Goal: Check status: Check status

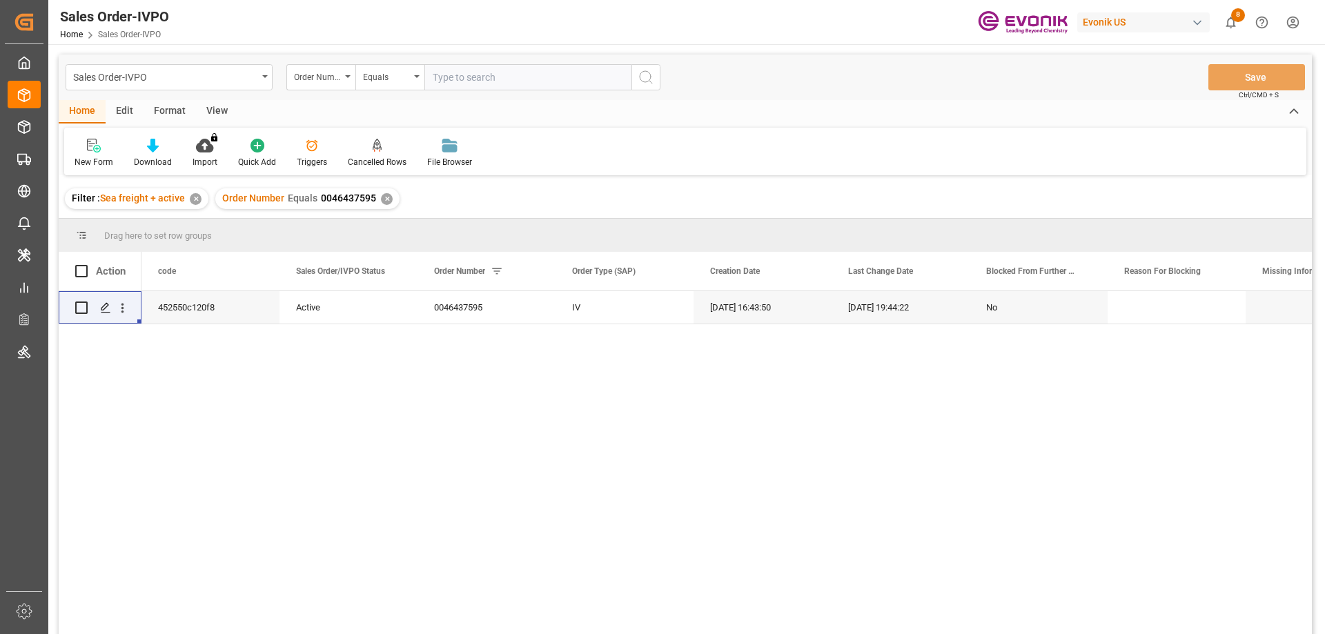
click at [480, 77] on input "text" at bounding box center [527, 77] width 207 height 26
type input "0046462427"
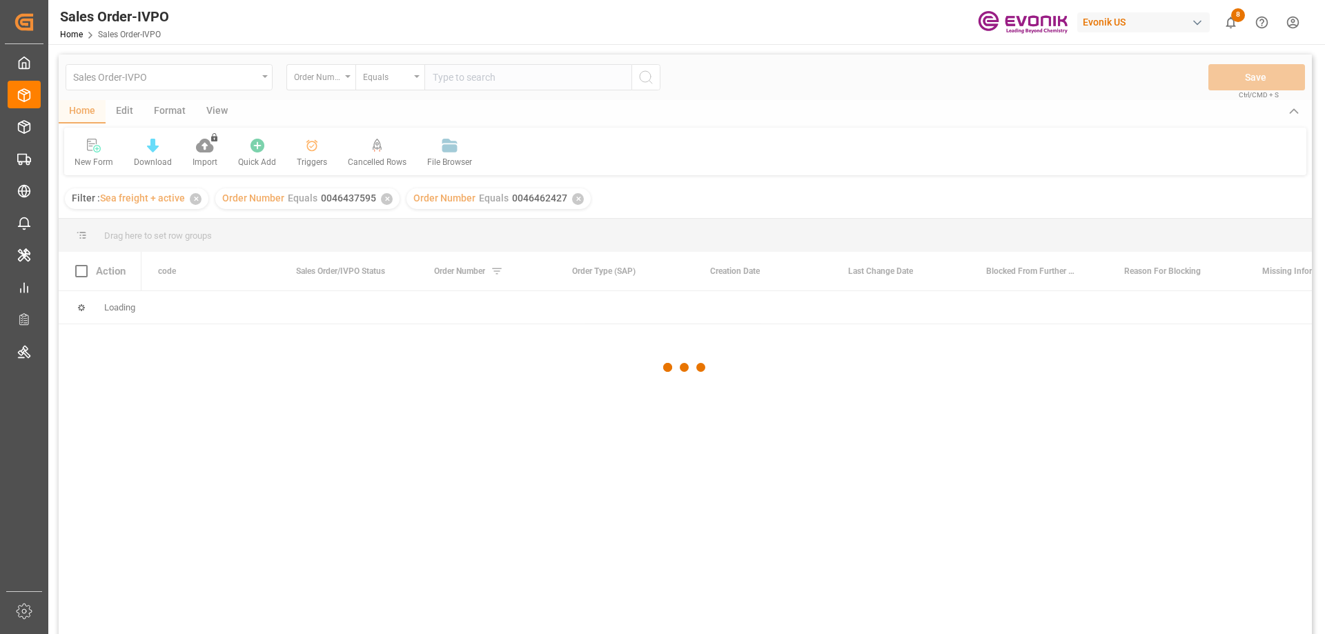
click at [386, 201] on div at bounding box center [685, 368] width 1253 height 626
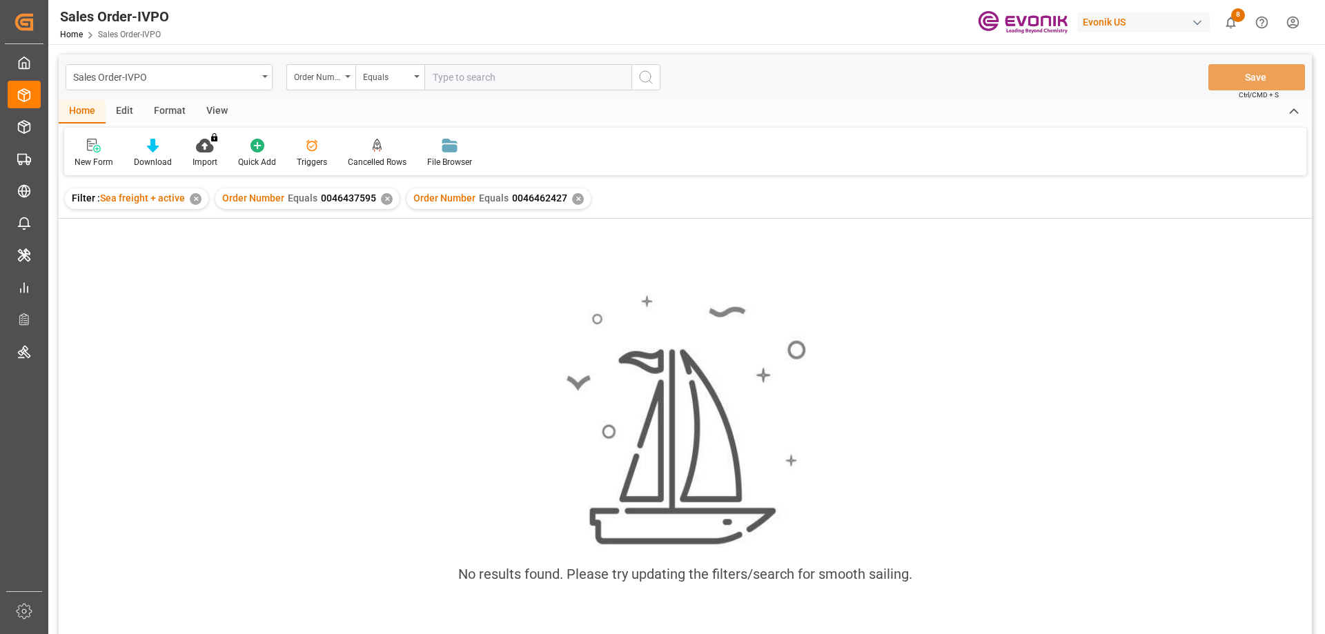
click at [386, 201] on div "✕" at bounding box center [387, 199] width 12 height 12
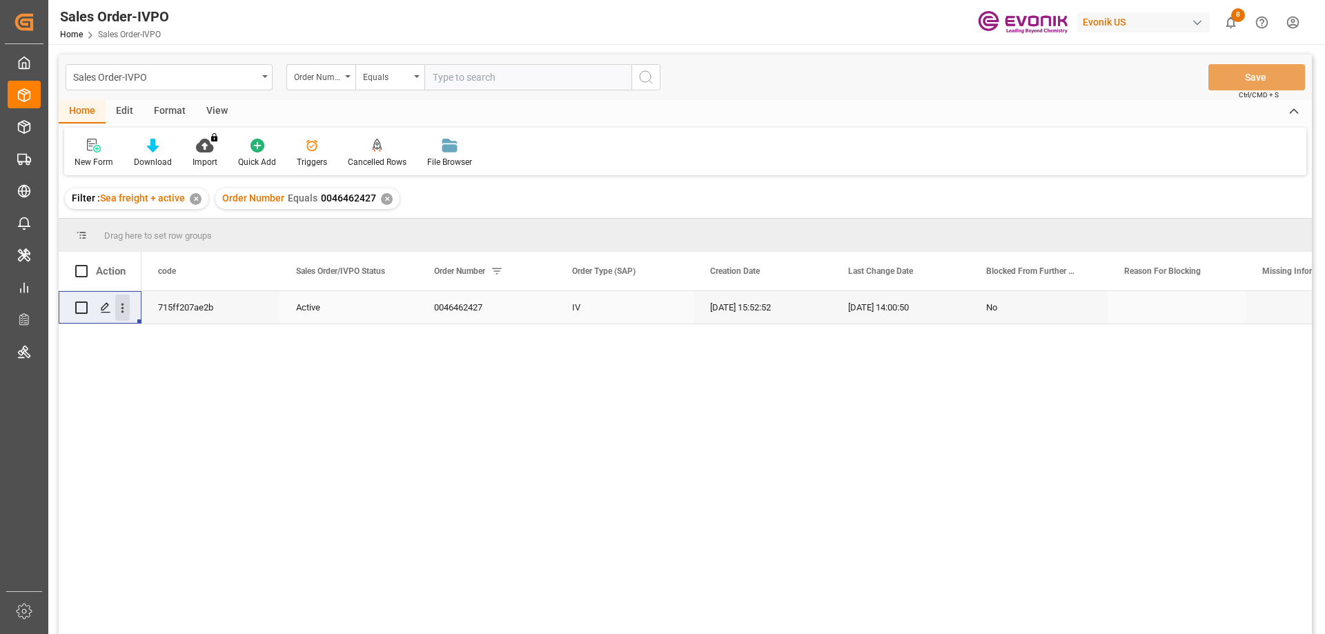
click at [122, 306] on icon "open menu" at bounding box center [122, 308] width 14 height 14
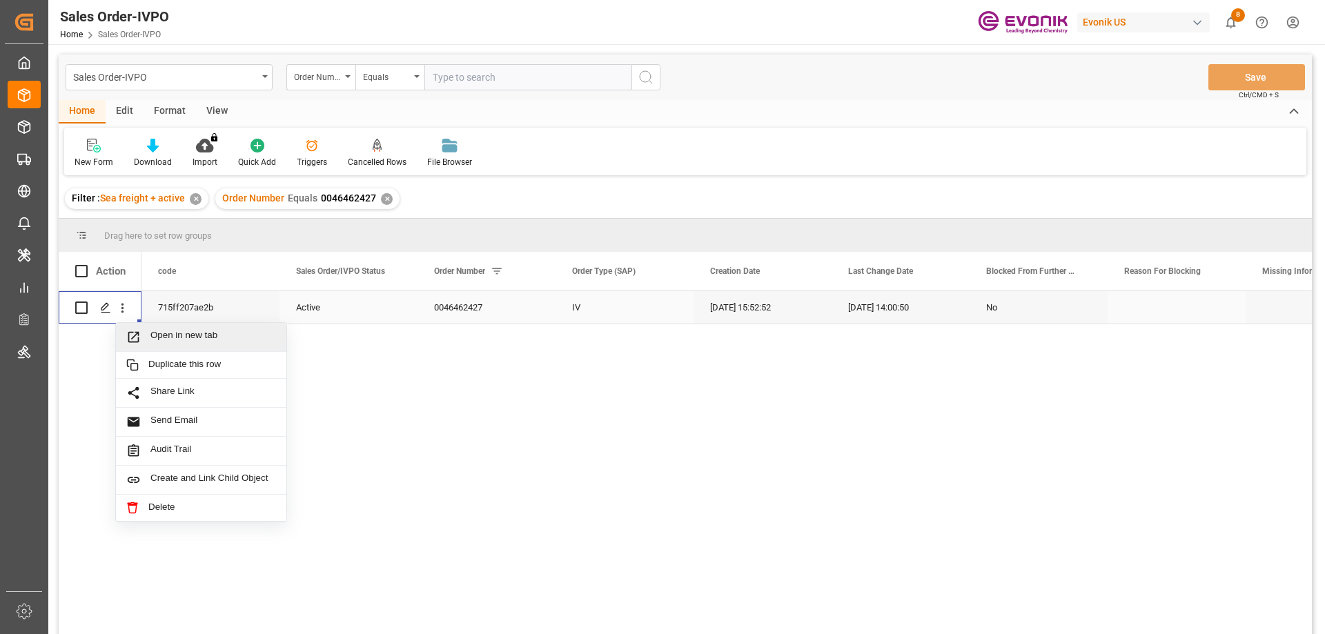
click at [169, 330] on span "Open in new tab" at bounding box center [213, 337] width 126 height 14
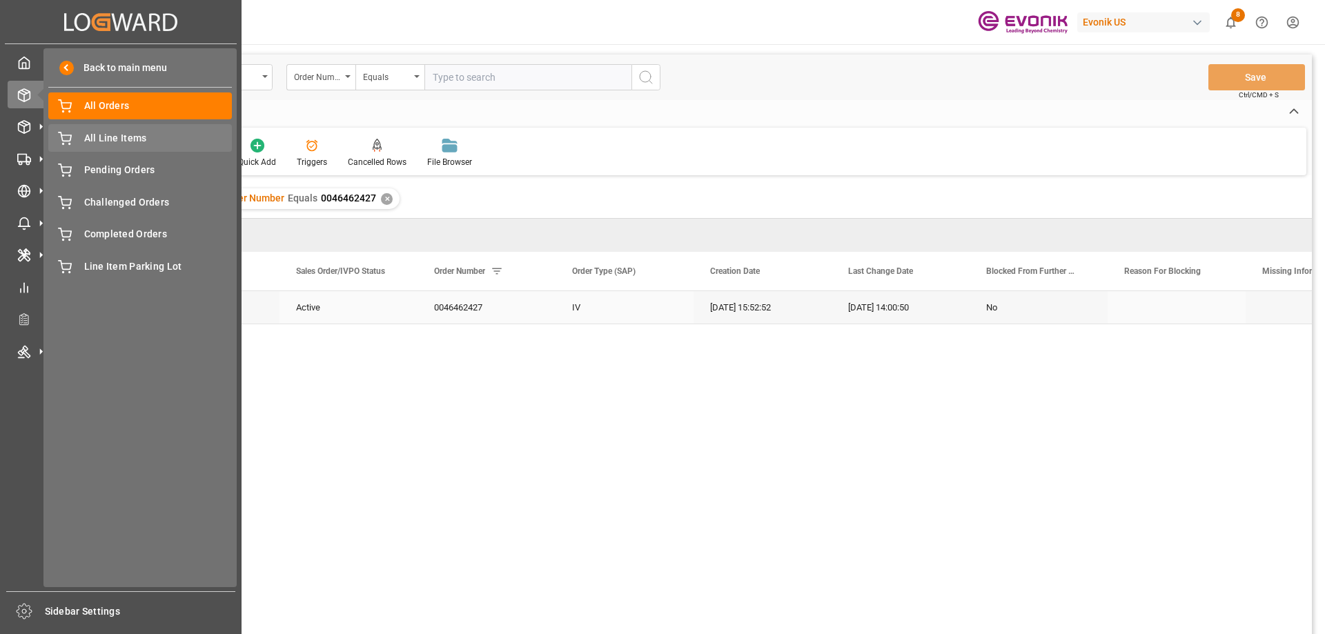
click at [116, 141] on span "All Line Items" at bounding box center [158, 138] width 148 height 14
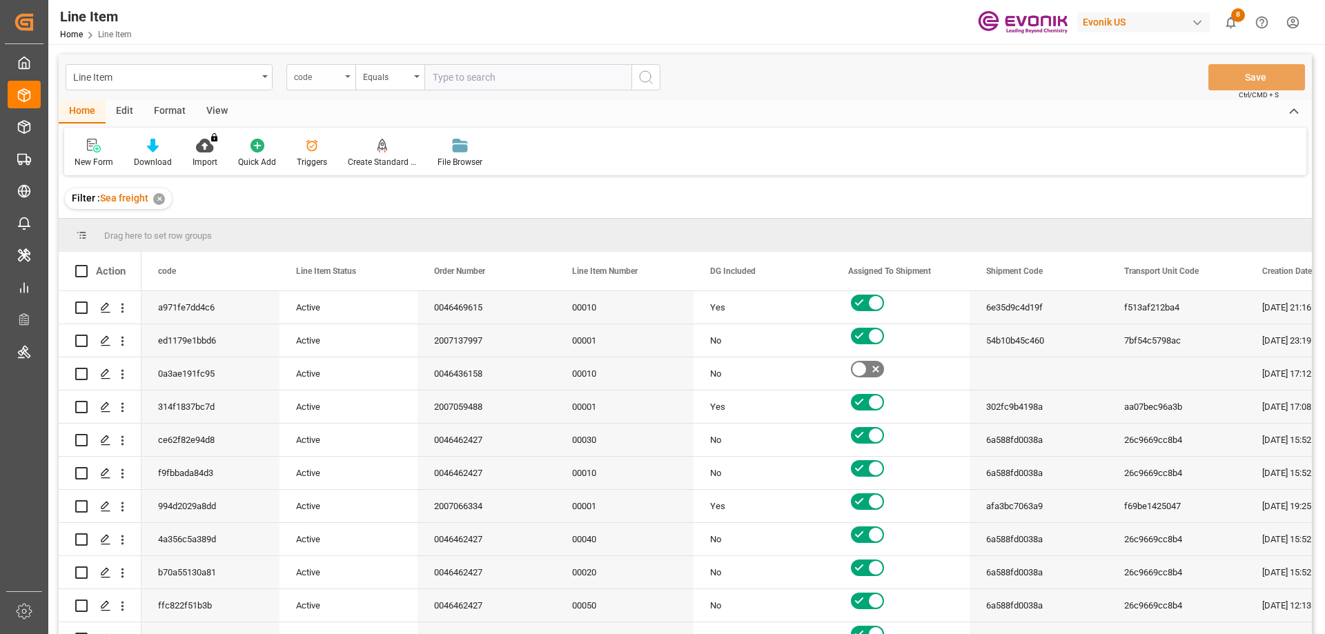
click at [337, 77] on div "code" at bounding box center [317, 76] width 47 height 16
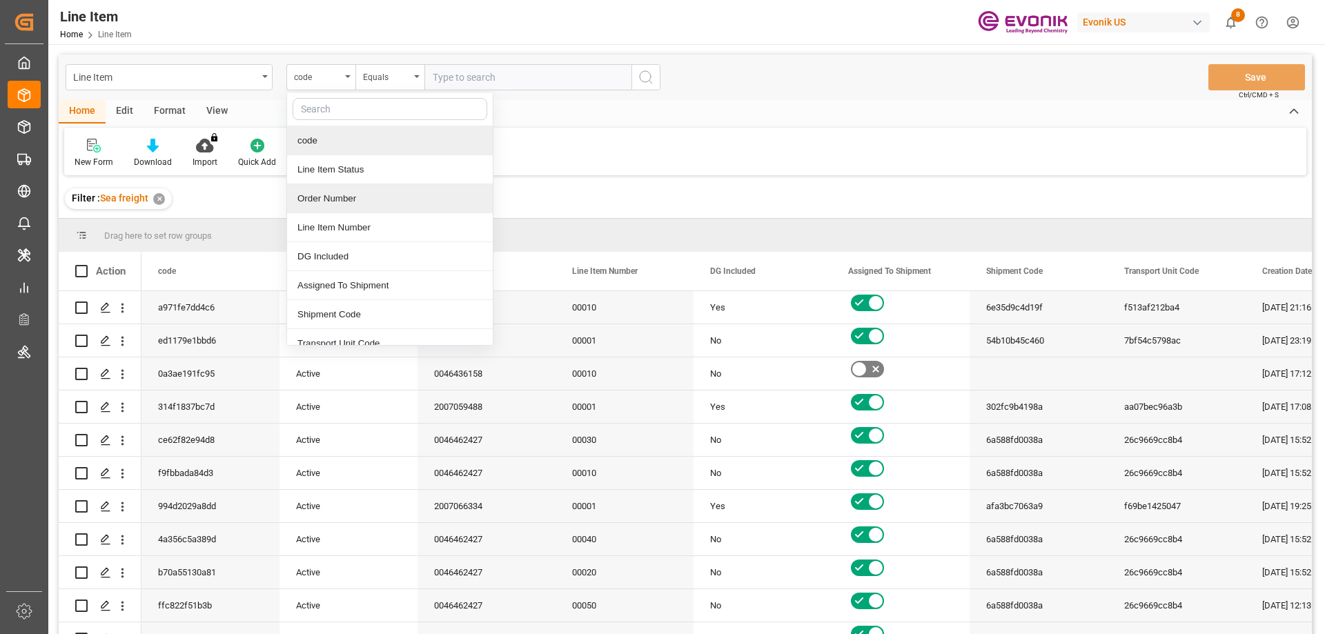
click at [333, 200] on div "Order Number" at bounding box center [390, 198] width 206 height 29
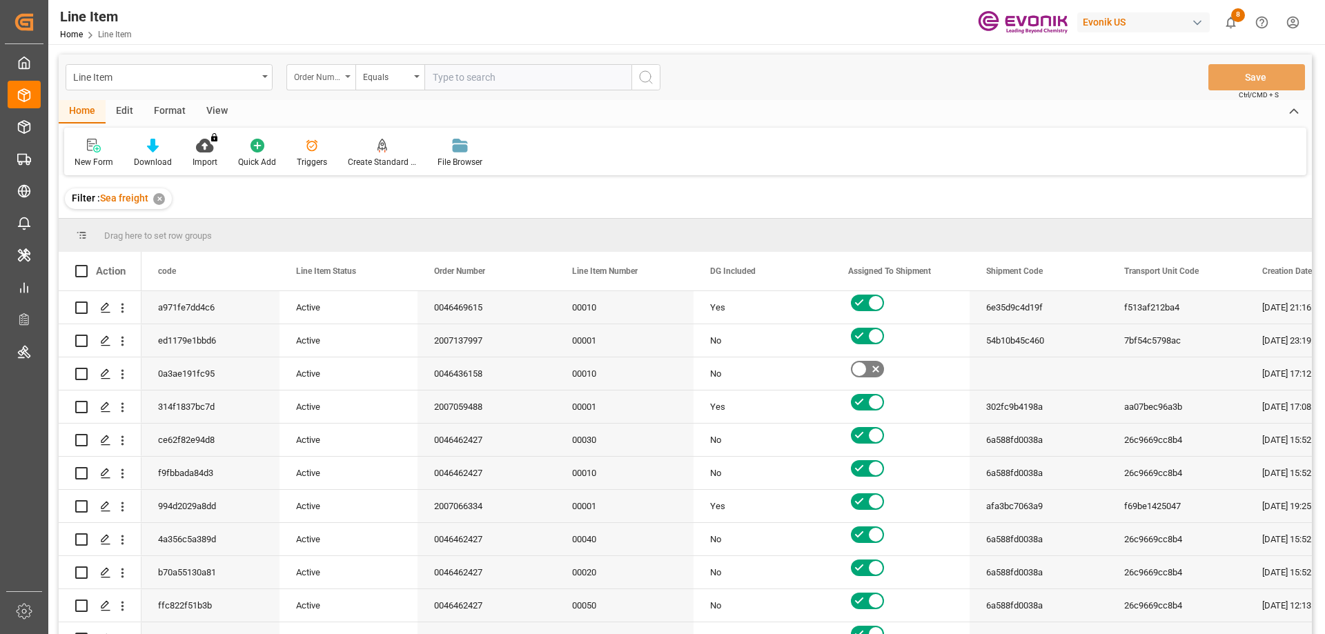
click at [333, 77] on div "Order Number" at bounding box center [317, 76] width 47 height 16
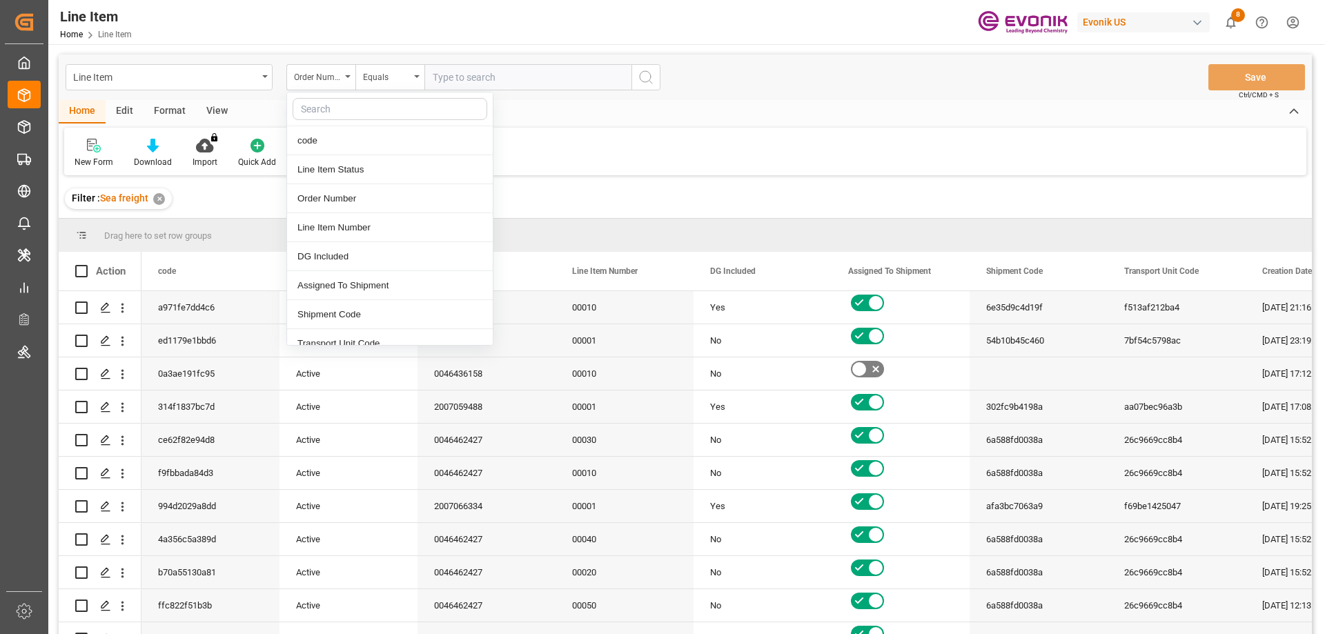
click at [218, 111] on div "View" at bounding box center [217, 111] width 42 height 23
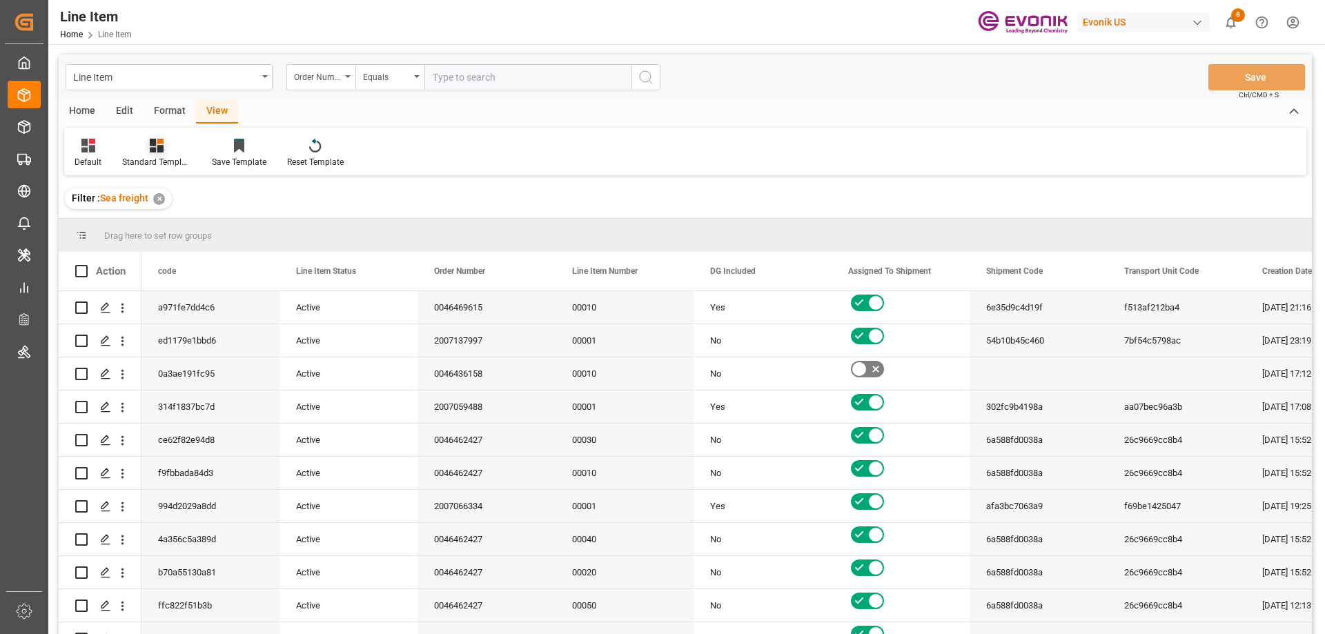
click at [157, 152] on icon at bounding box center [157, 146] width 14 height 14
click at [172, 310] on div "AES View" at bounding box center [193, 308] width 121 height 14
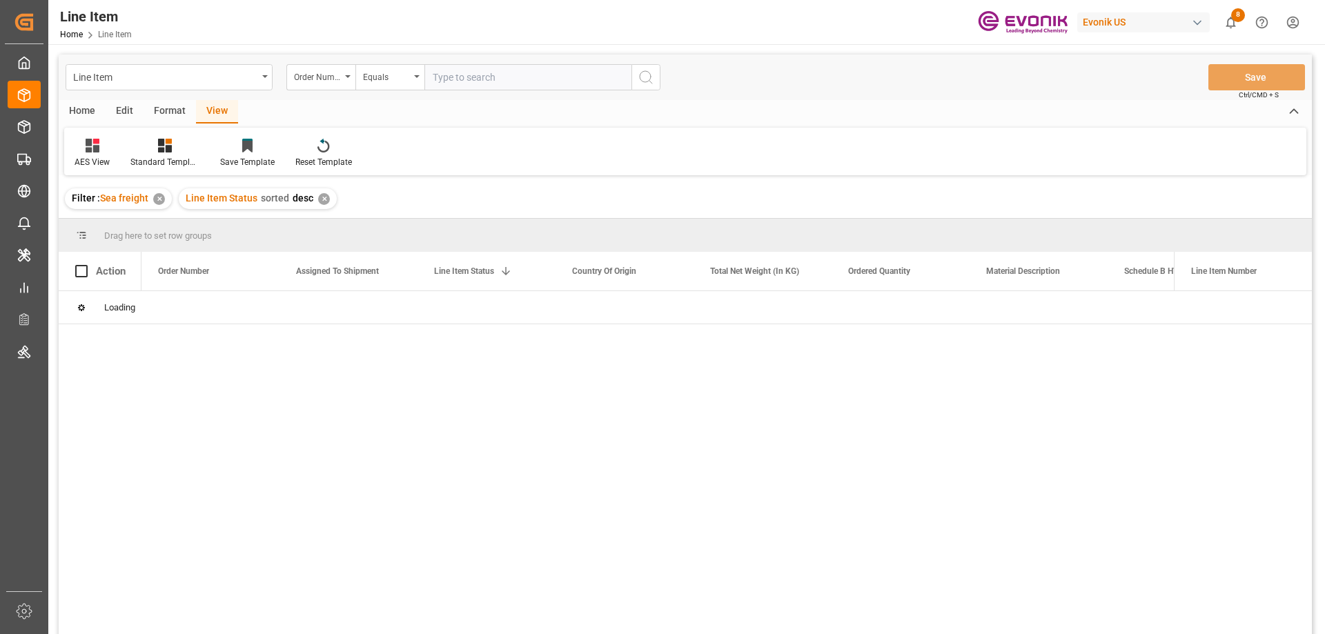
click at [471, 79] on input "text" at bounding box center [527, 77] width 207 height 26
paste input "0046467084"
type input "0046467084"
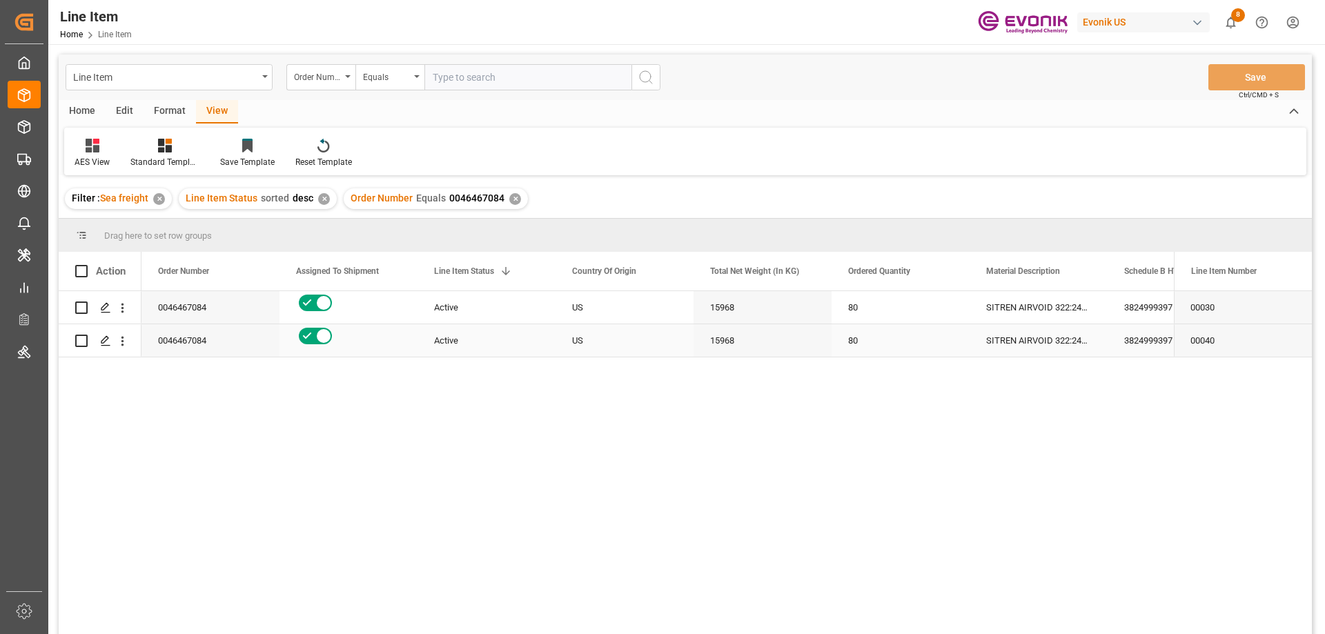
click at [468, 324] on div "Active" at bounding box center [486, 340] width 138 height 32
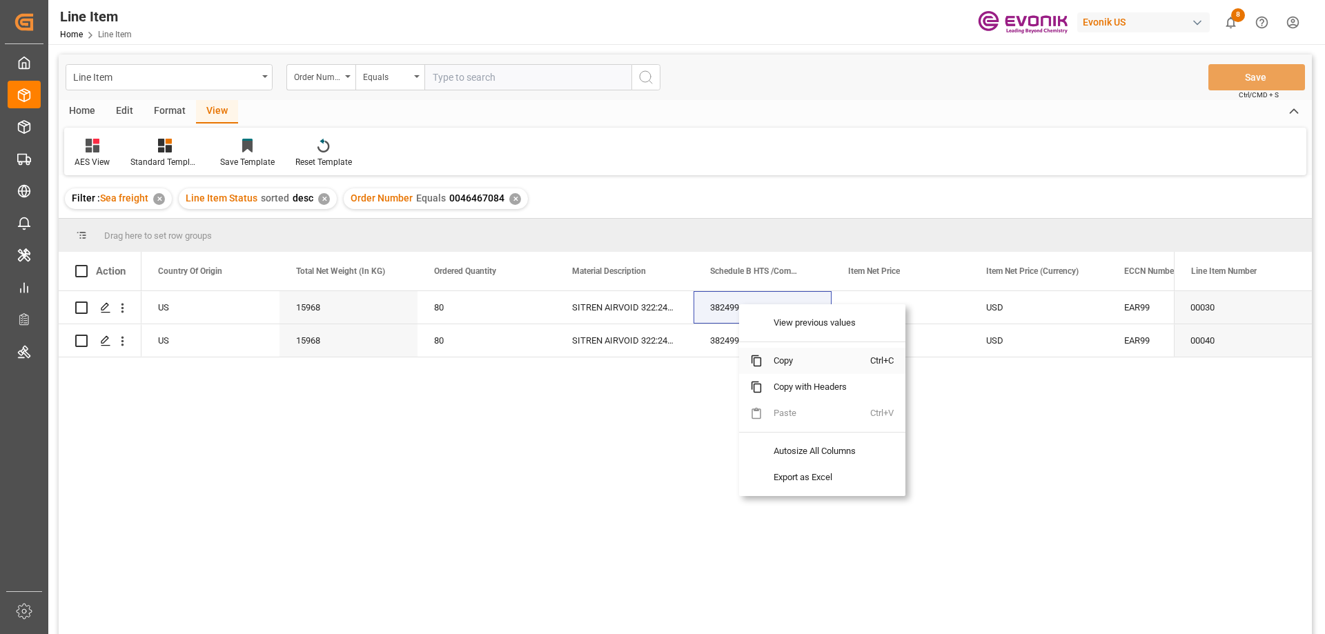
click at [780, 367] on span "Copy" at bounding box center [816, 361] width 108 height 26
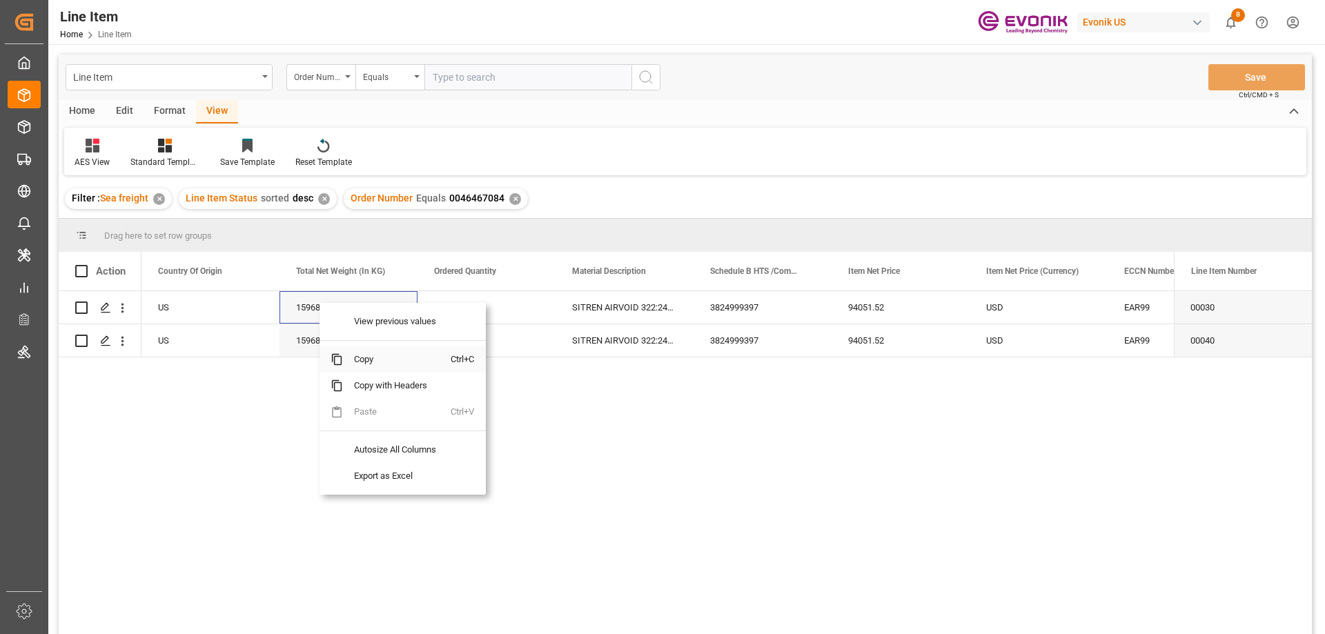
click at [361, 358] on span "Copy" at bounding box center [397, 359] width 108 height 26
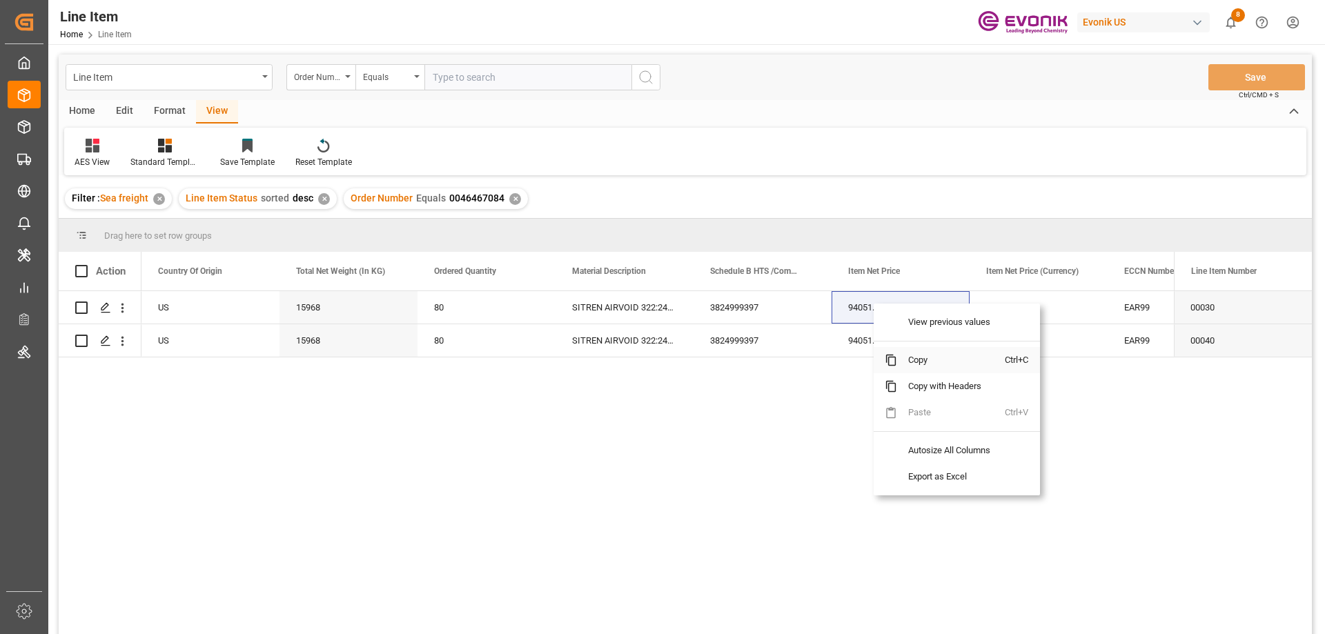
click at [920, 350] on span "Copy" at bounding box center [951, 360] width 108 height 26
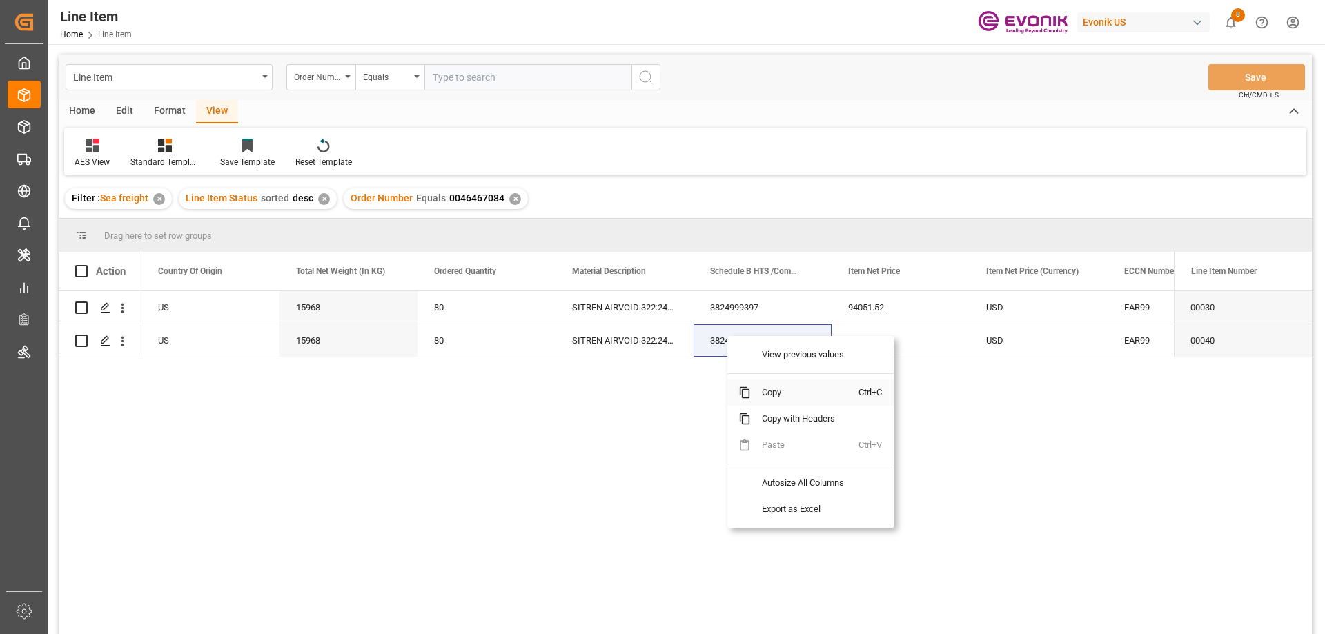
click at [782, 389] on span "Copy" at bounding box center [805, 392] width 108 height 26
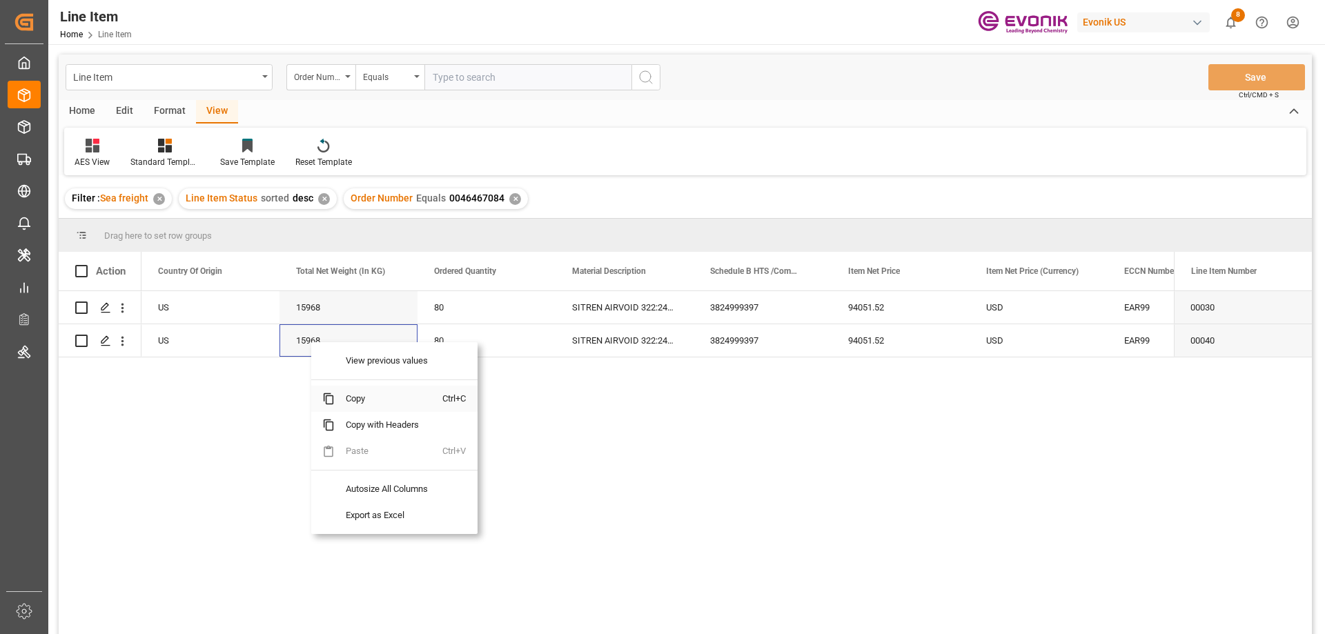
click at [356, 404] on span "Copy" at bounding box center [389, 399] width 108 height 26
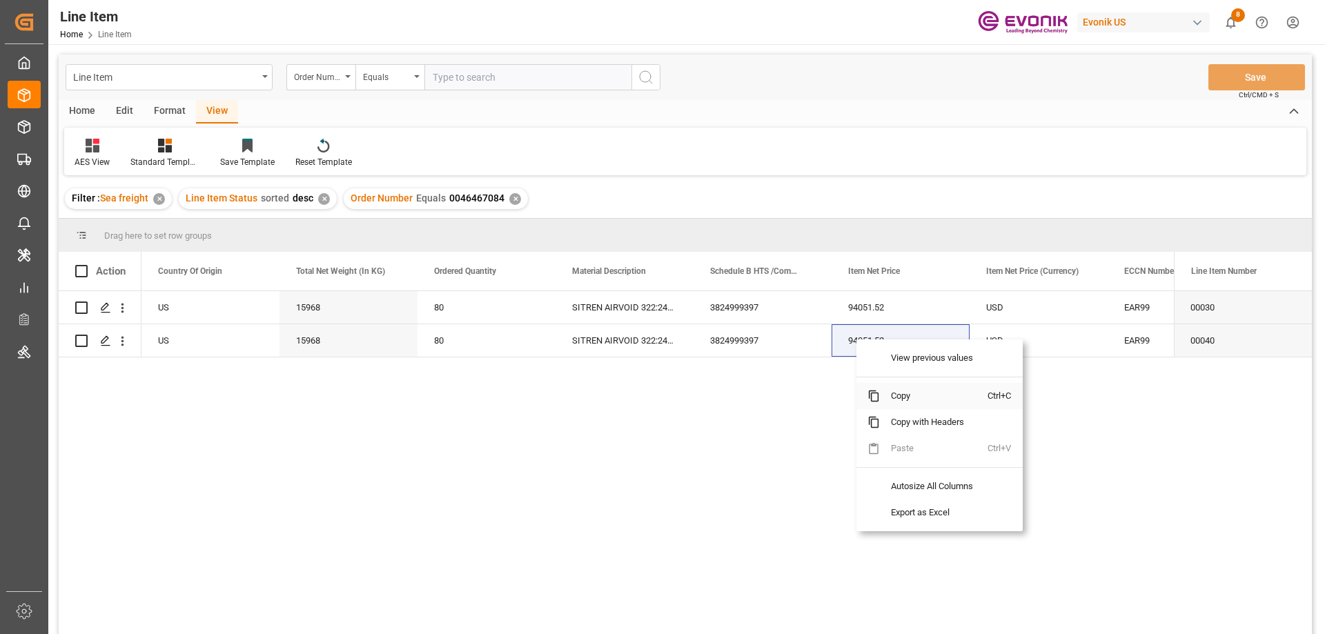
click at [900, 393] on span "Copy" at bounding box center [934, 396] width 108 height 26
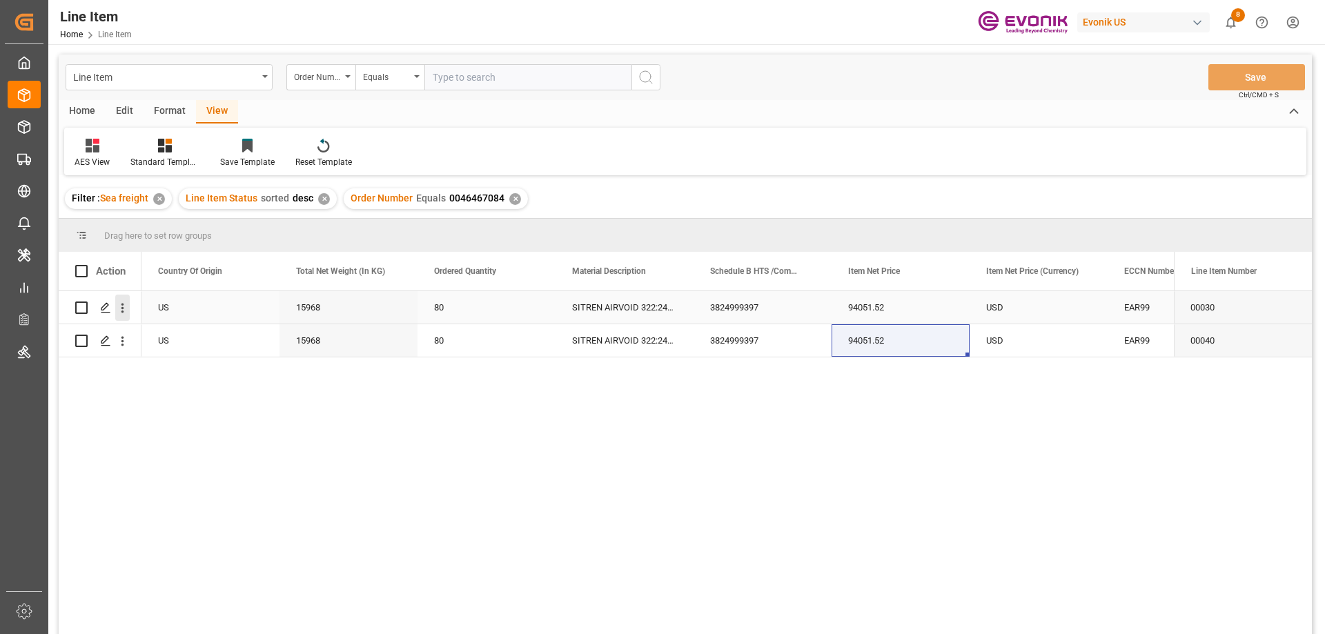
click at [127, 300] on button "open menu" at bounding box center [122, 308] width 14 height 26
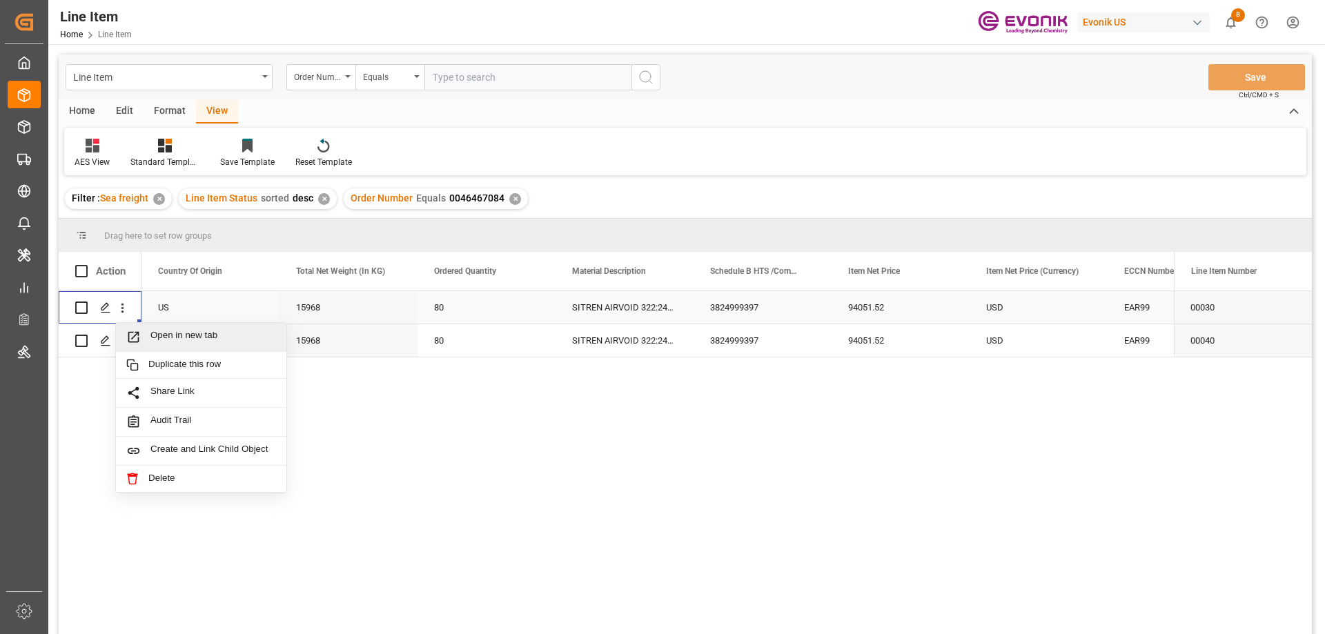
click at [177, 330] on span "Open in new tab" at bounding box center [213, 337] width 126 height 14
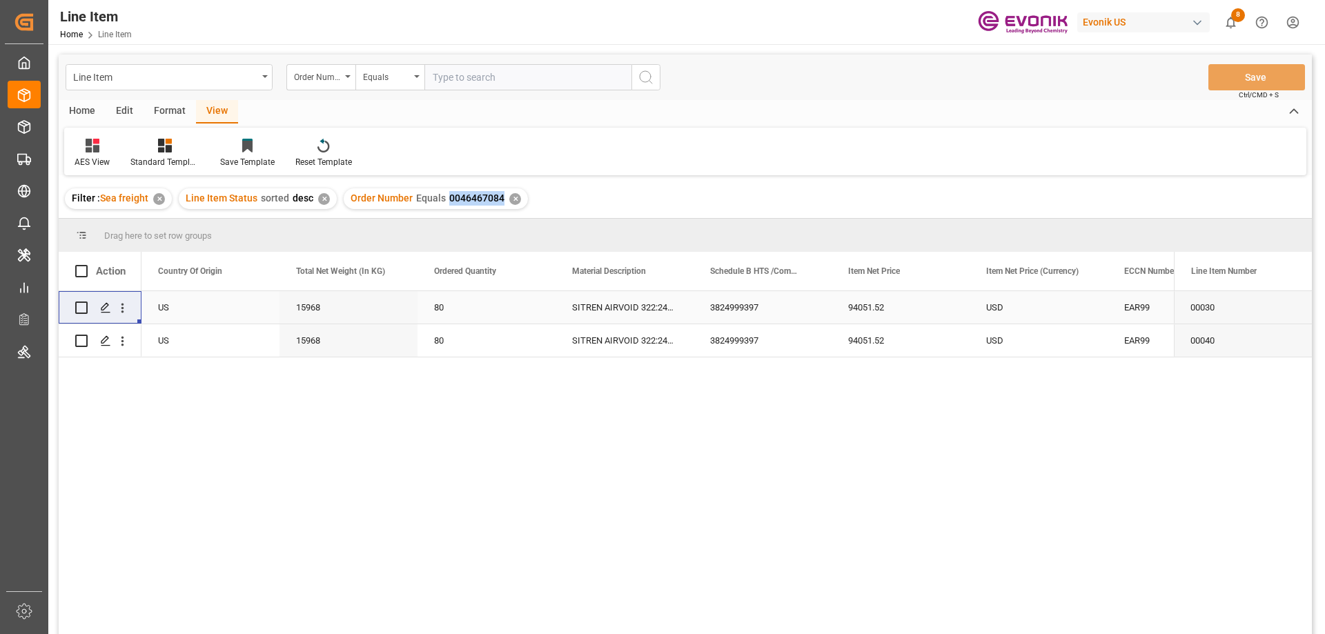
drag, startPoint x: 446, startPoint y: 195, endPoint x: 499, endPoint y: 195, distance: 53.8
click at [499, 195] on span "0046467084" at bounding box center [476, 197] width 55 height 11
copy span "0046467084"
click at [439, 81] on input "text" at bounding box center [527, 77] width 207 height 26
paste input "2007147837"
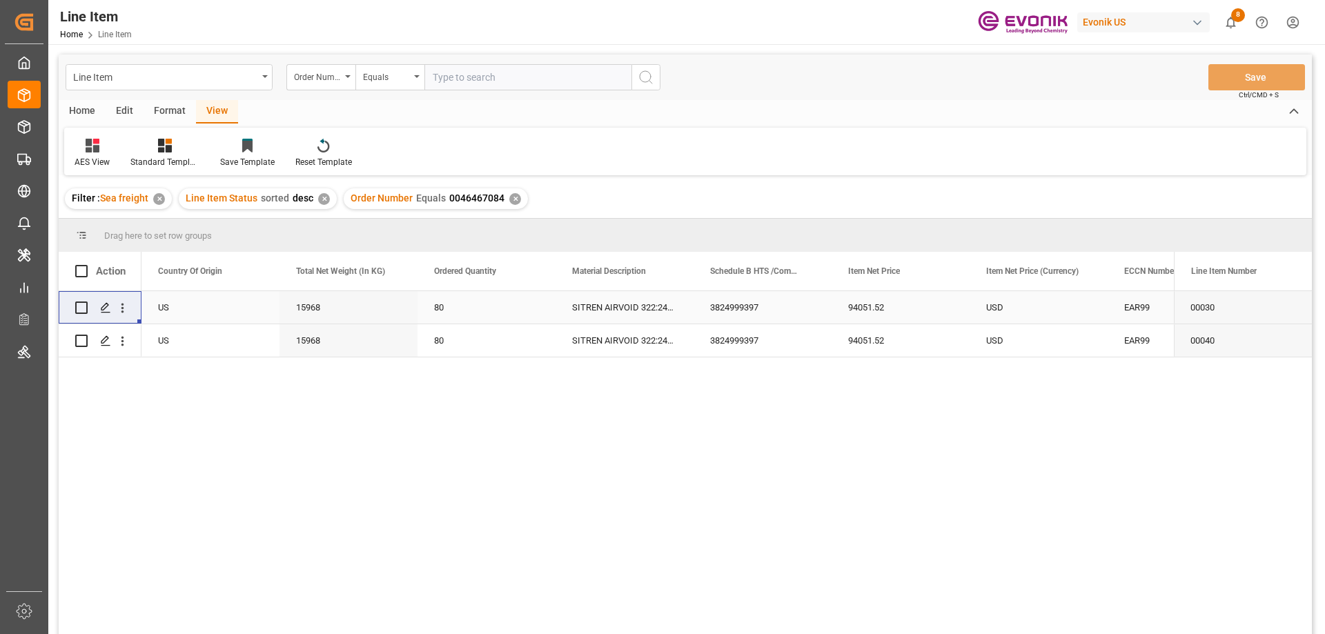
type input "2007147837"
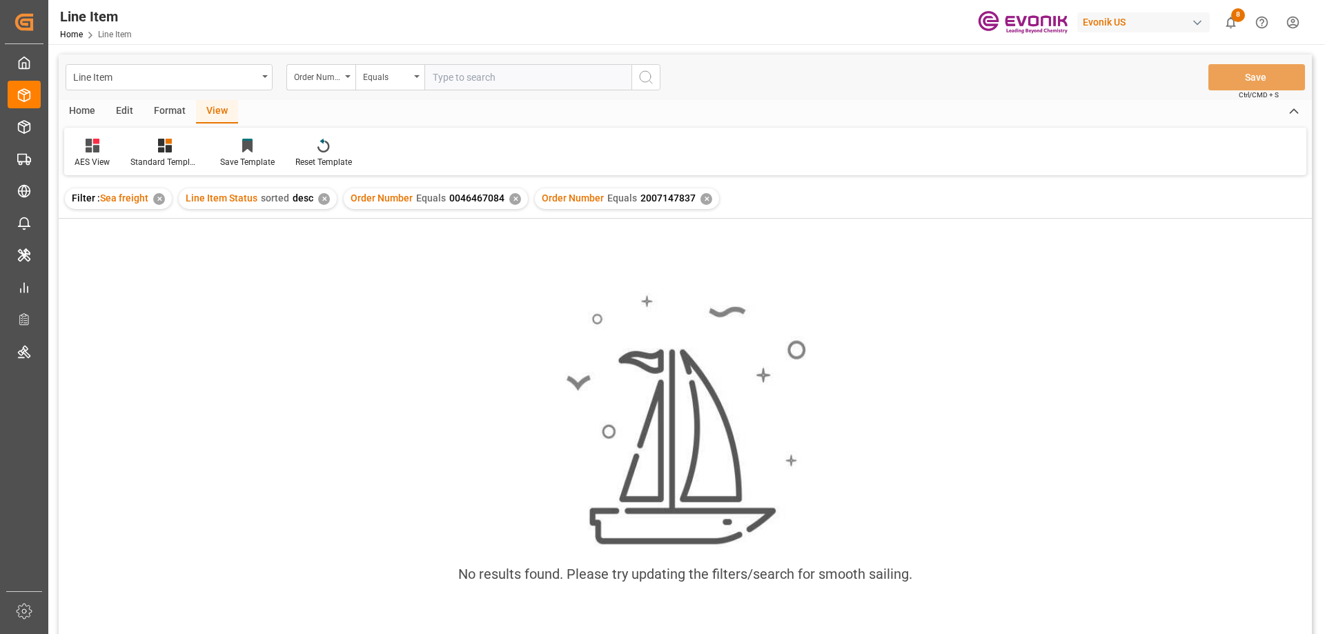
click at [512, 199] on div "✕" at bounding box center [515, 199] width 12 height 12
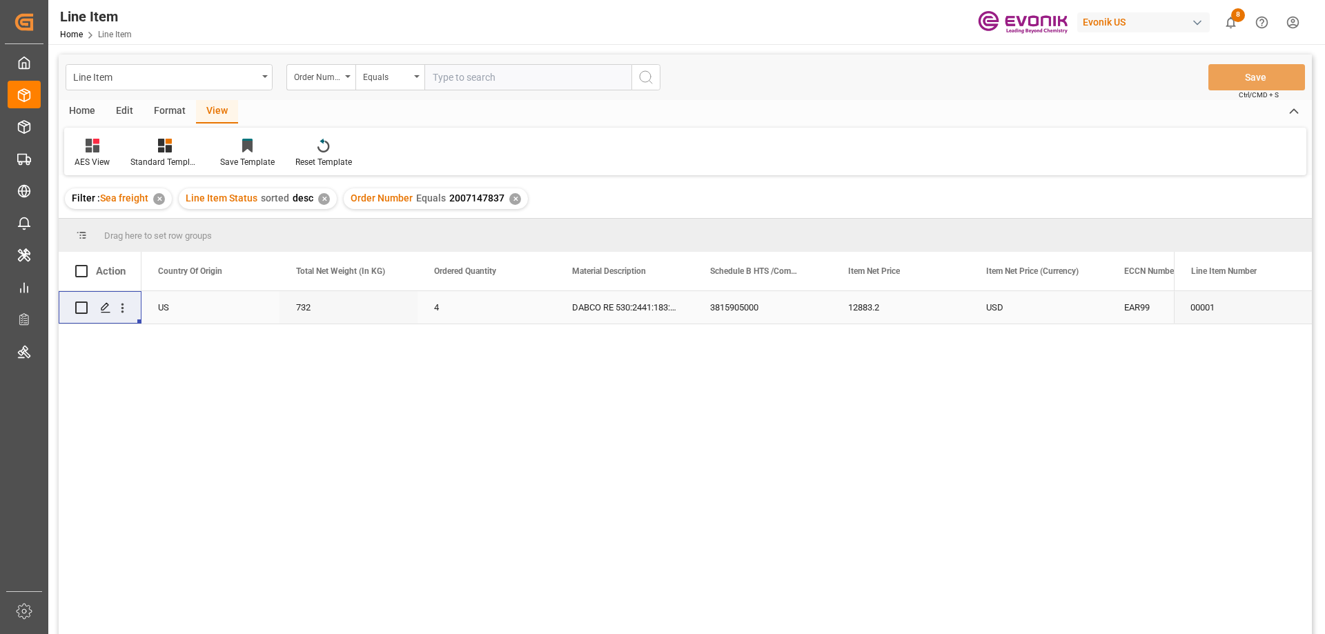
click at [290, 317] on div "732" at bounding box center [348, 307] width 138 height 32
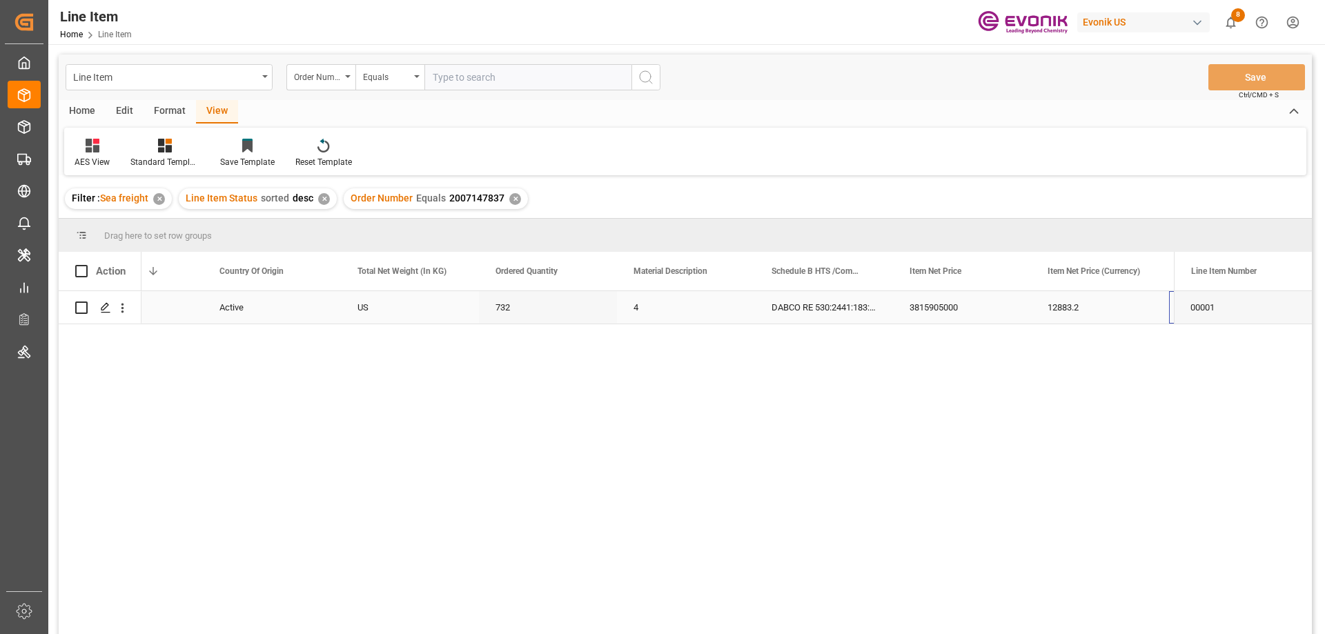
scroll to position [0, 353]
click at [119, 306] on icon "open menu" at bounding box center [122, 308] width 14 height 14
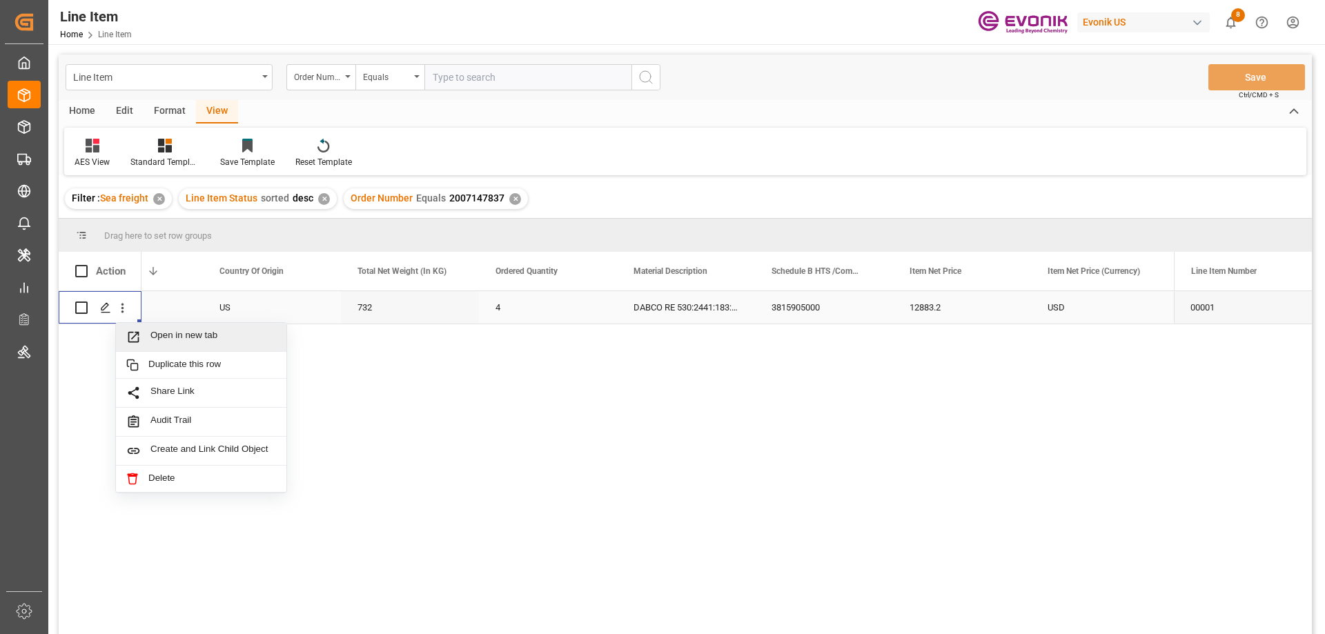
click at [155, 335] on span "Open in new tab" at bounding box center [213, 337] width 126 height 14
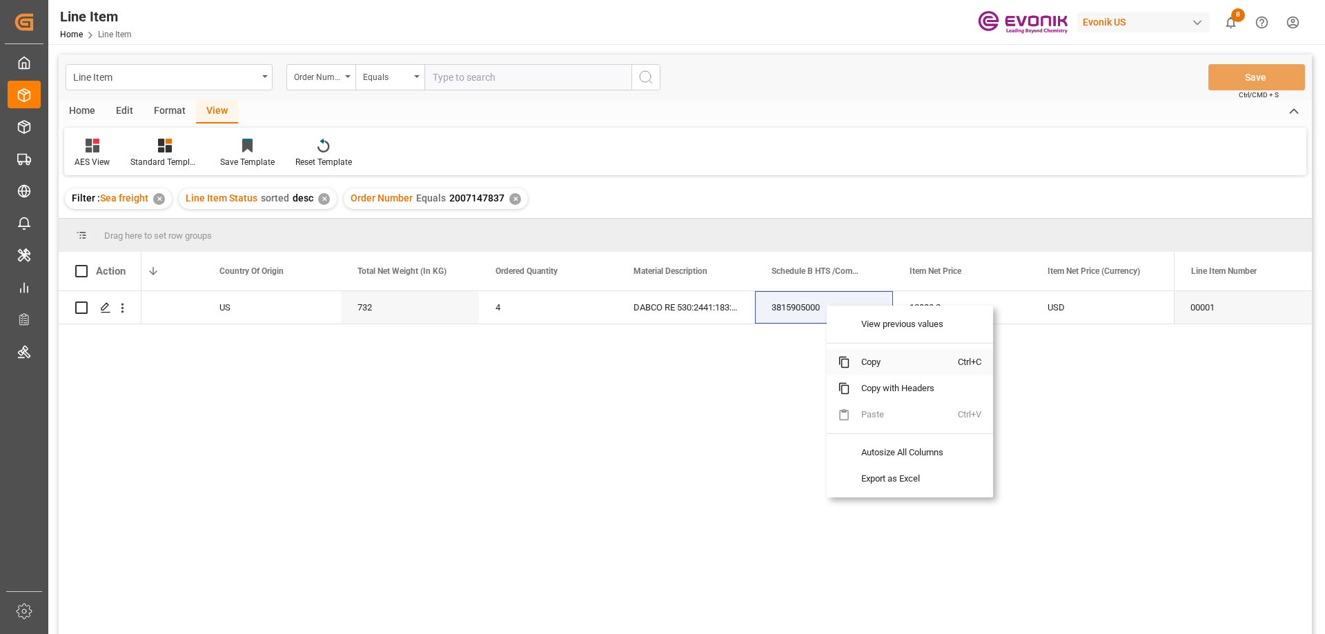
click at [890, 366] on span "Copy" at bounding box center [904, 362] width 108 height 26
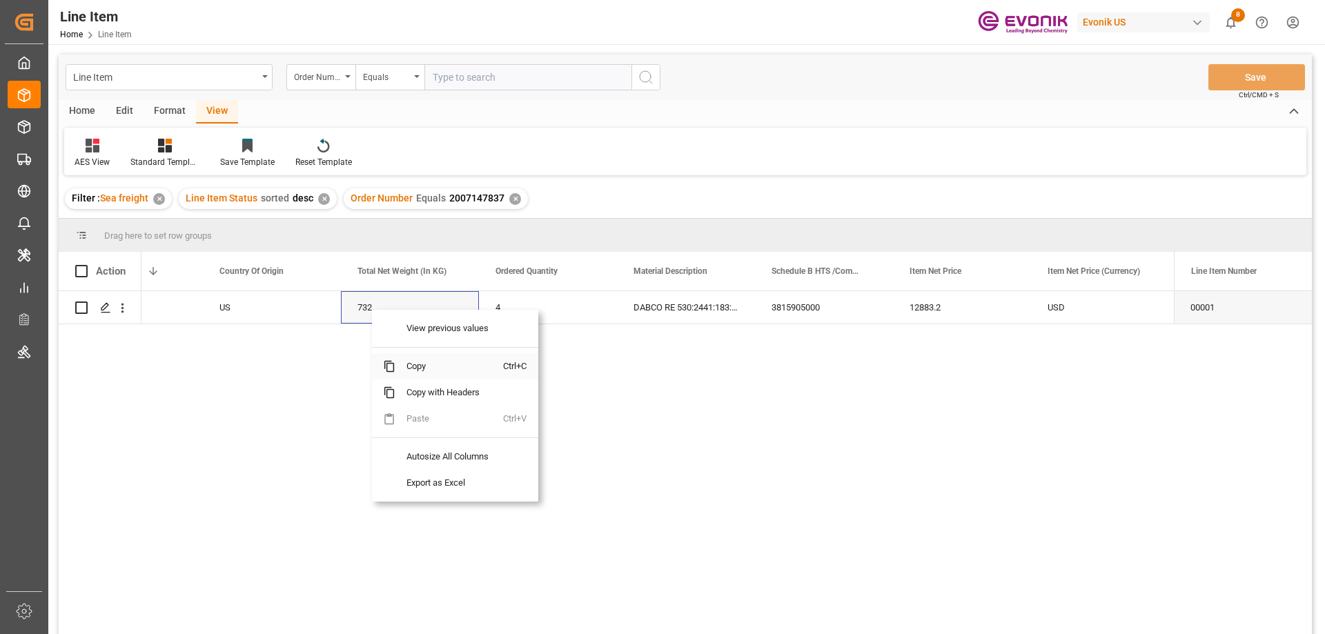
click at [413, 370] on span "Copy" at bounding box center [449, 366] width 108 height 26
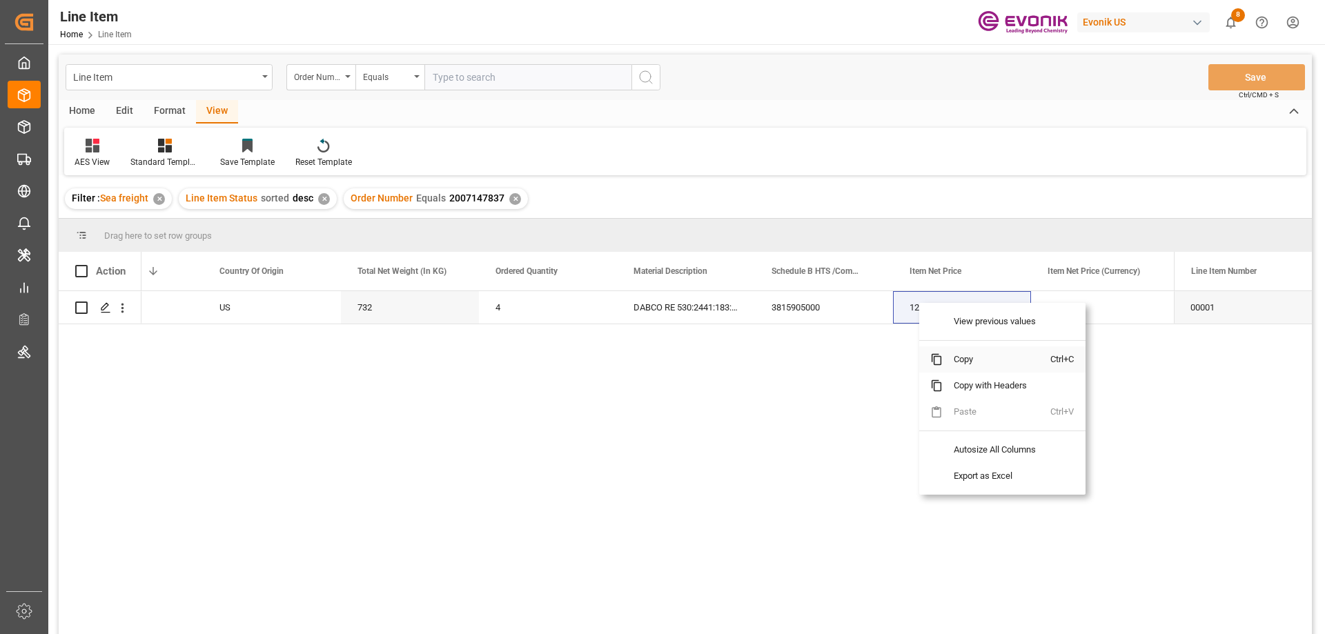
drag, startPoint x: 957, startPoint y: 357, endPoint x: 1271, endPoint y: 274, distance: 325.3
click at [1088, 320] on div "Drag here to set row groups Drag here to set column labels Action Assigned To S…" at bounding box center [685, 431] width 1253 height 424
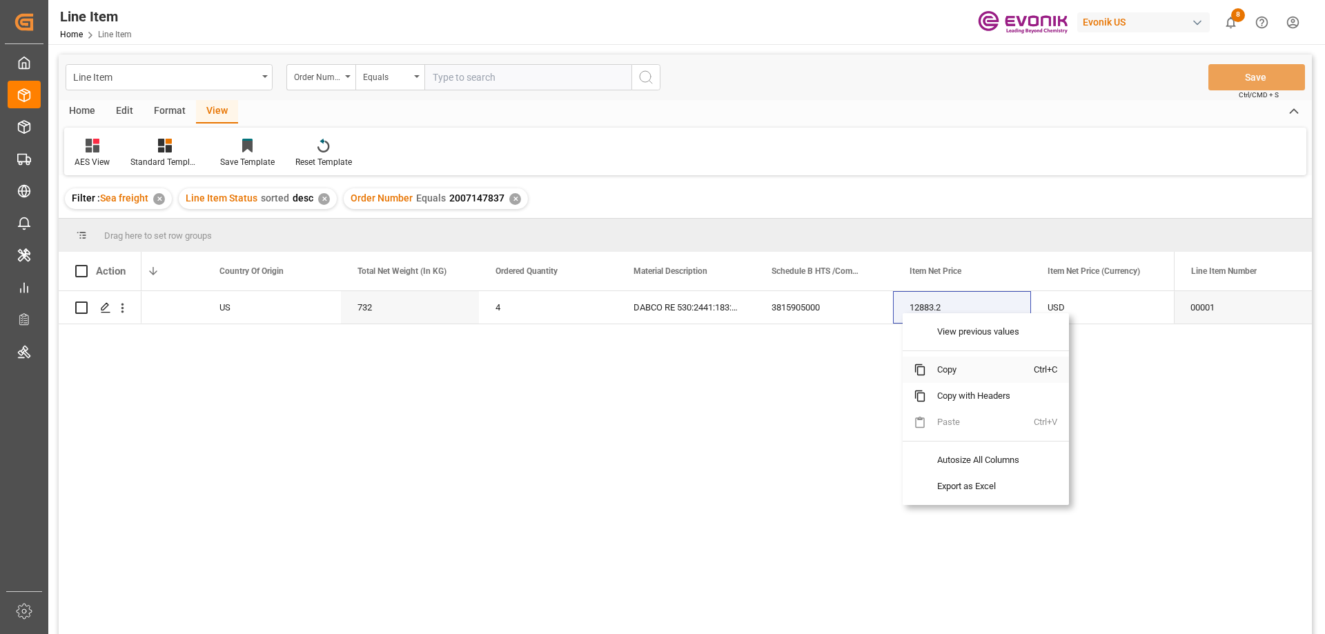
click at [947, 366] on span "Copy" at bounding box center [980, 370] width 108 height 26
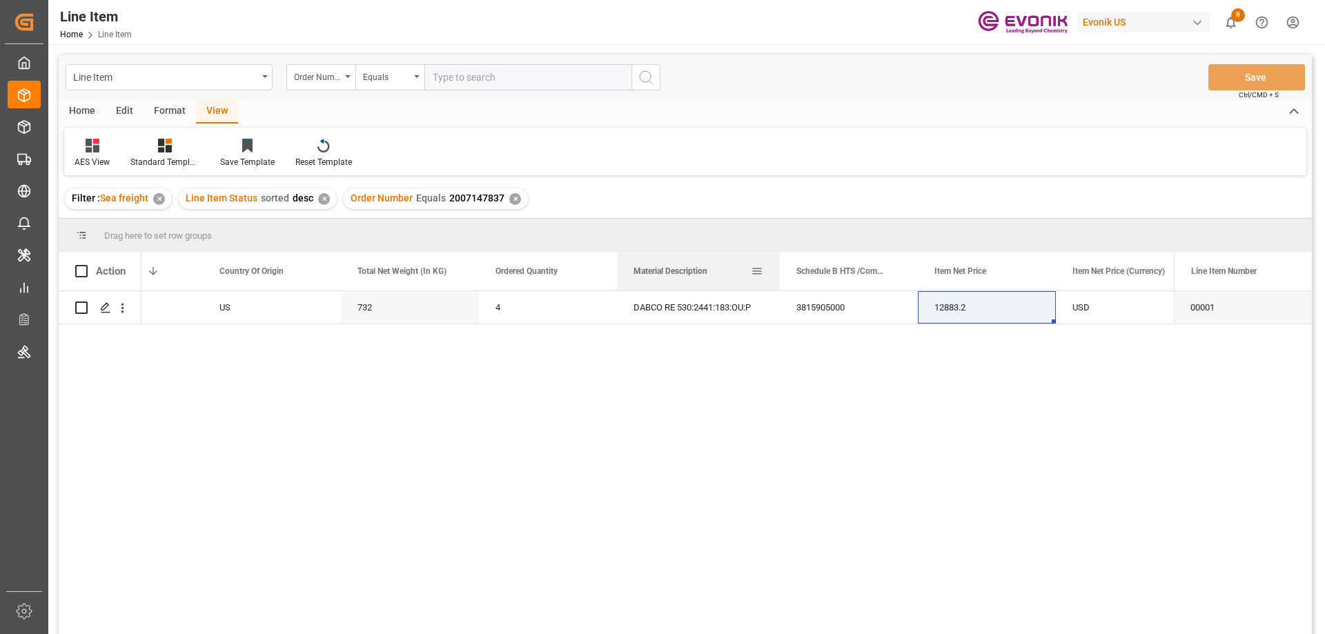
drag, startPoint x: 753, startPoint y: 273, endPoint x: 778, endPoint y: 274, distance: 24.8
click at [778, 274] on div at bounding box center [780, 271] width 6 height 39
click at [497, 71] on input "text" at bounding box center [527, 77] width 207 height 26
paste input "0046468683"
type input "0046468683"
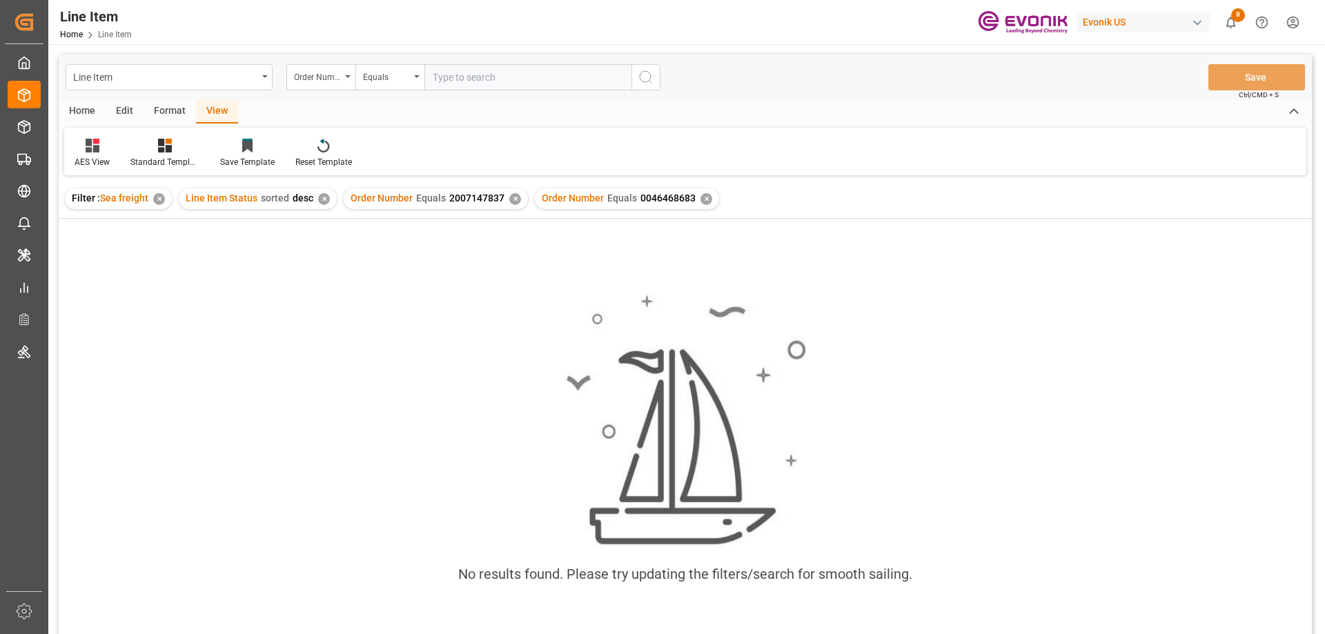
click at [509, 198] on div "✕" at bounding box center [515, 199] width 12 height 12
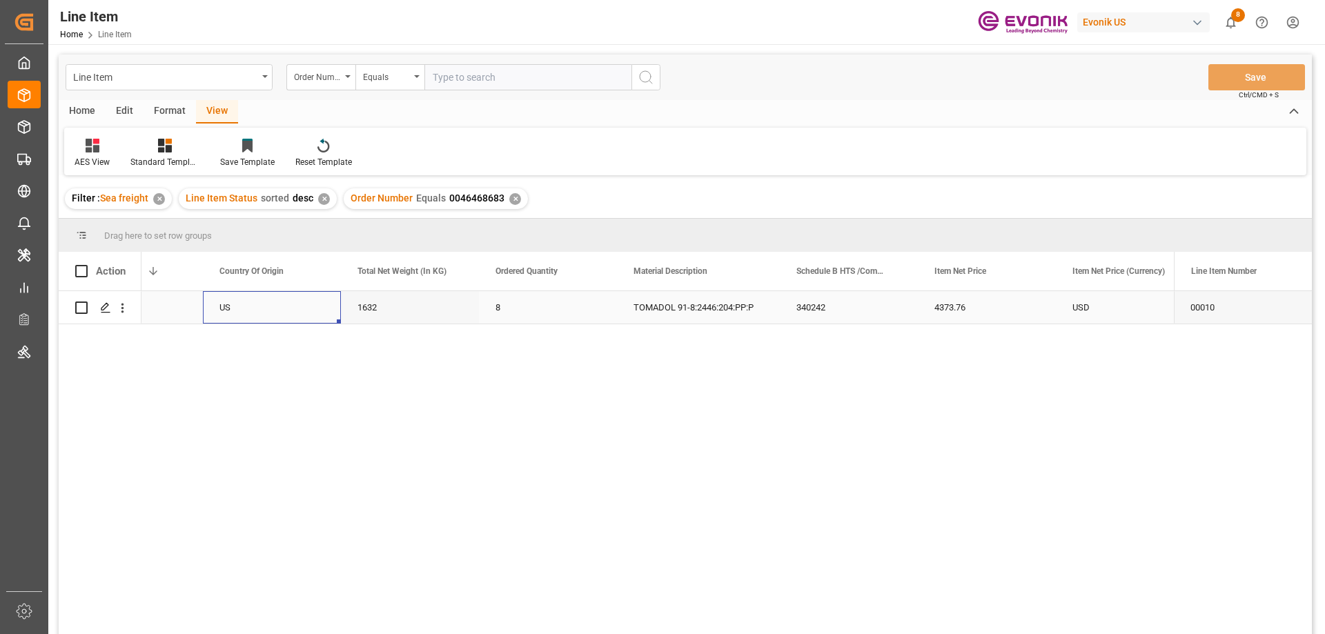
click at [272, 304] on div "US" at bounding box center [272, 307] width 138 height 32
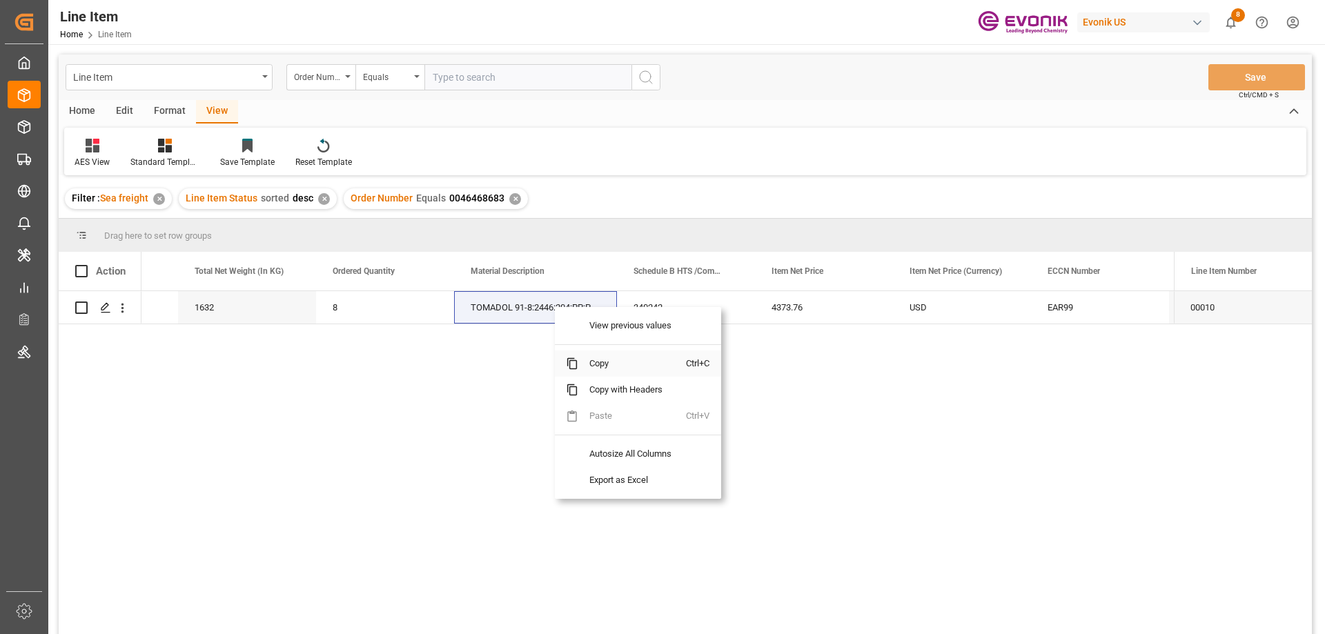
click at [608, 368] on span "Copy" at bounding box center [632, 363] width 108 height 26
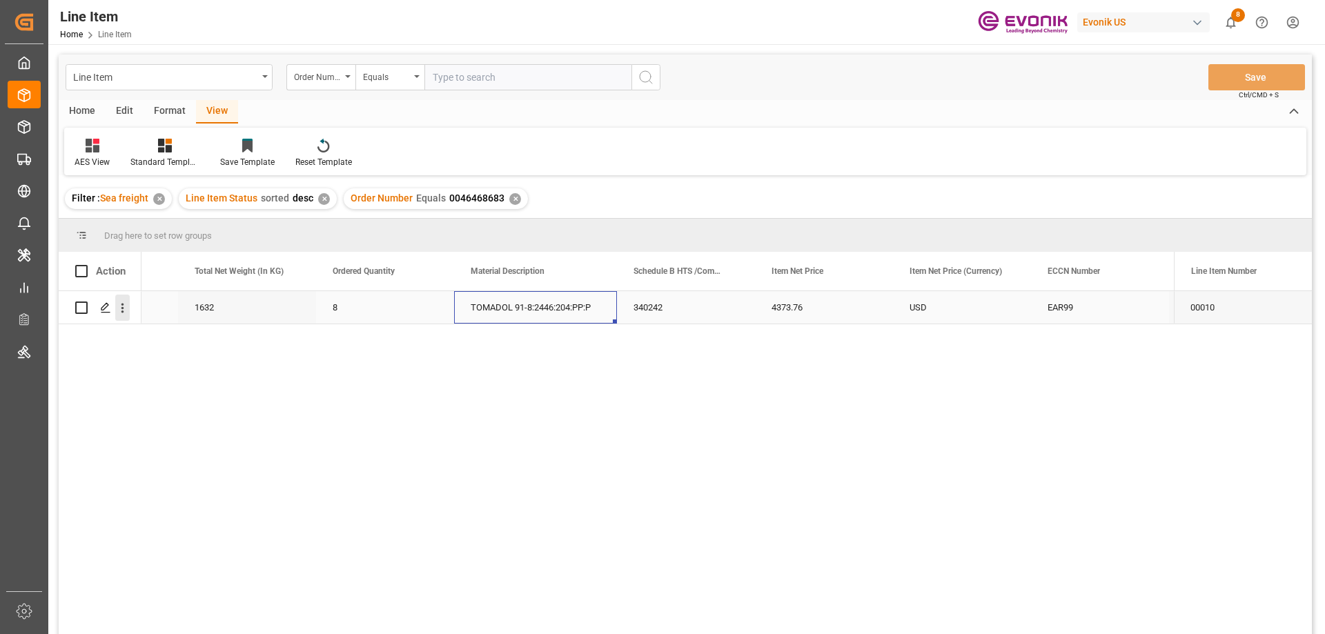
click at [121, 307] on icon "open menu" at bounding box center [122, 308] width 14 height 14
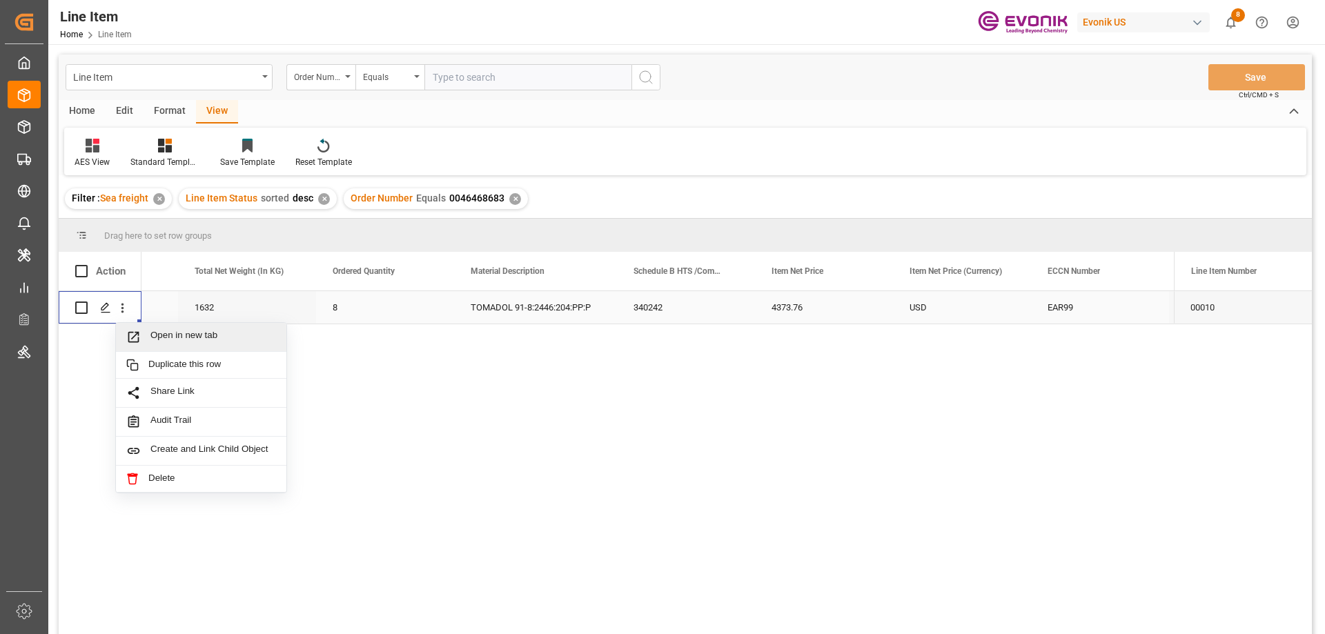
click at [160, 334] on span "Open in new tab" at bounding box center [213, 337] width 126 height 14
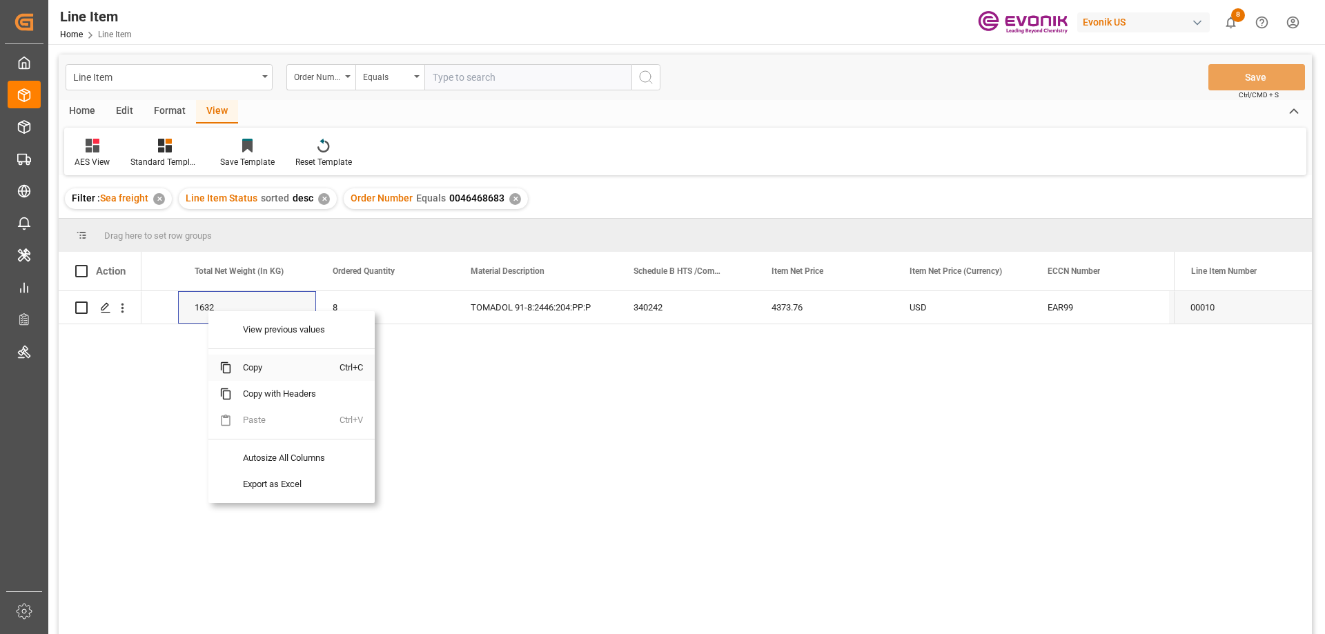
click at [253, 368] on span "Copy" at bounding box center [286, 368] width 108 height 26
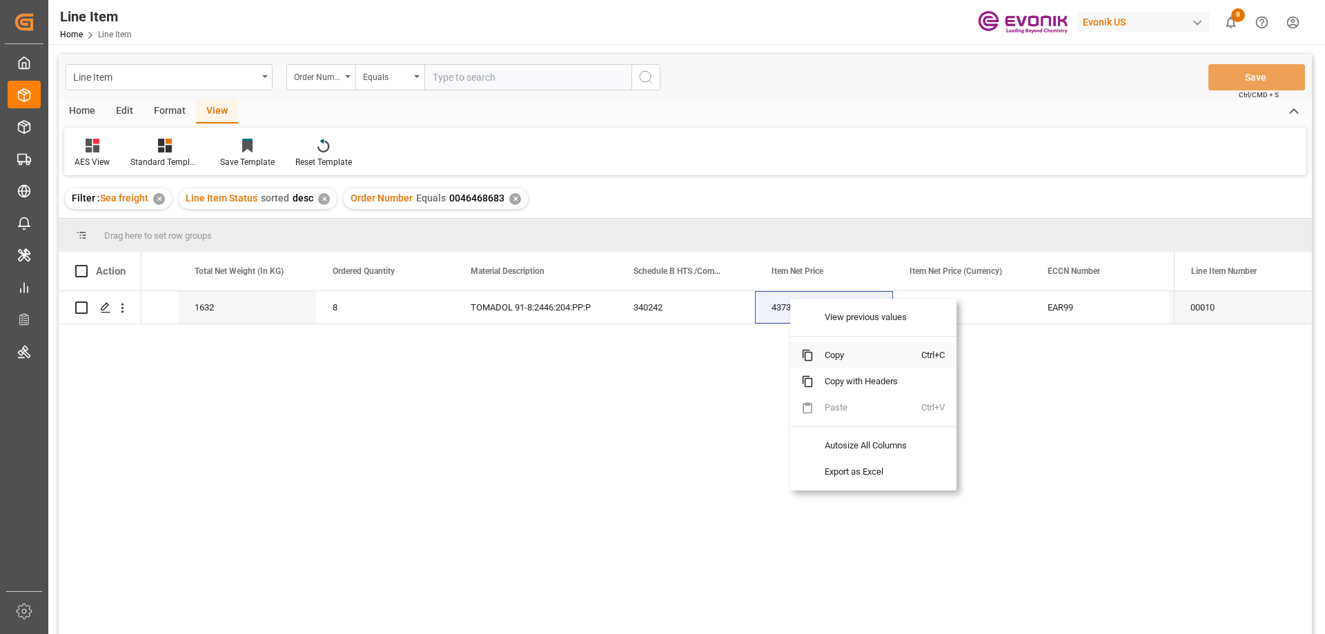
click at [838, 350] on span "Copy" at bounding box center [867, 355] width 108 height 26
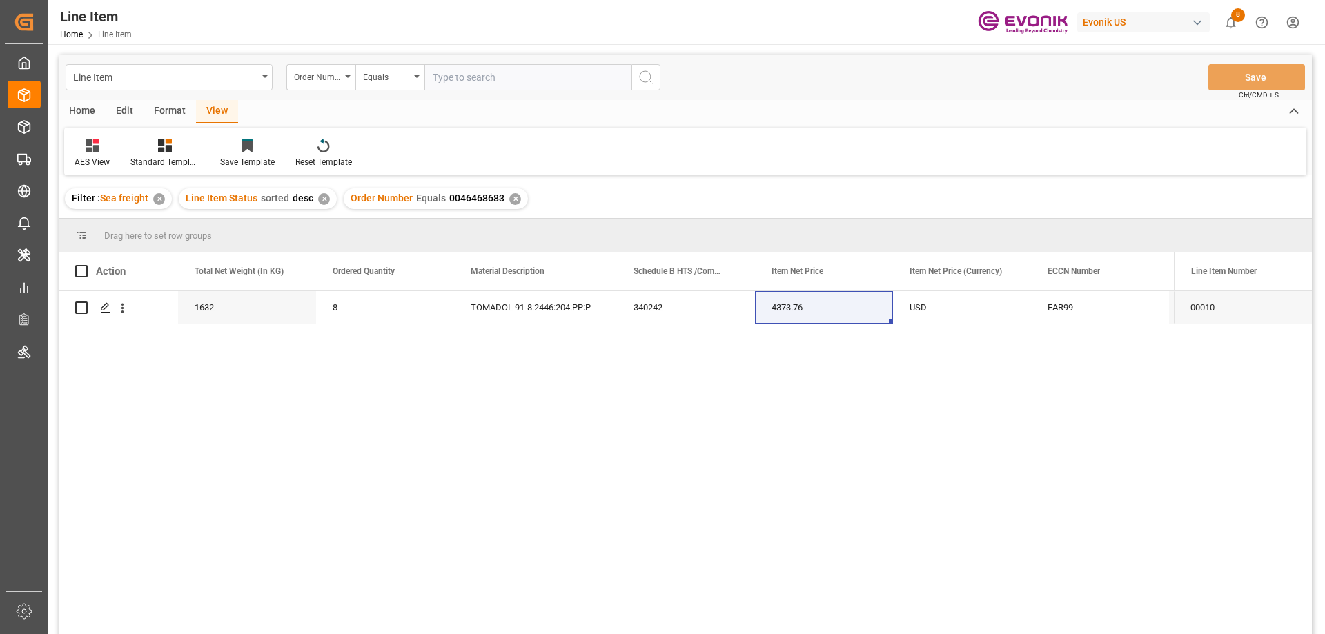
click at [455, 78] on input "text" at bounding box center [527, 77] width 207 height 26
paste input "250905000263"
click at [480, 74] on input "250905000263" at bounding box center [527, 77] width 207 height 26
paste input "004646934"
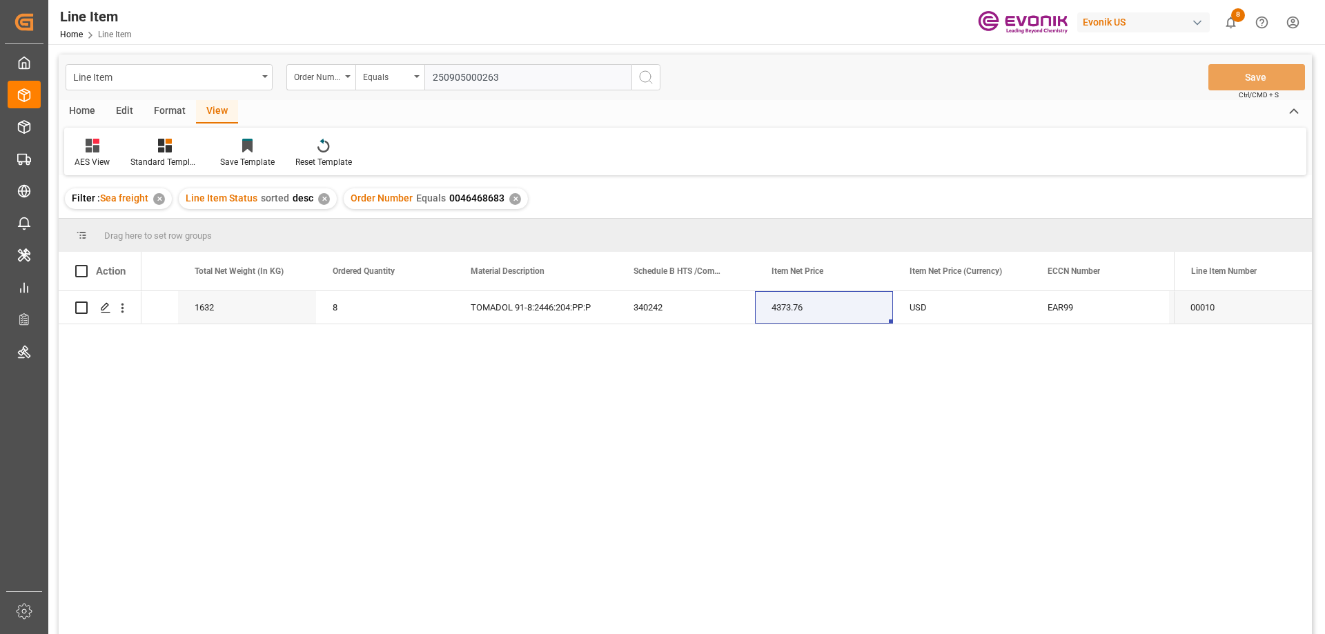
type input "0046469343"
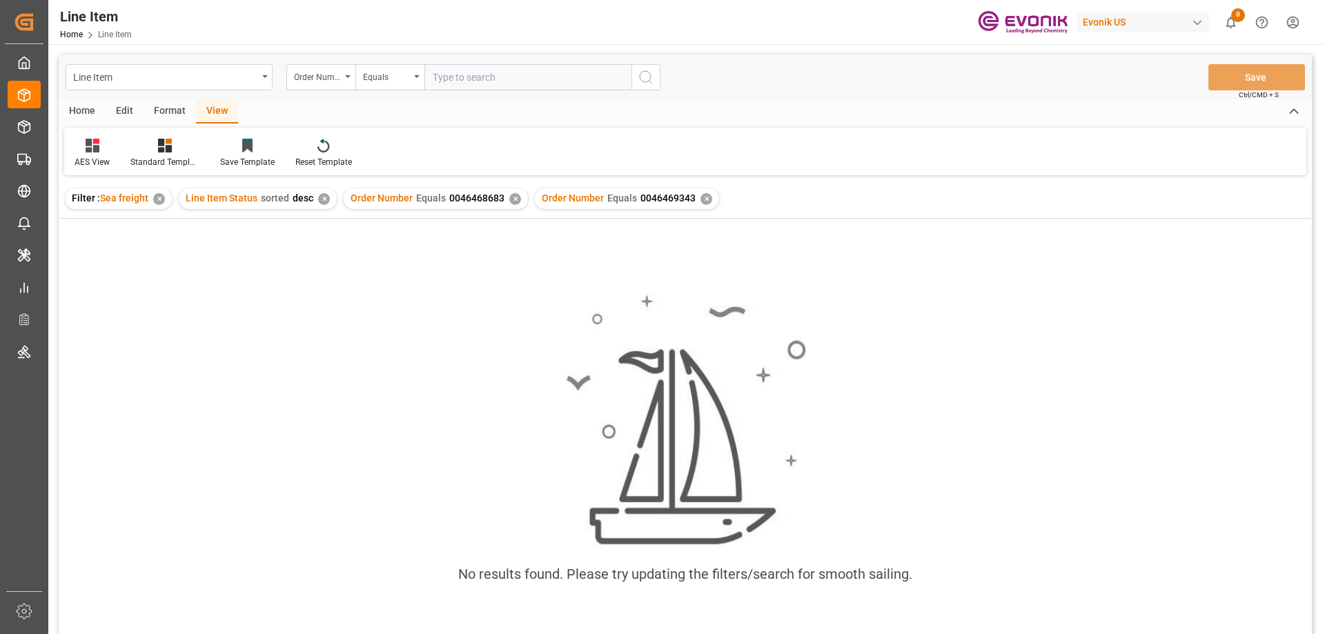
click at [513, 194] on div "✕" at bounding box center [515, 199] width 12 height 12
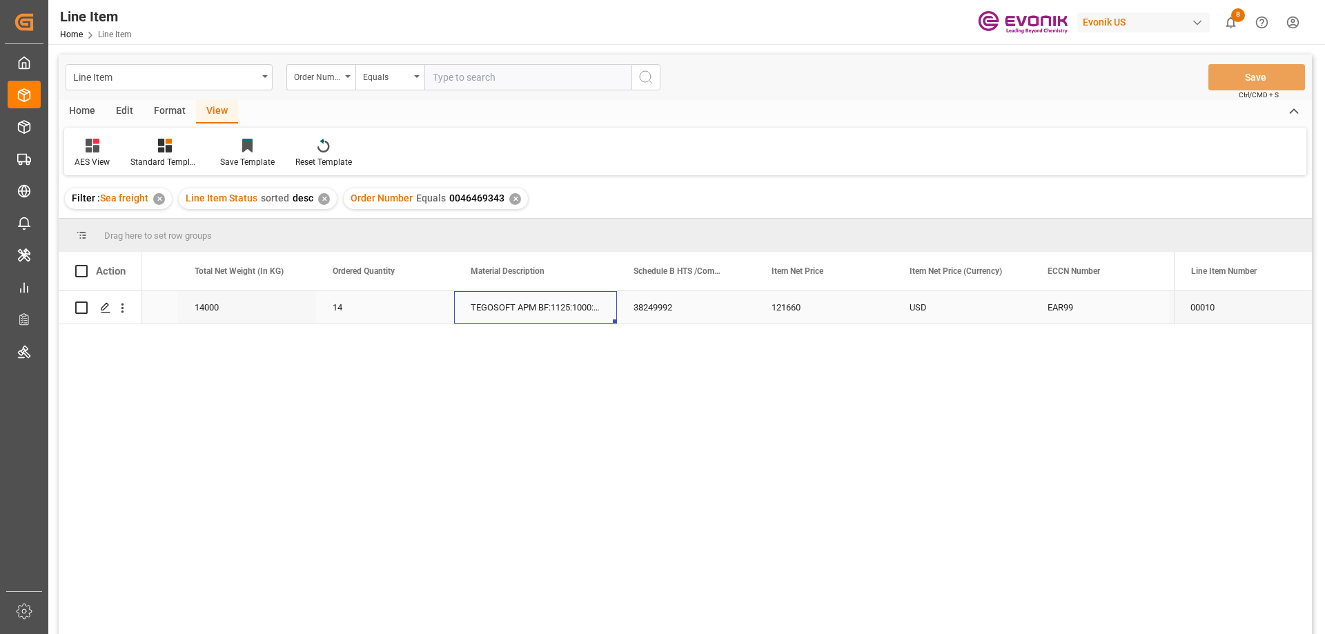
click at [460, 298] on div "TEGOSOFT APM BF:1125:1000:PP:P" at bounding box center [535, 307] width 163 height 32
click at [121, 303] on icon "open menu" at bounding box center [122, 308] width 14 height 14
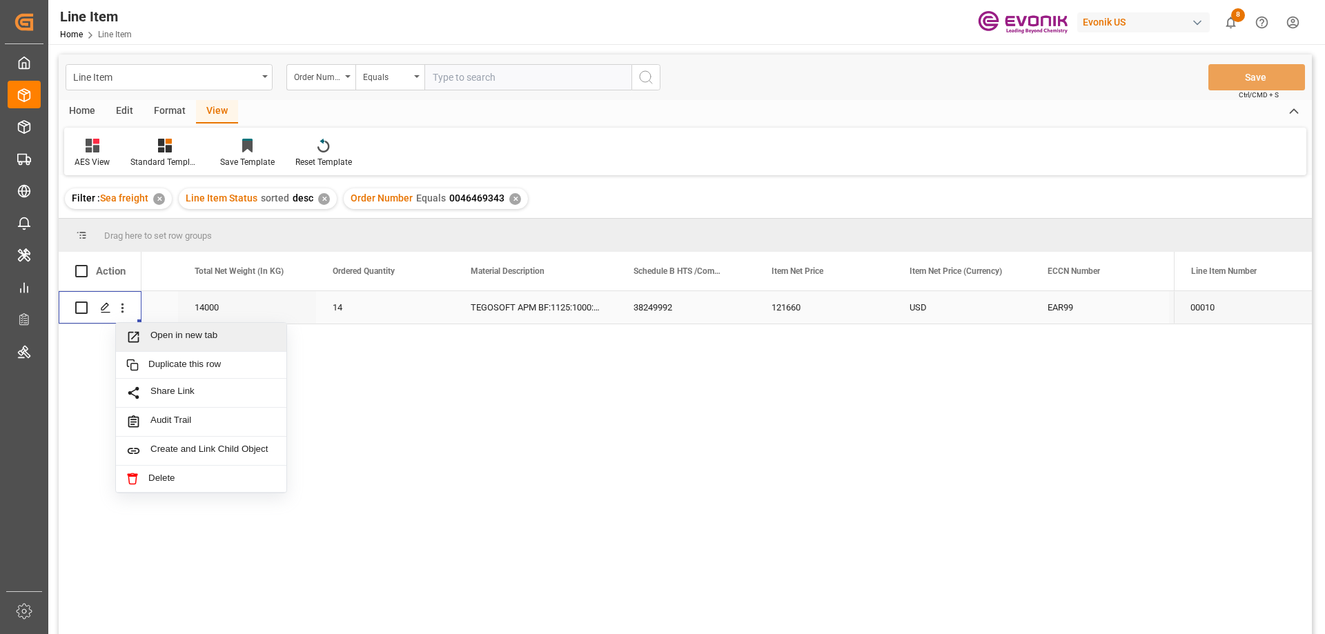
click at [177, 331] on span "Open in new tab" at bounding box center [213, 337] width 126 height 14
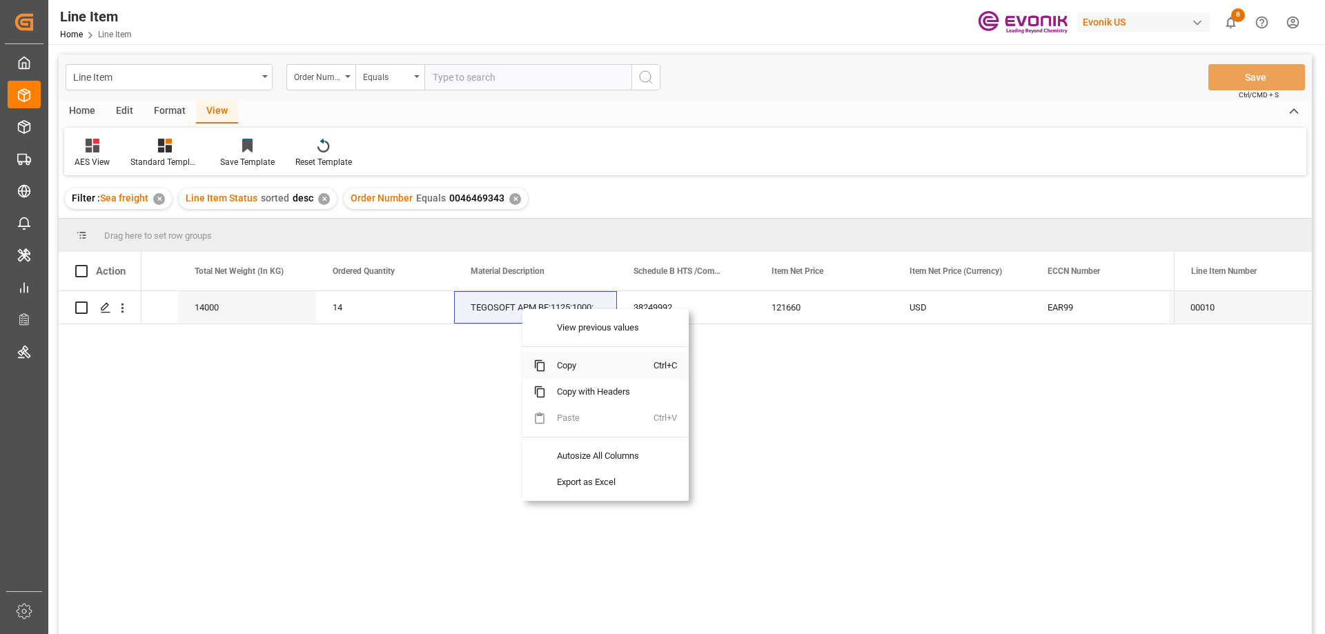
click at [563, 364] on span "Copy" at bounding box center [600, 366] width 108 height 26
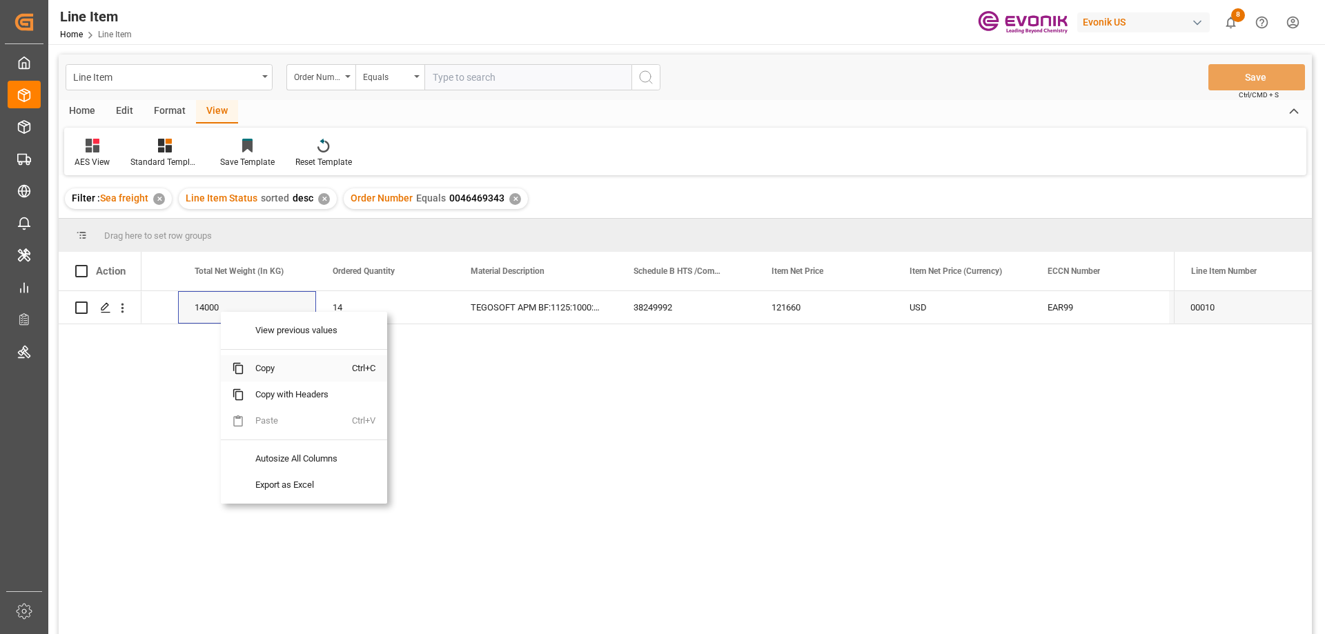
click at [269, 373] on span "Copy" at bounding box center [298, 368] width 108 height 26
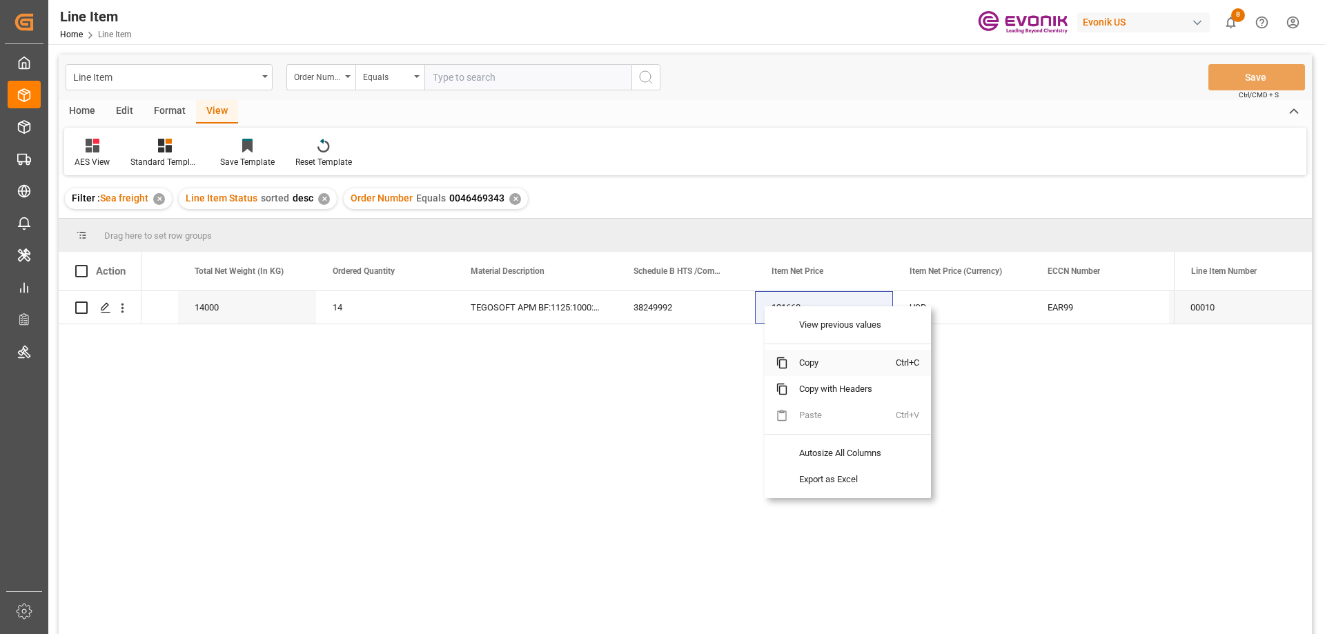
click at [808, 359] on span "Copy" at bounding box center [842, 363] width 108 height 26
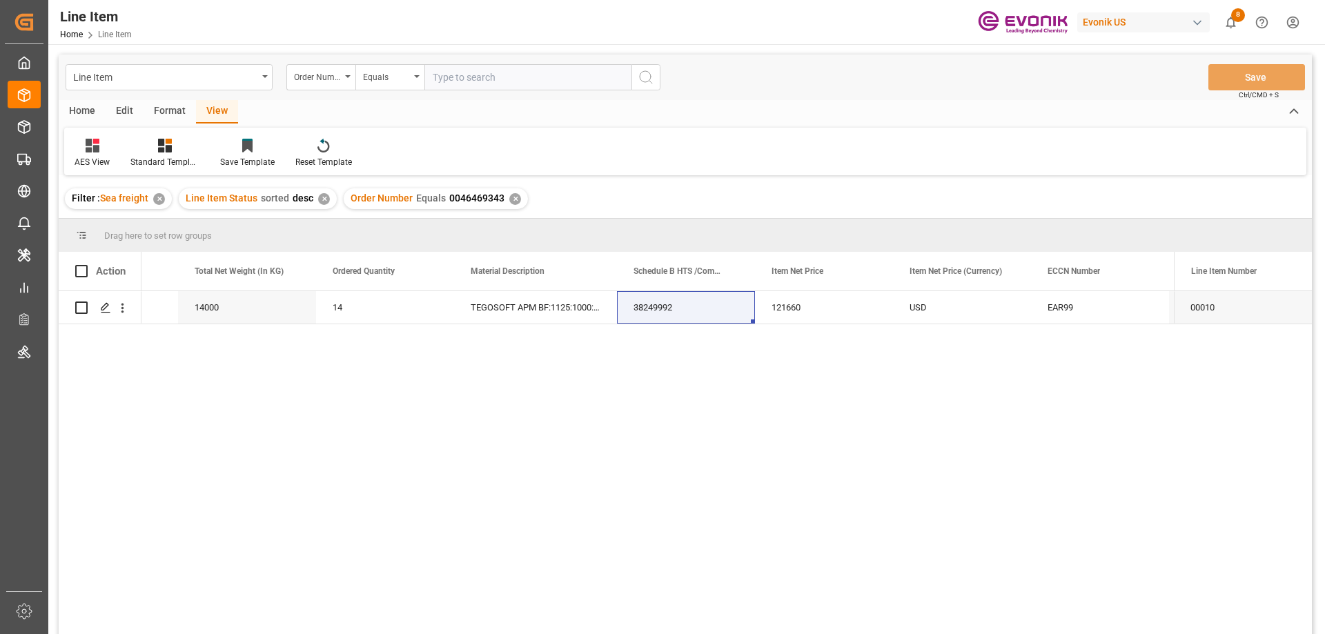
click at [439, 77] on input "text" at bounding box center [527, 77] width 207 height 26
paste input "2007020204"
type input "2007020204"
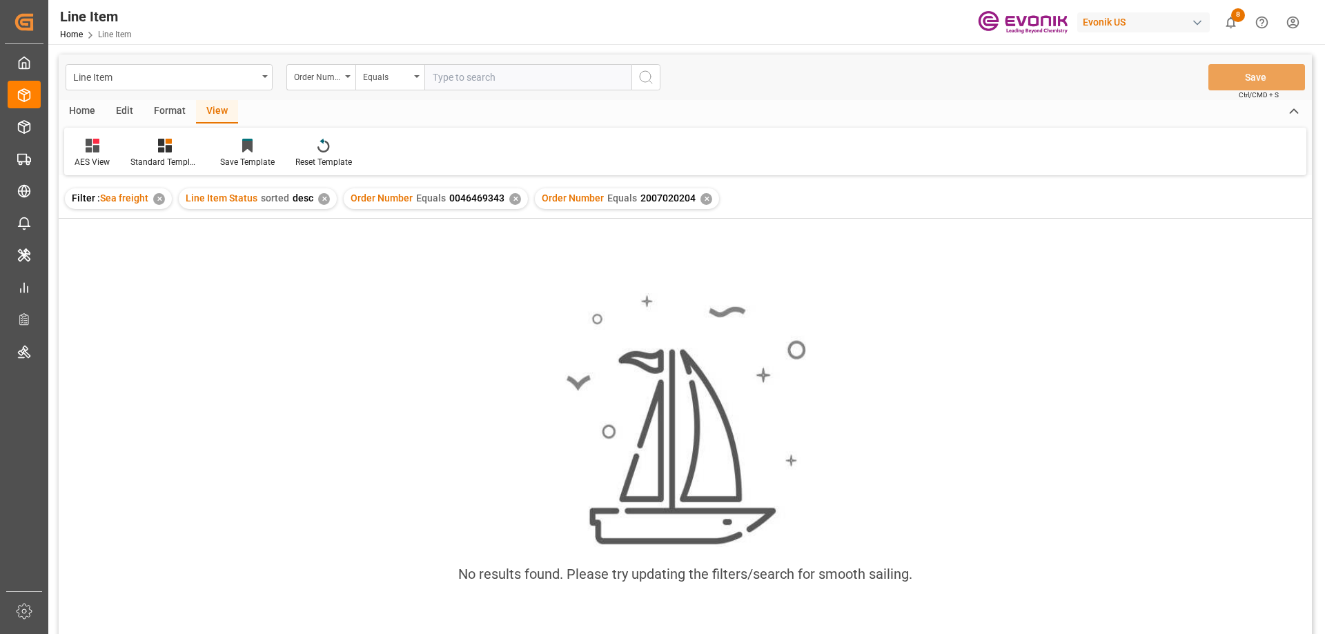
click at [511, 197] on div "✕" at bounding box center [515, 199] width 12 height 12
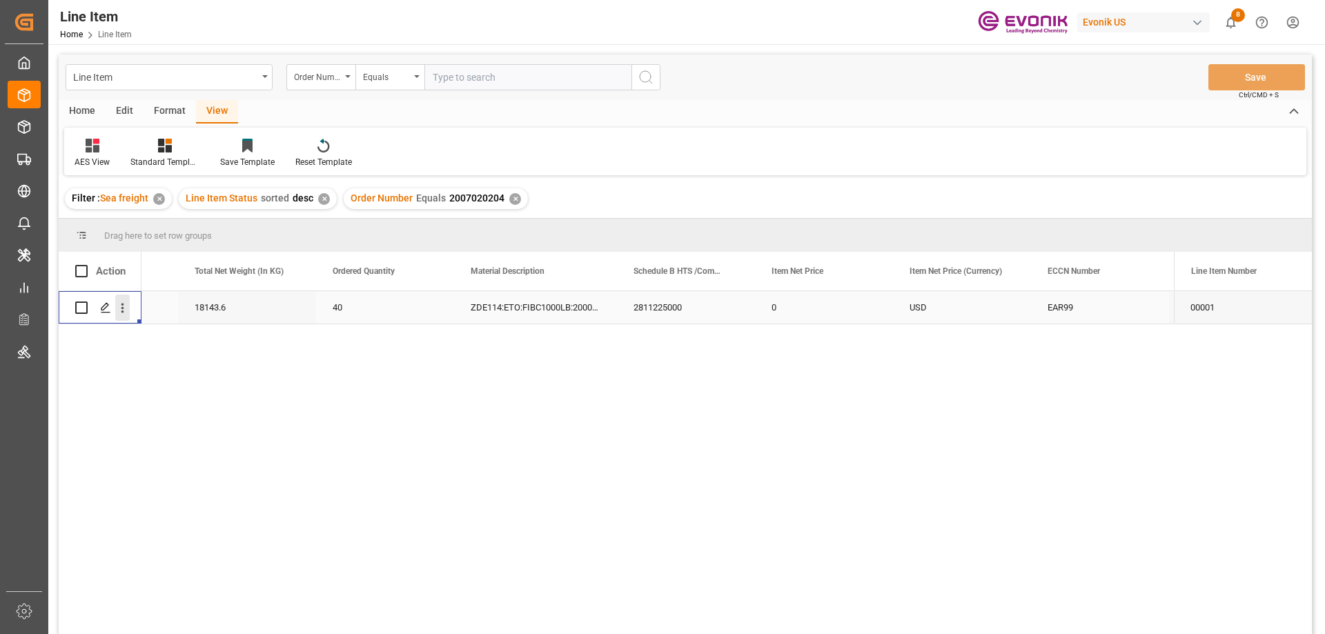
click at [123, 306] on icon "open menu" at bounding box center [122, 308] width 14 height 14
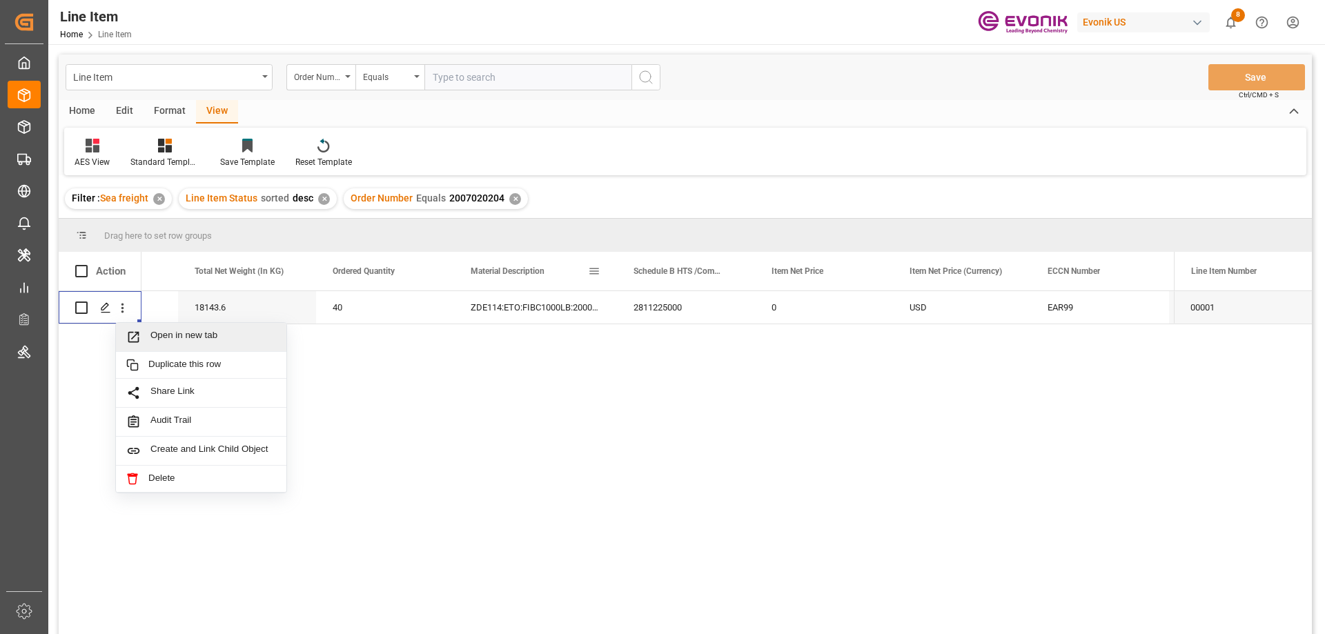
click at [548, 297] on div "ZDE114:ETO:FIBC1000LB:2000SWP:I2:P:$" at bounding box center [535, 307] width 163 height 32
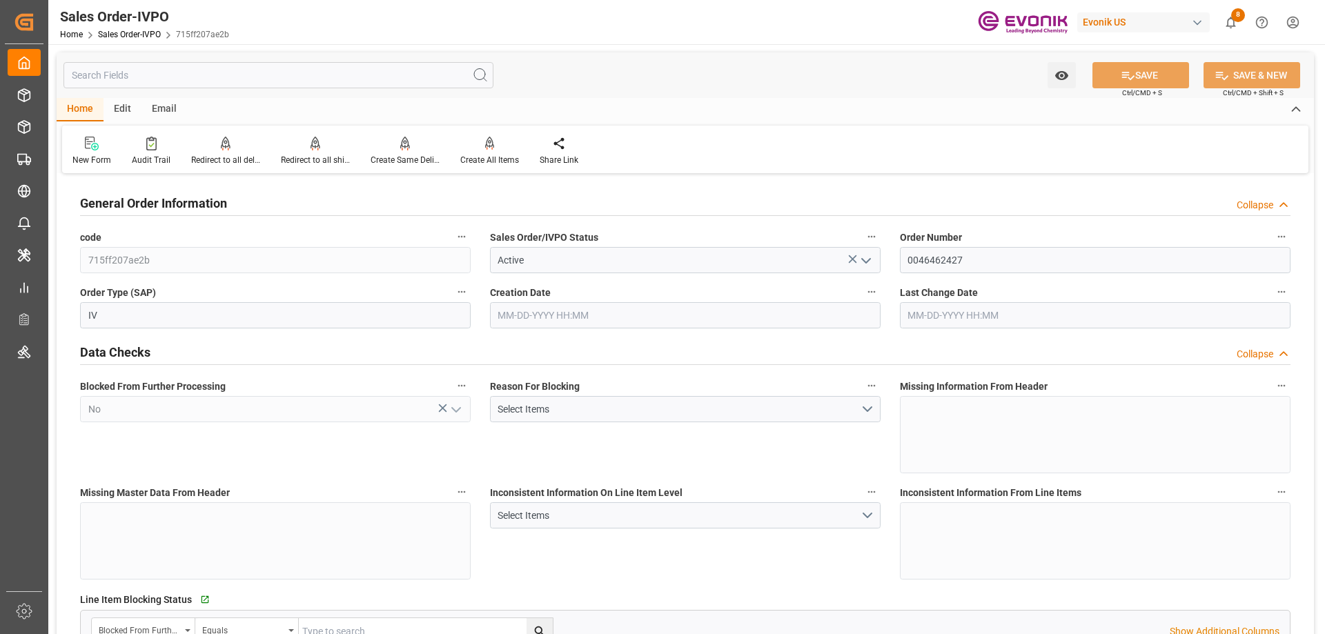
type input "JPYOK"
type input "0"
type input "1"
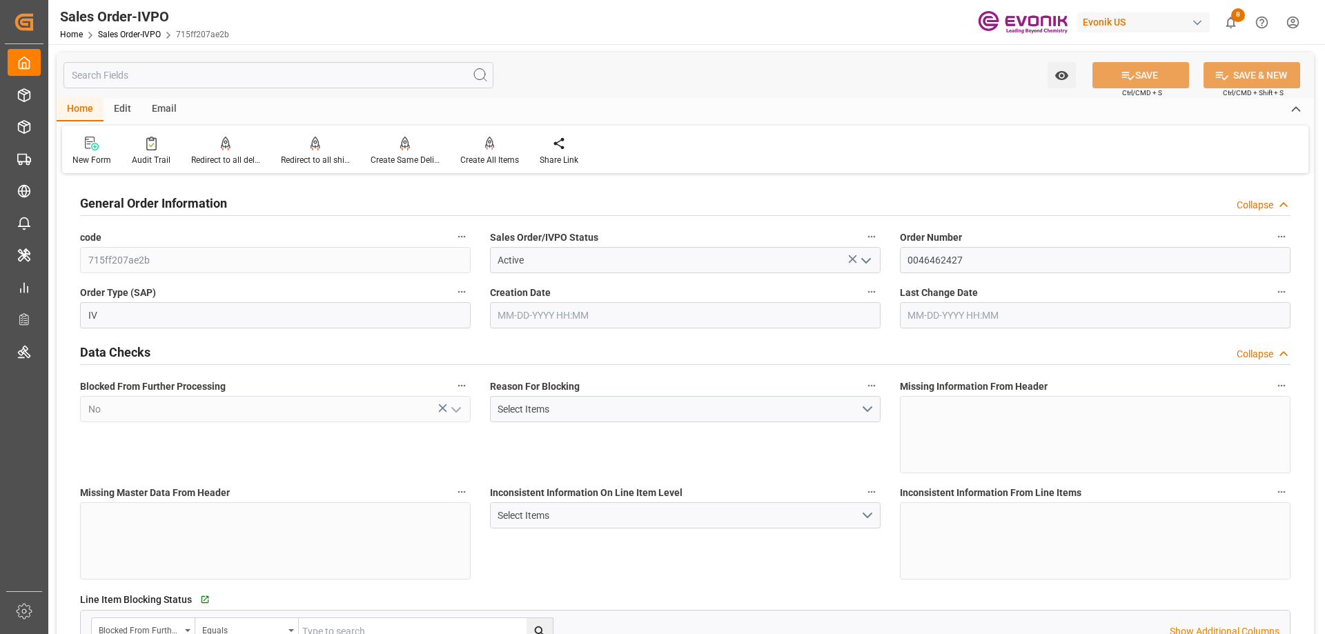
type input "16140"
type input "26.4204"
type input "17000"
type input "30"
type input "07-07-2025 15:52"
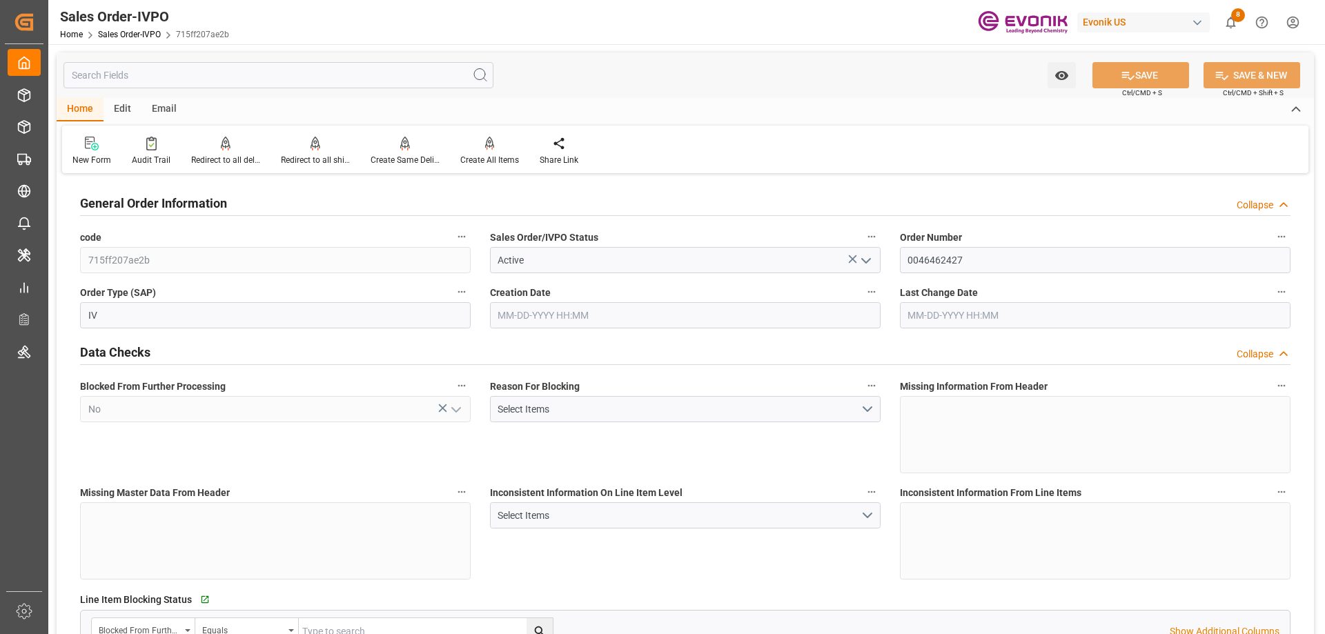
type input "08-25-2025 14:00"
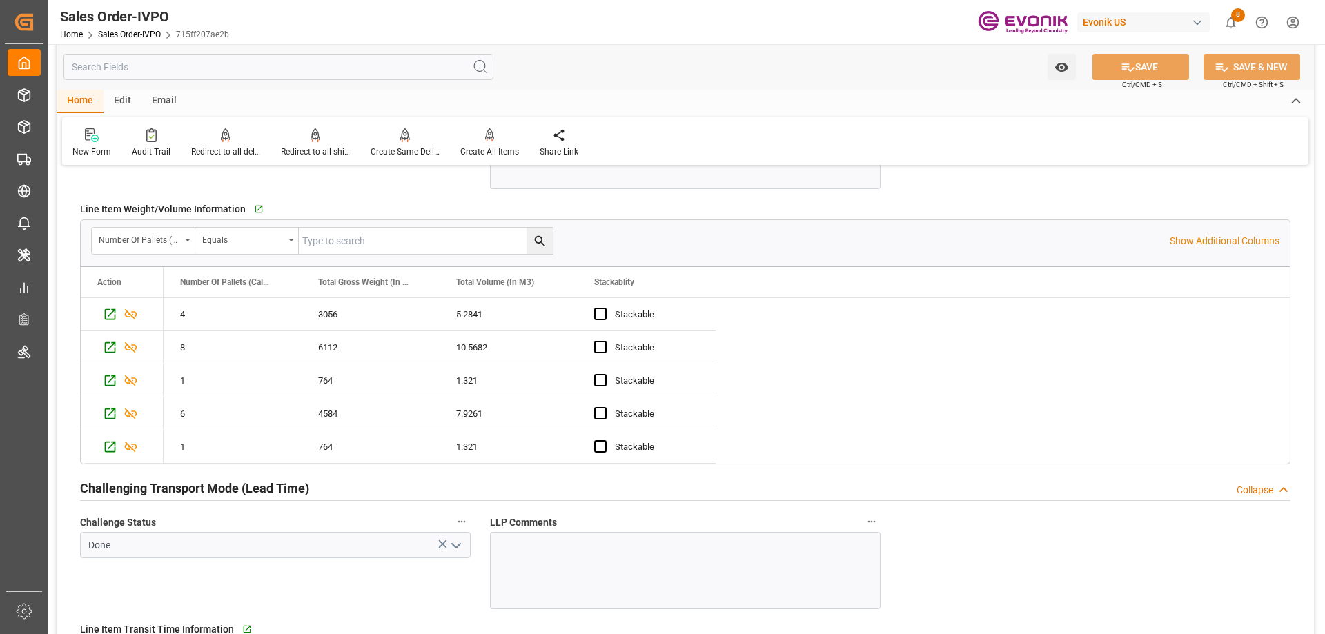
scroll to position [2622, 0]
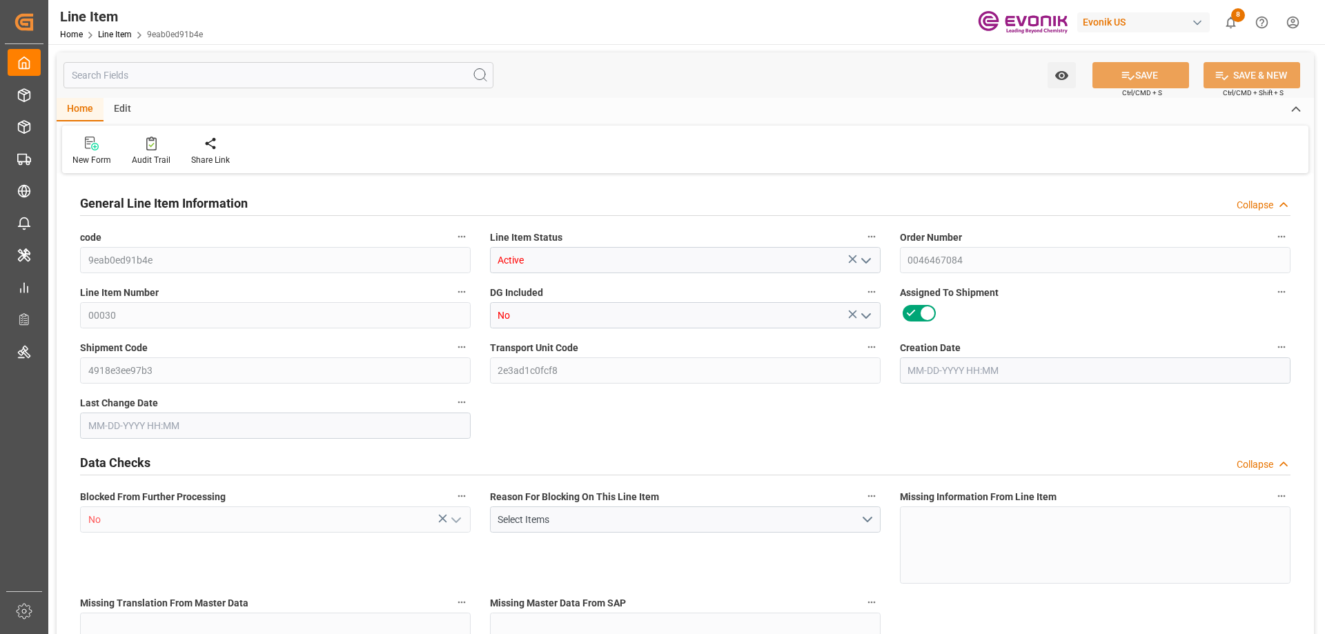
type input "20"
type input "17256"
type input "15968"
type input "26.1529"
type input "80"
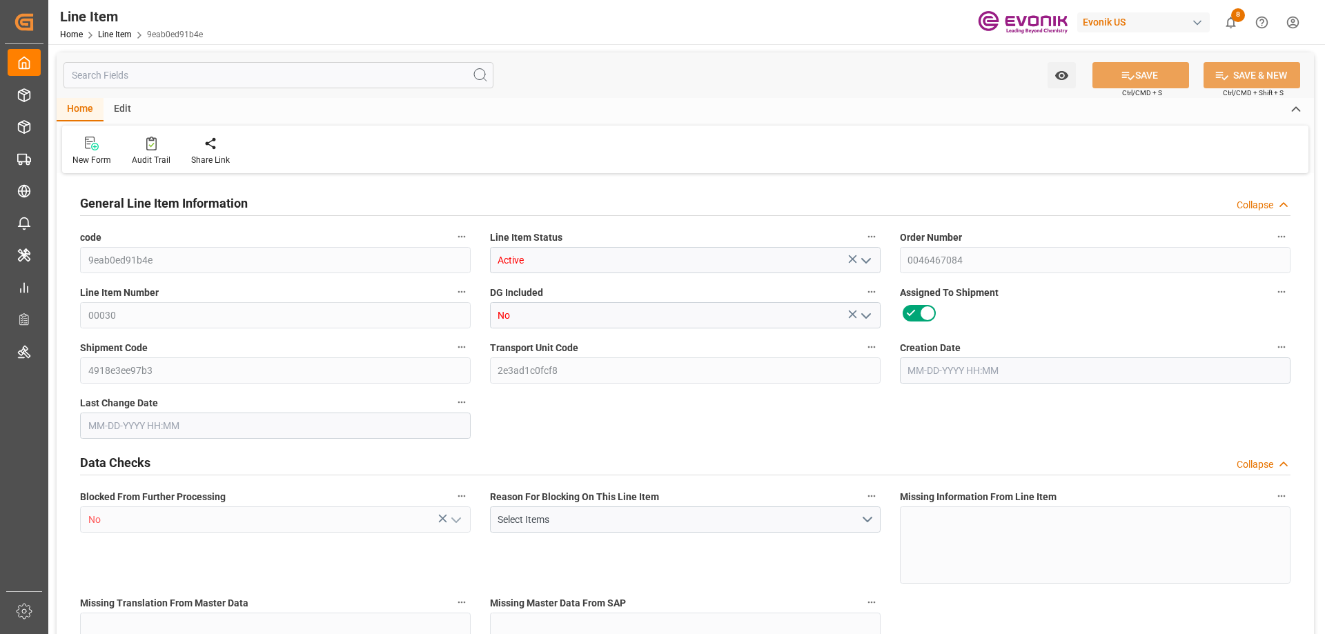
type input "94051.52"
type input "80"
type input "17256"
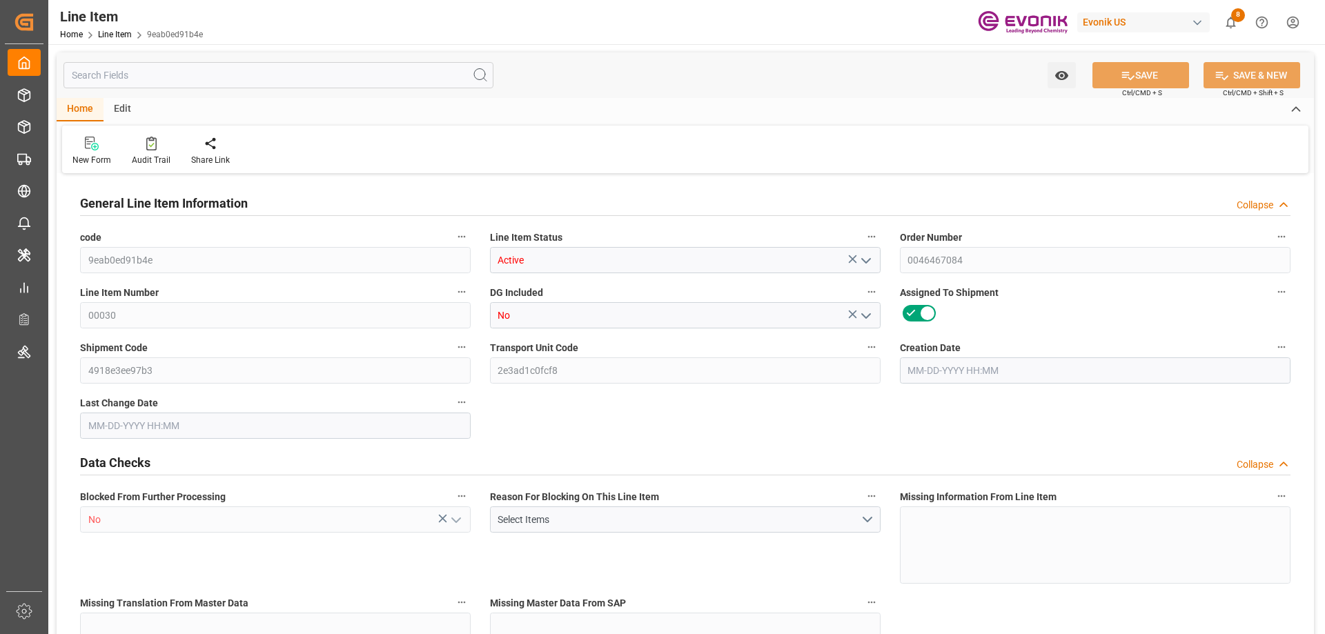
type input "17756"
type input "15968"
type input "26.1529"
type input "26152.88"
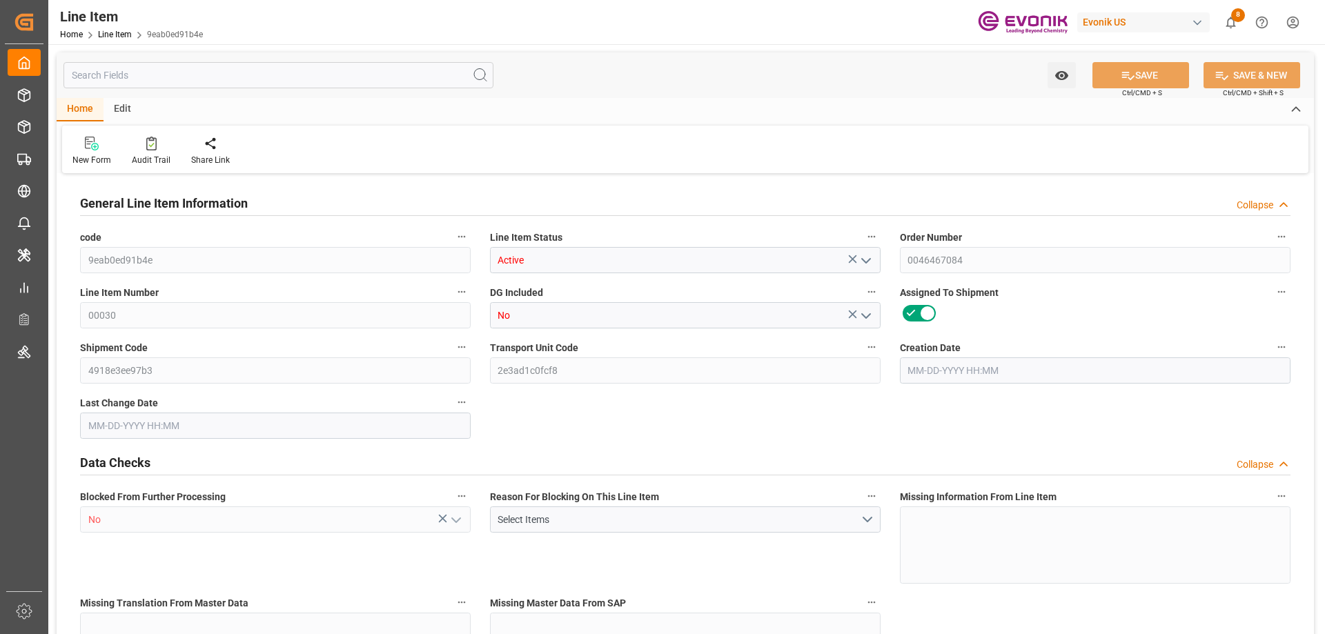
type input "80"
type input "17256"
type input "15968"
type input "26.1529"
type input "08-20-2025 23:12"
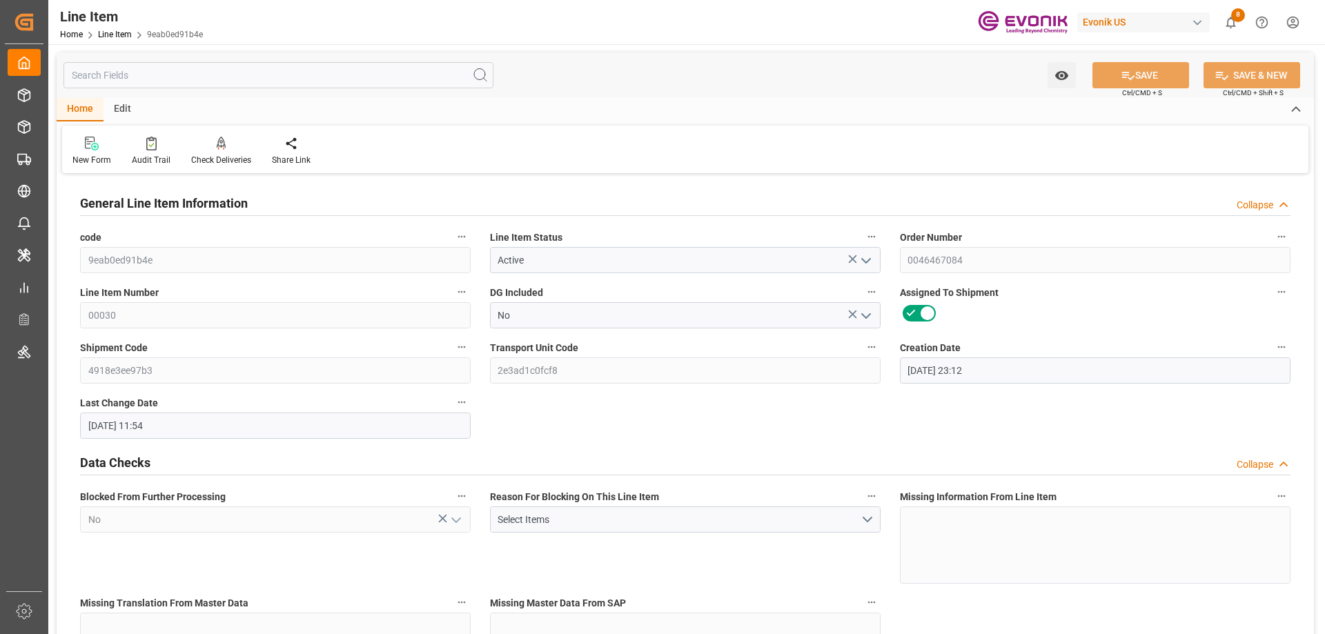
type input "08-25-2025 11:54"
type input "10-29-2025"
type input "09-03-2025"
type input "08-25-2025"
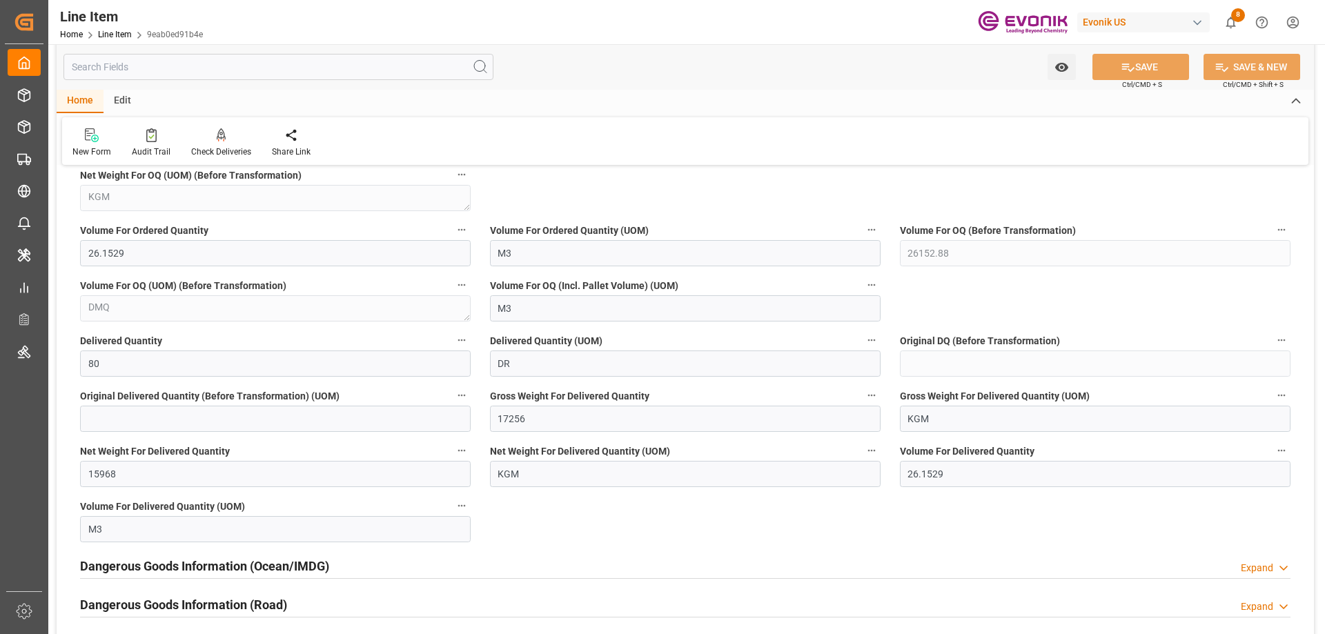
scroll to position [1518, 0]
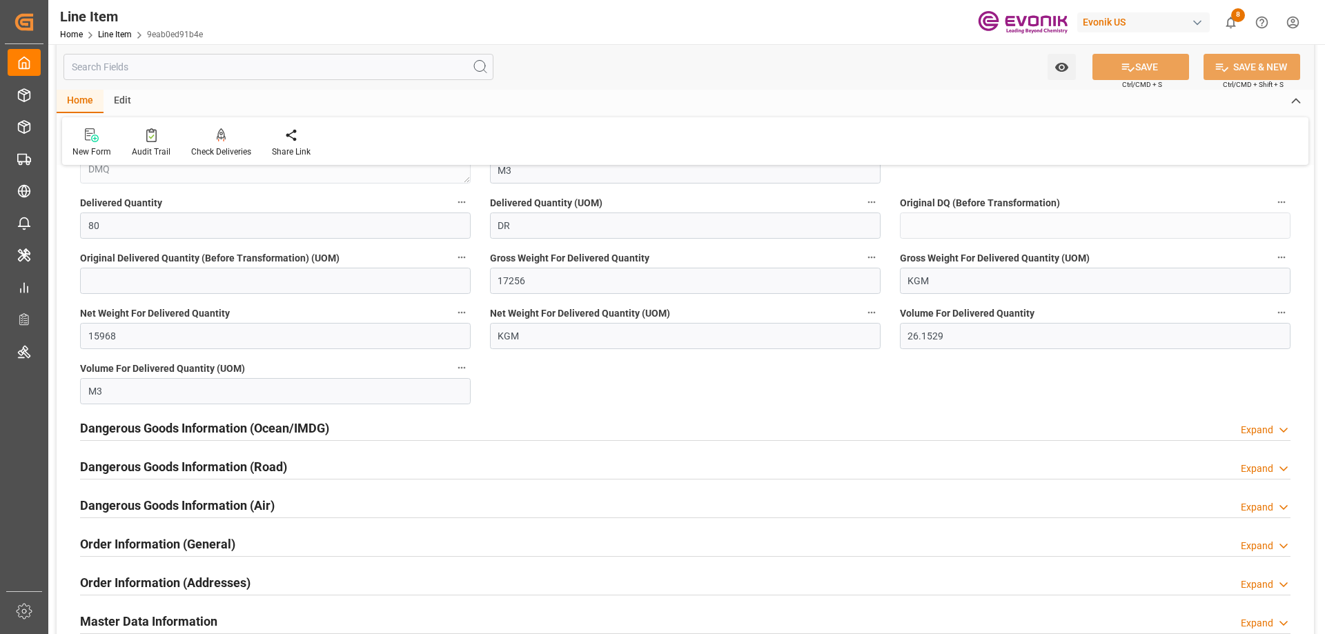
click at [310, 419] on h2 "Dangerous Goods Information (Ocean/IMDG)" at bounding box center [204, 428] width 249 height 19
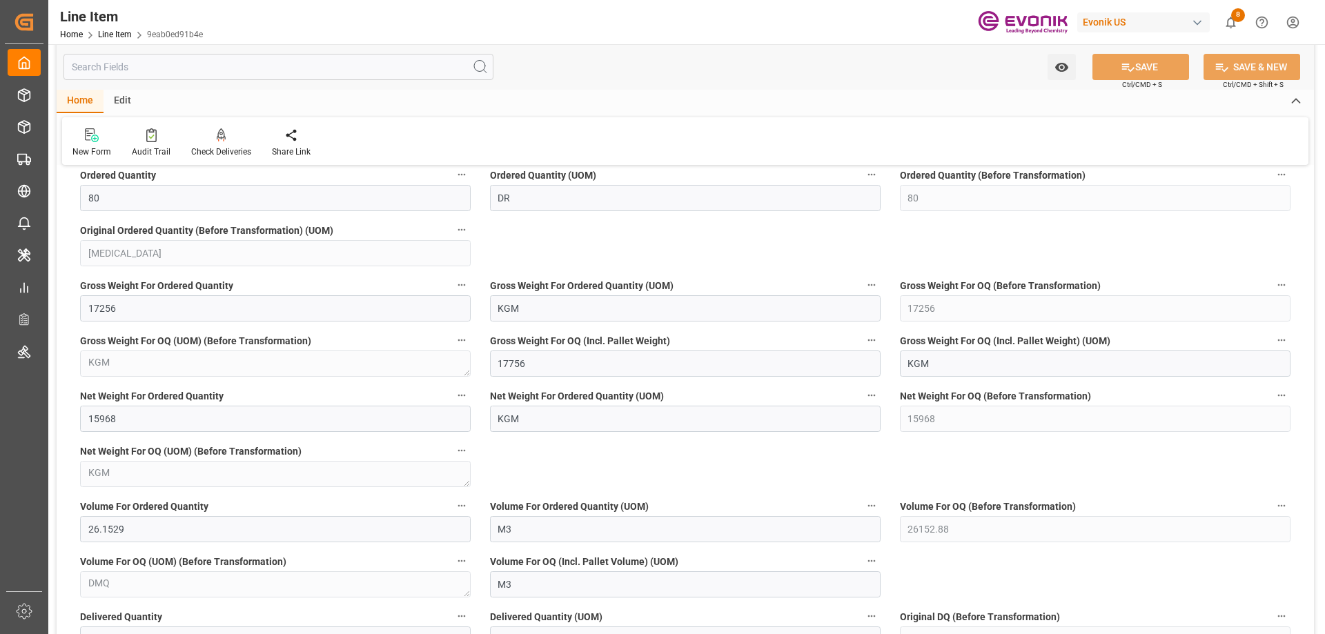
scroll to position [966, 0]
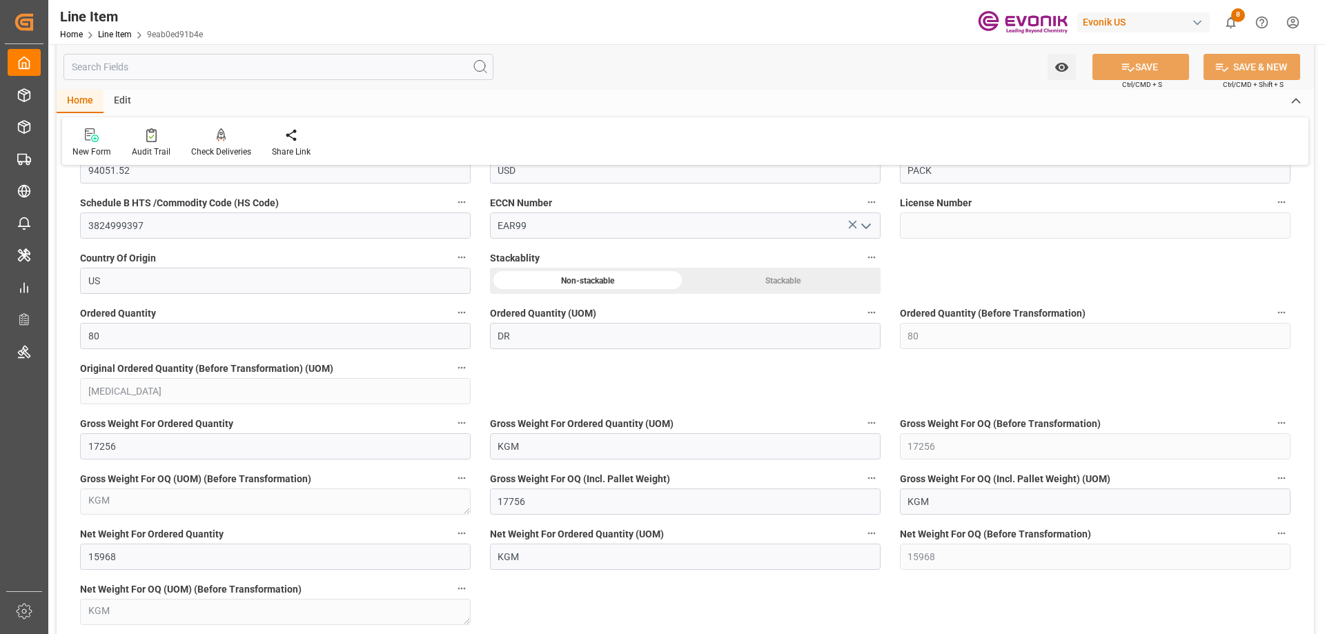
click at [276, 55] on input "text" at bounding box center [278, 67] width 430 height 26
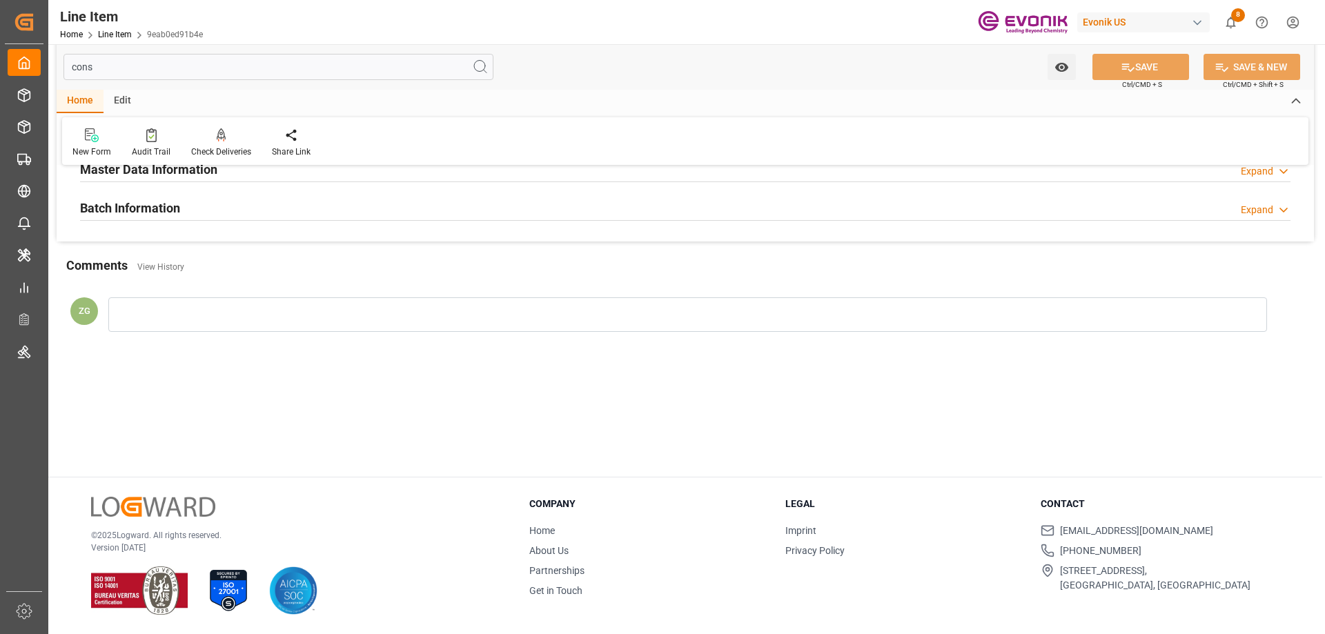
scroll to position [0, 0]
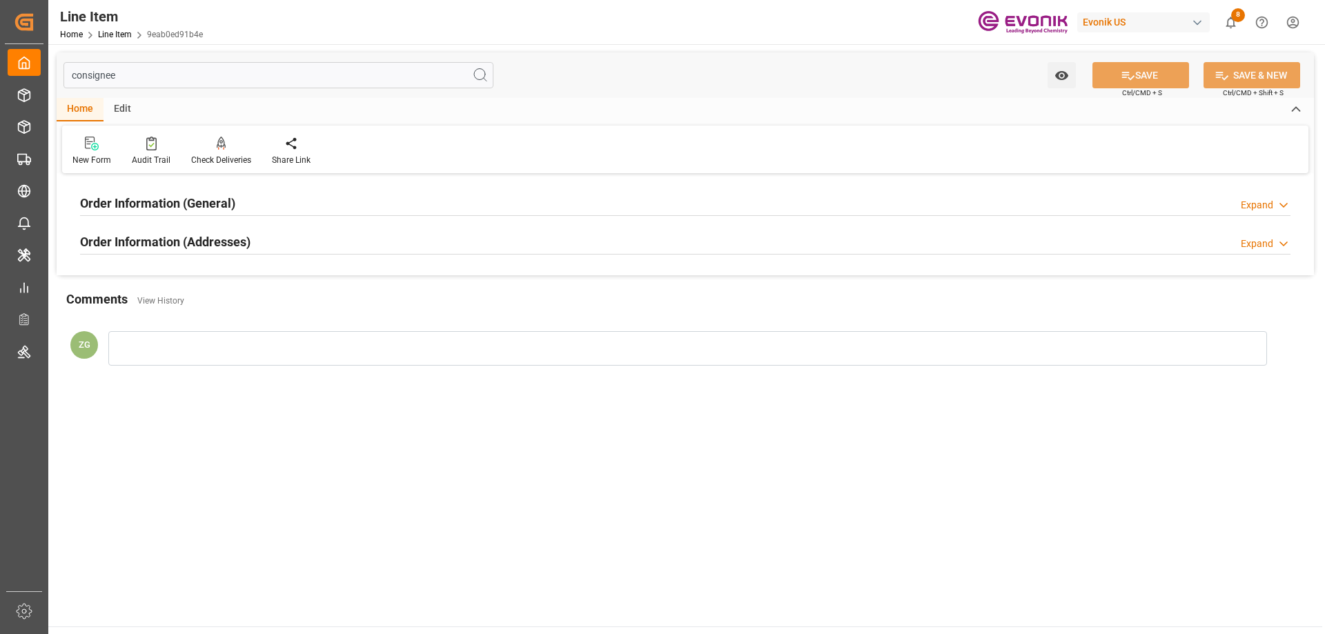
type input "consignee"
click at [166, 237] on h2 "Order Information (Addresses)" at bounding box center [165, 241] width 170 height 19
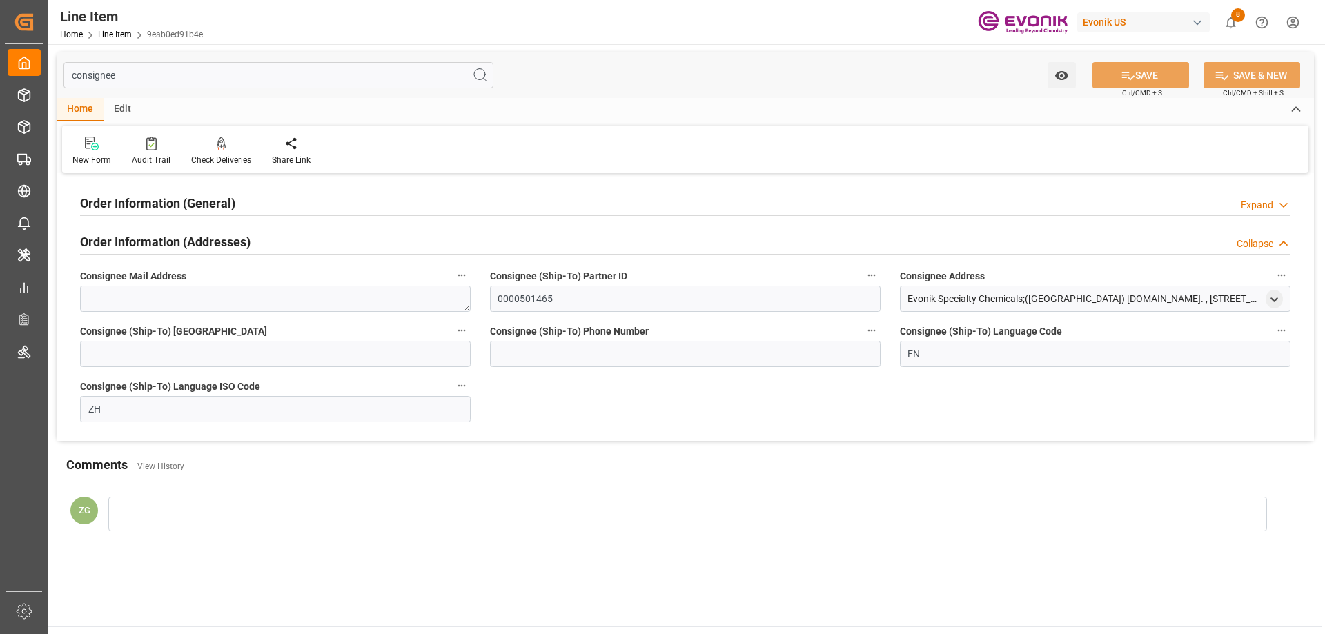
click at [169, 215] on div at bounding box center [685, 215] width 1210 height 1
click at [169, 208] on h2 "Order Information (General)" at bounding box center [157, 203] width 155 height 19
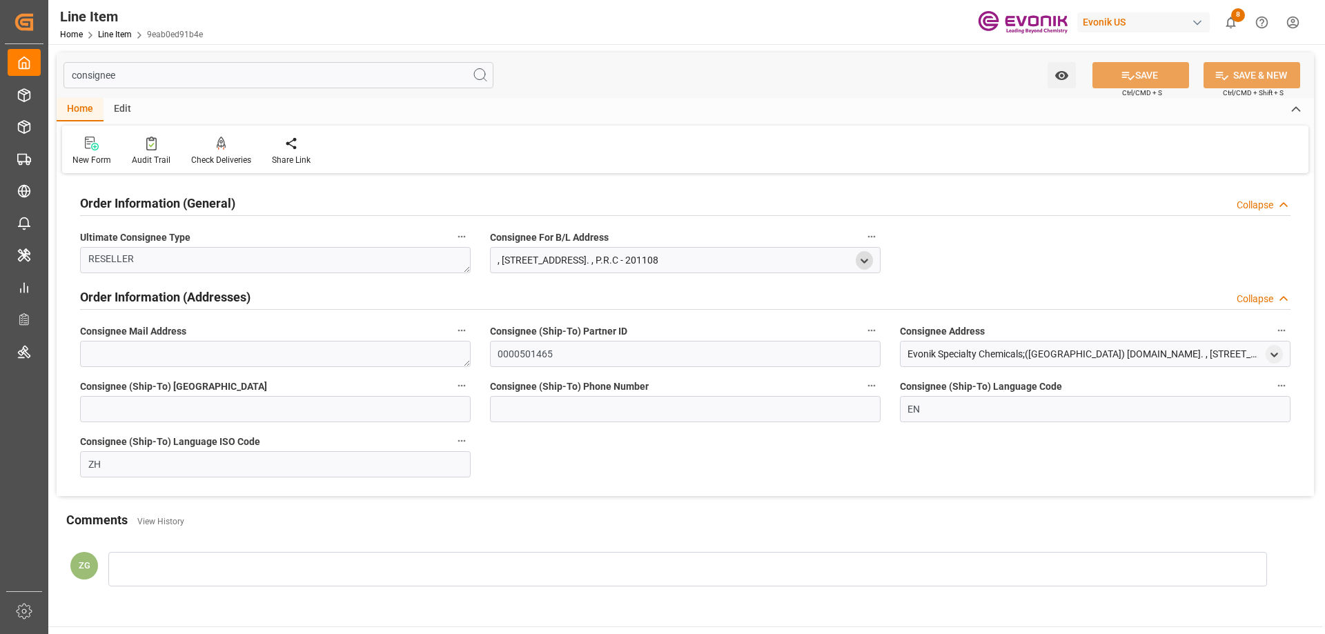
click at [869, 257] on icon "open menu" at bounding box center [864, 261] width 12 height 12
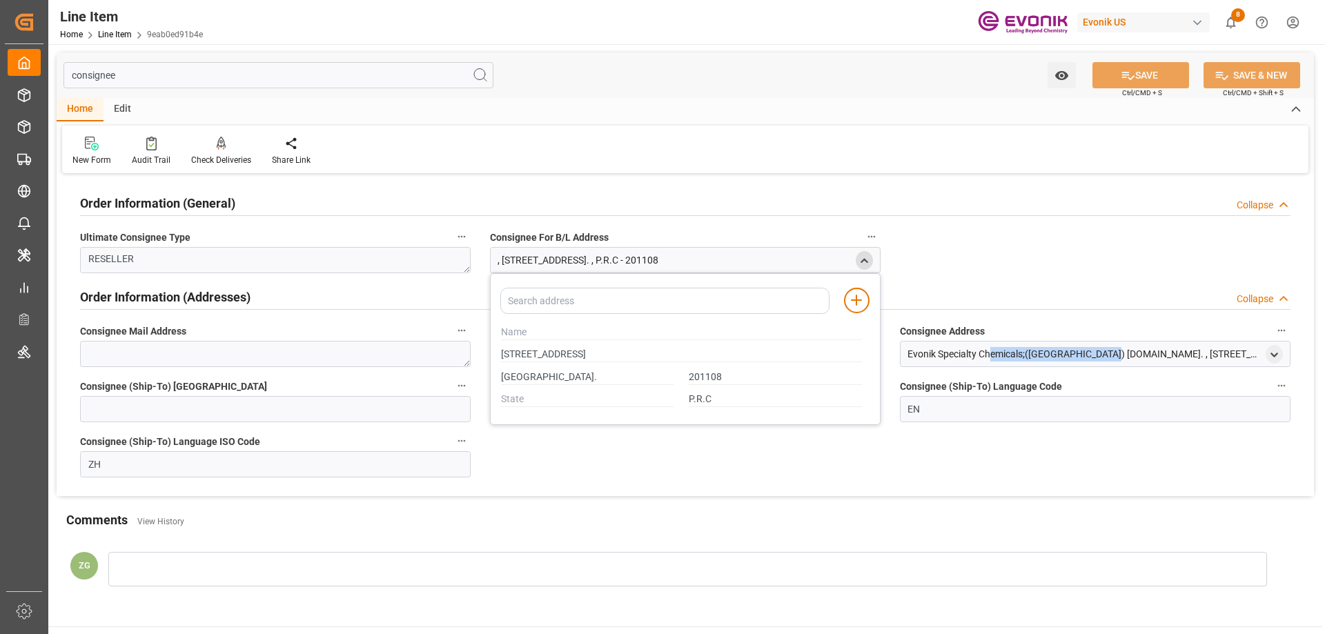
click at [1024, 355] on div "Evonik Specialty Chemicals;(Shanghai) Co.Ltd. , 89 Pugong Road , Shanghai , 020…" at bounding box center [1084, 354] width 355 height 14
copy div "Evonik Specialty Chemicals"
drag, startPoint x: 958, startPoint y: 357, endPoint x: 940, endPoint y: 357, distance: 18.6
click at [957, 357] on div "Evonik Specialty Chemicals;(Shanghai) Co.Ltd. , 89 Pugong Road , Shanghai , 020…" at bounding box center [1084, 354] width 355 height 14
click at [1274, 351] on icon "open menu" at bounding box center [1274, 355] width 12 height 12
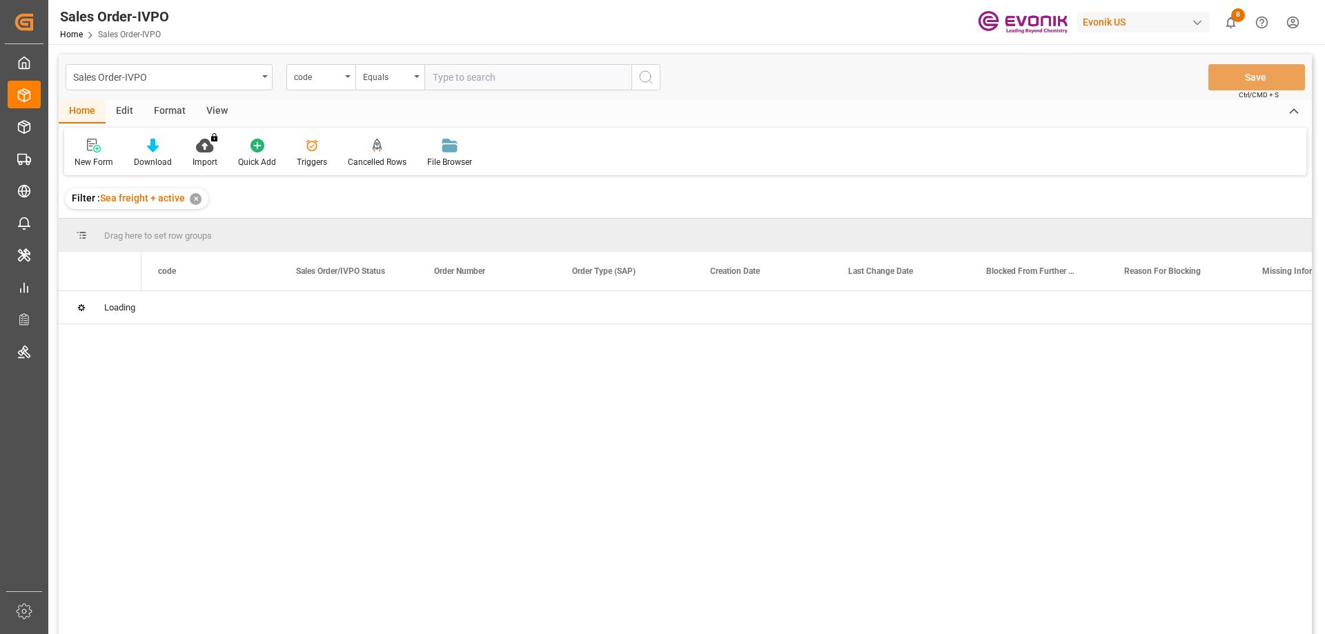
click at [344, 80] on div "Sales Order-IVPO code Equals Save Ctrl/CMD + S Home Edit Format View New Form D…" at bounding box center [685, 363] width 1253 height 616
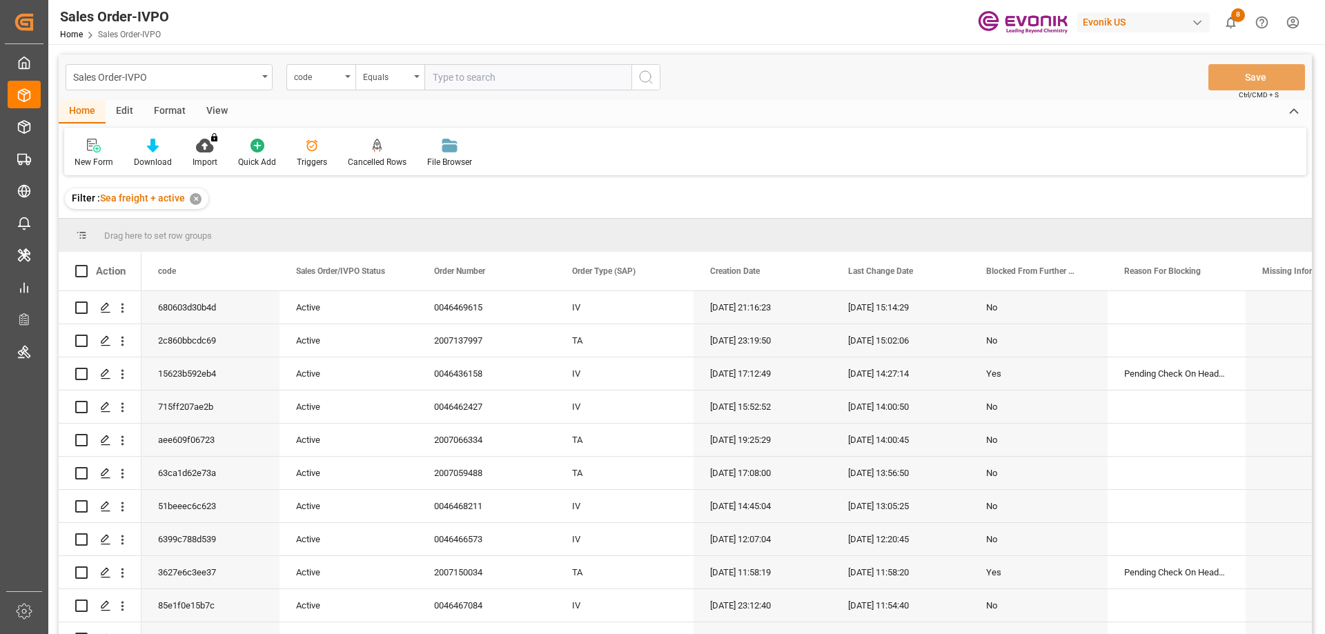
click at [341, 78] on div "code" at bounding box center [320, 77] width 69 height 26
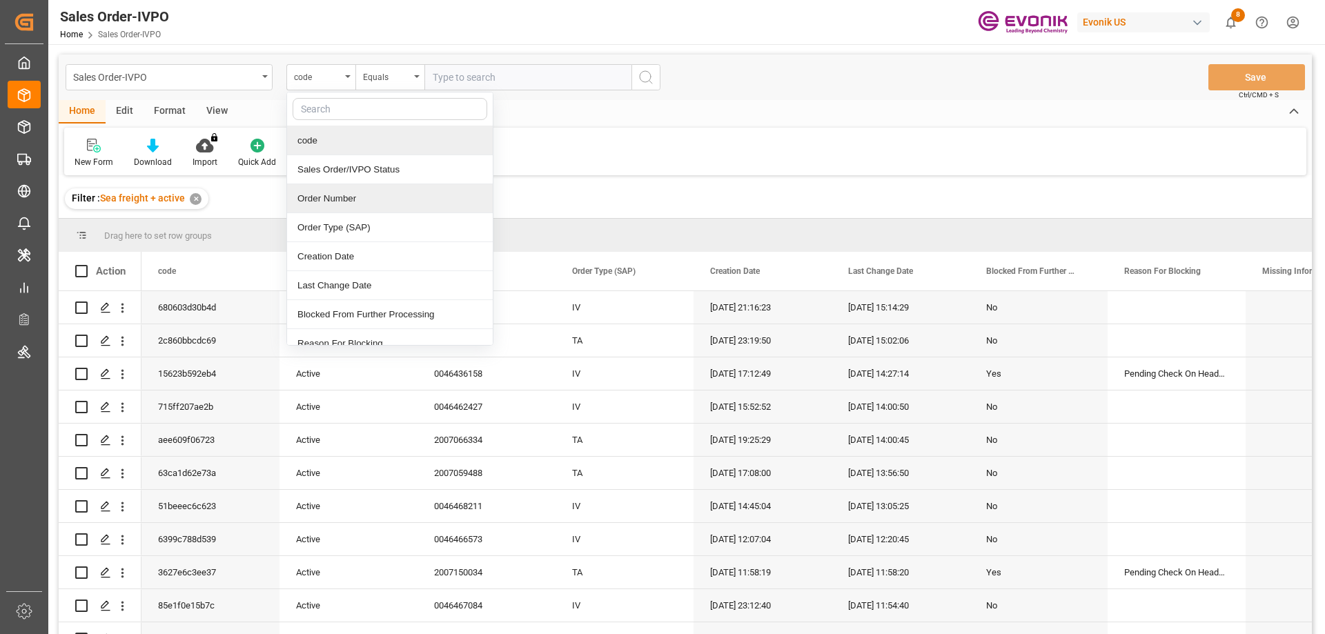
click at [339, 208] on div "Order Number" at bounding box center [390, 198] width 206 height 29
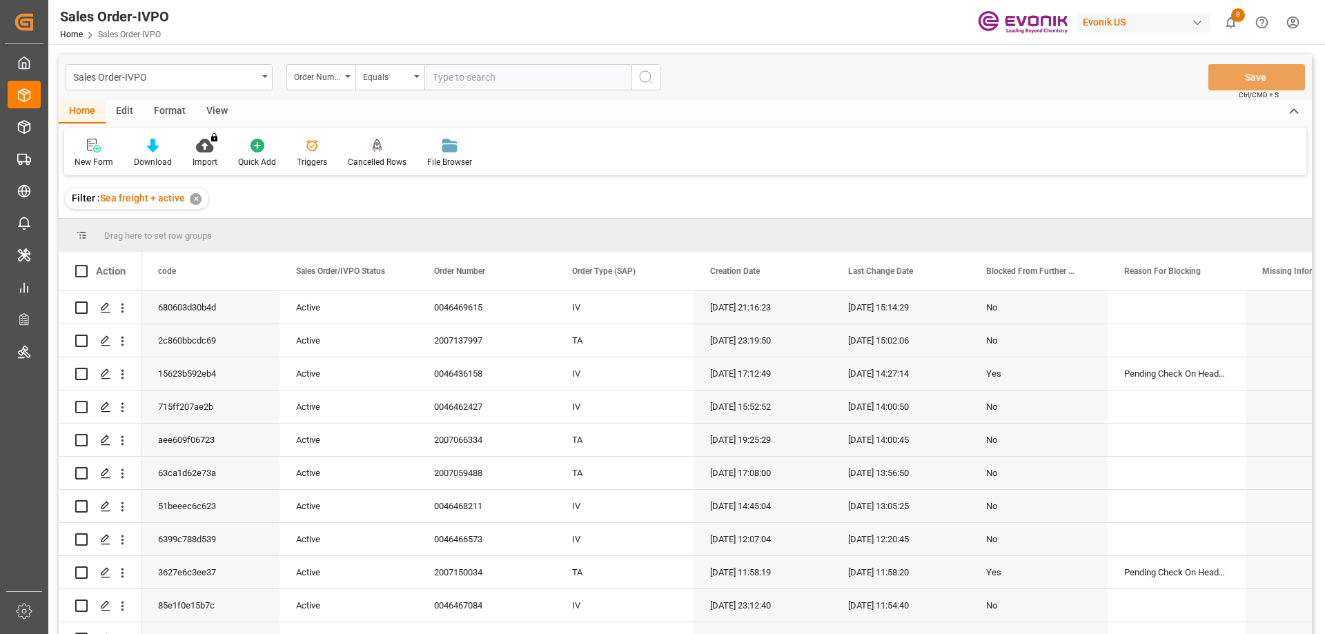
click at [471, 82] on input "text" at bounding box center [527, 77] width 207 height 26
paste input "0046467084"
type input "0046467084"
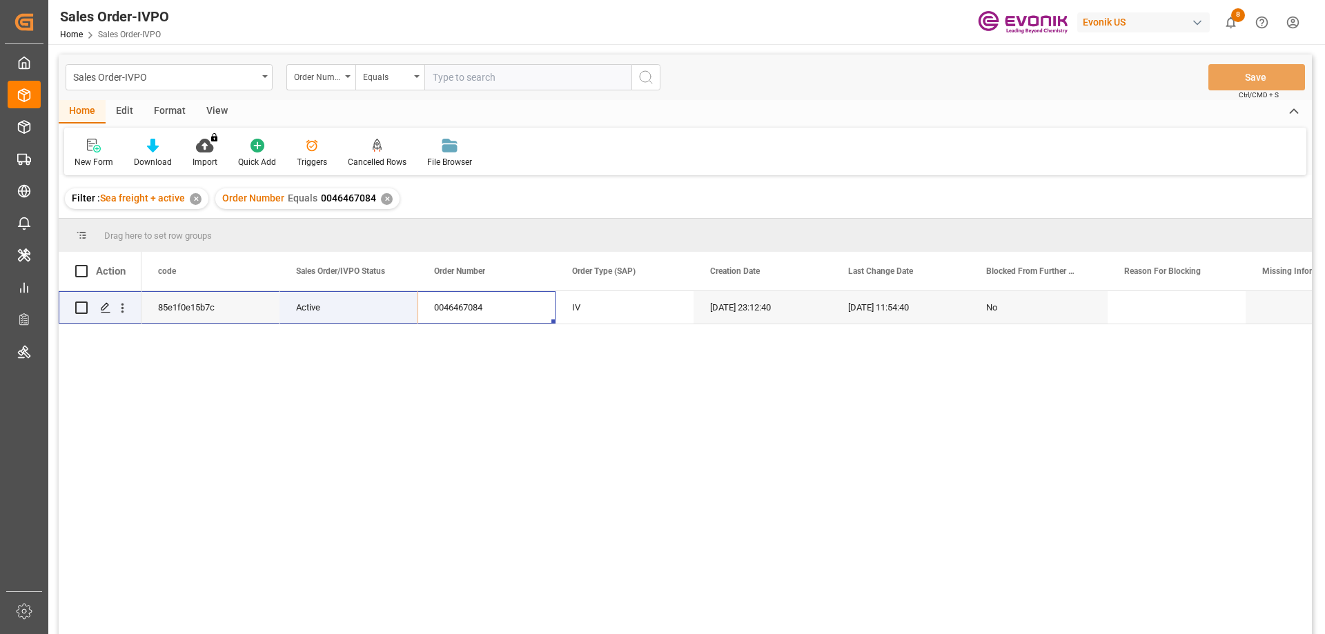
drag, startPoint x: 516, startPoint y: 299, endPoint x: 46, endPoint y: 299, distance: 470.5
click at [46, 299] on div "Created by potrace 1.15, written by Peter Selinger 2001-2017 Created by potrace…" at bounding box center [662, 317] width 1325 height 634
click at [310, 355] on div "85e1f0e15b7c Active 0046467084 IV 08-20-2025 23:12:40 08-25-2025 11:54:40 No" at bounding box center [726, 467] width 1170 height 352
click at [129, 308] on icon "open menu" at bounding box center [122, 308] width 14 height 14
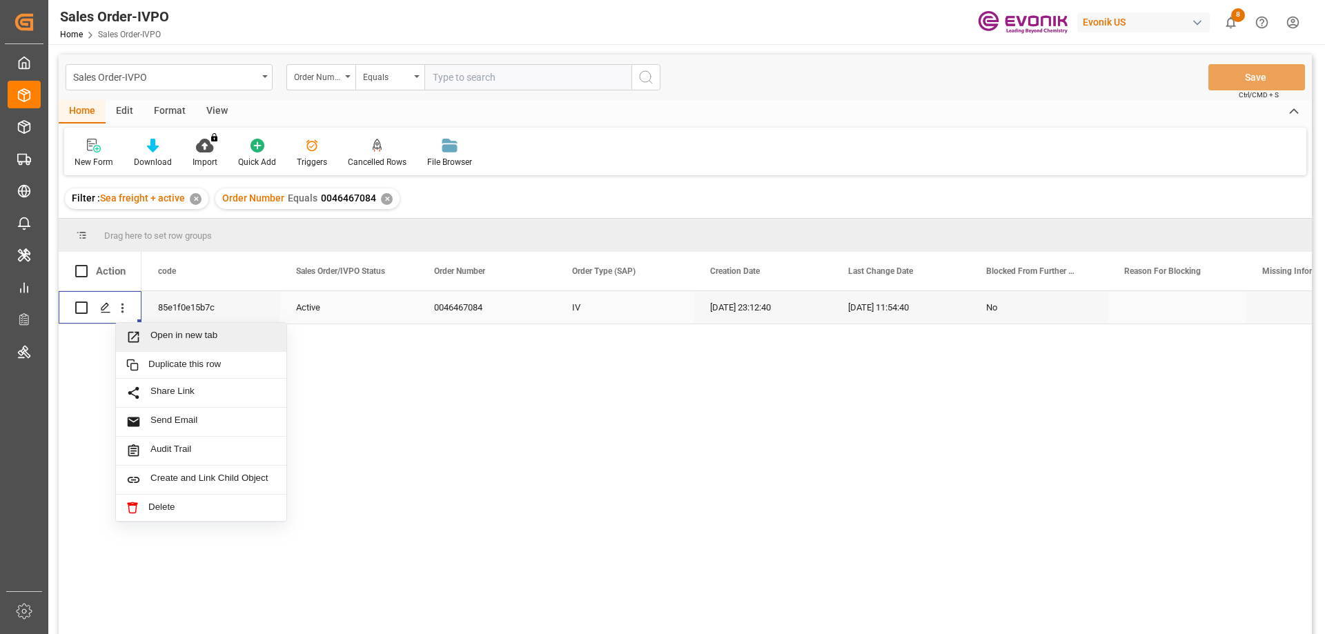
click at [184, 334] on span "Open in new tab" at bounding box center [213, 337] width 126 height 14
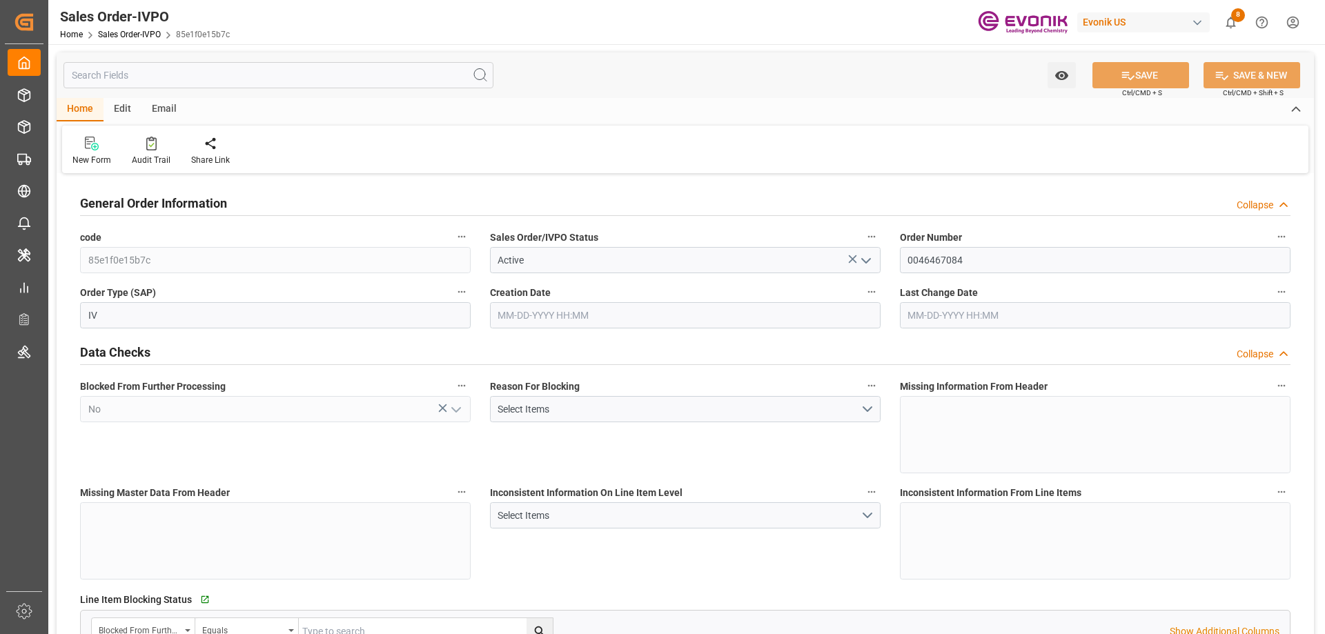
type input "CNSHA"
type input "0"
type input "2"
type input "3"
type input "4"
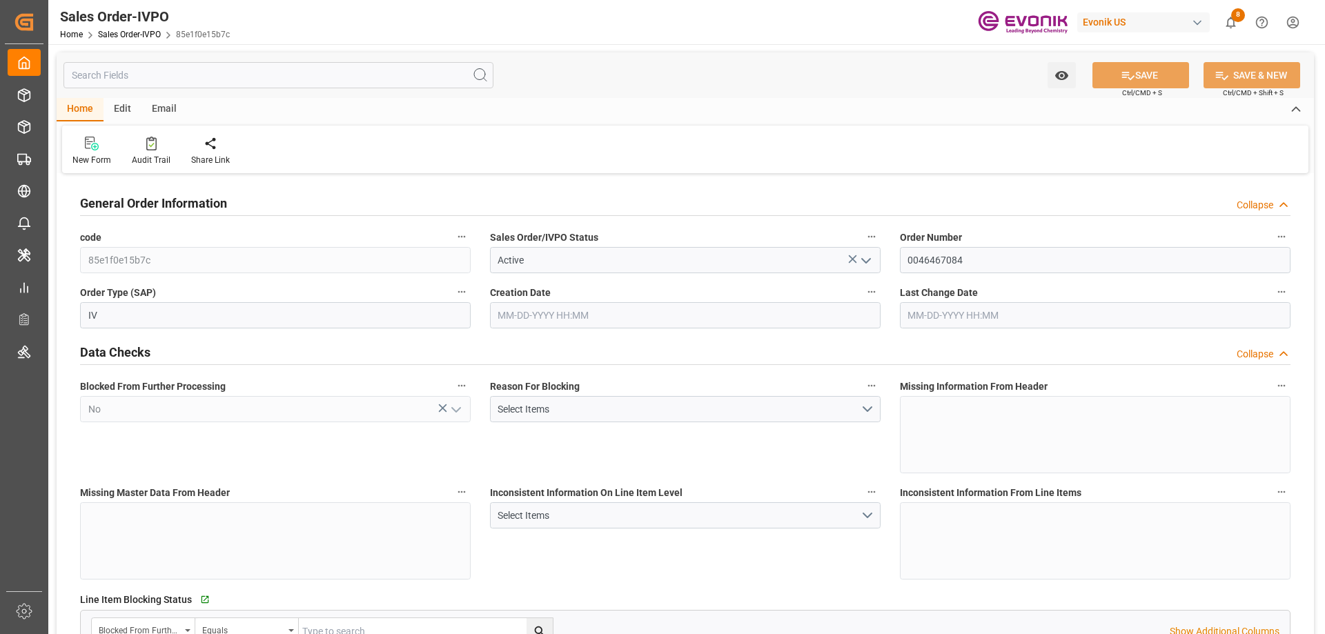
type input "35512"
type input "104.6116"
type input "34000"
type input "60"
type input "08-20-2025 23:12"
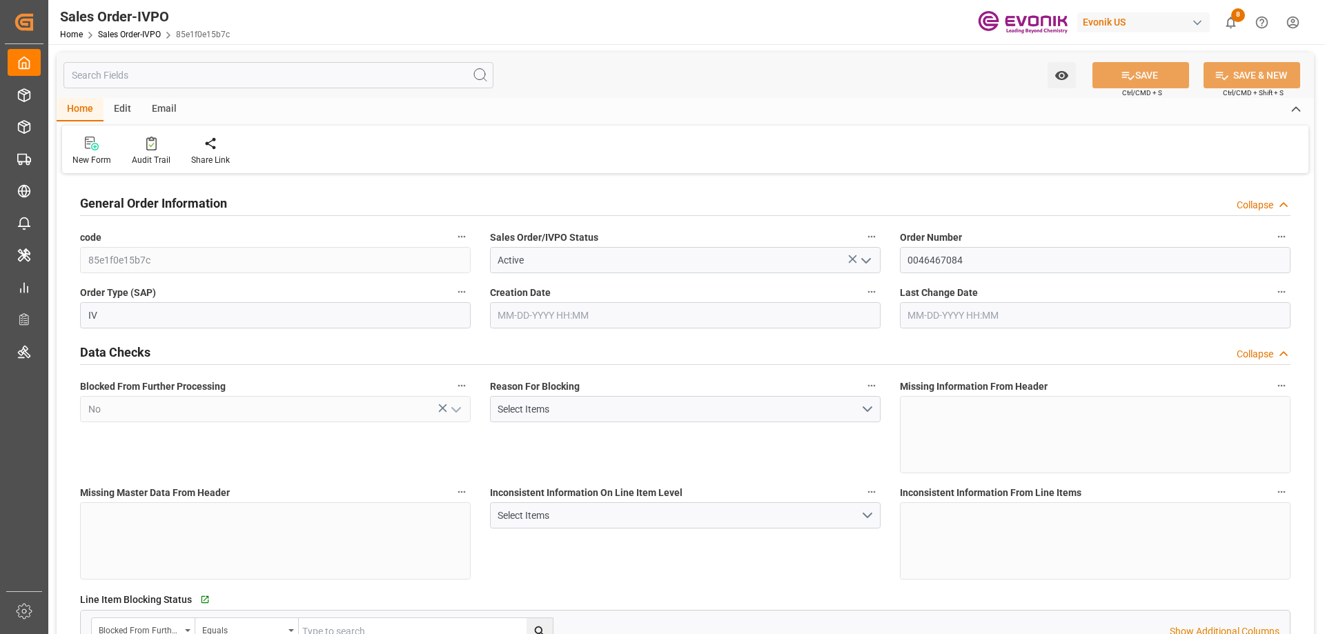
type input "08-25-2025 11:54"
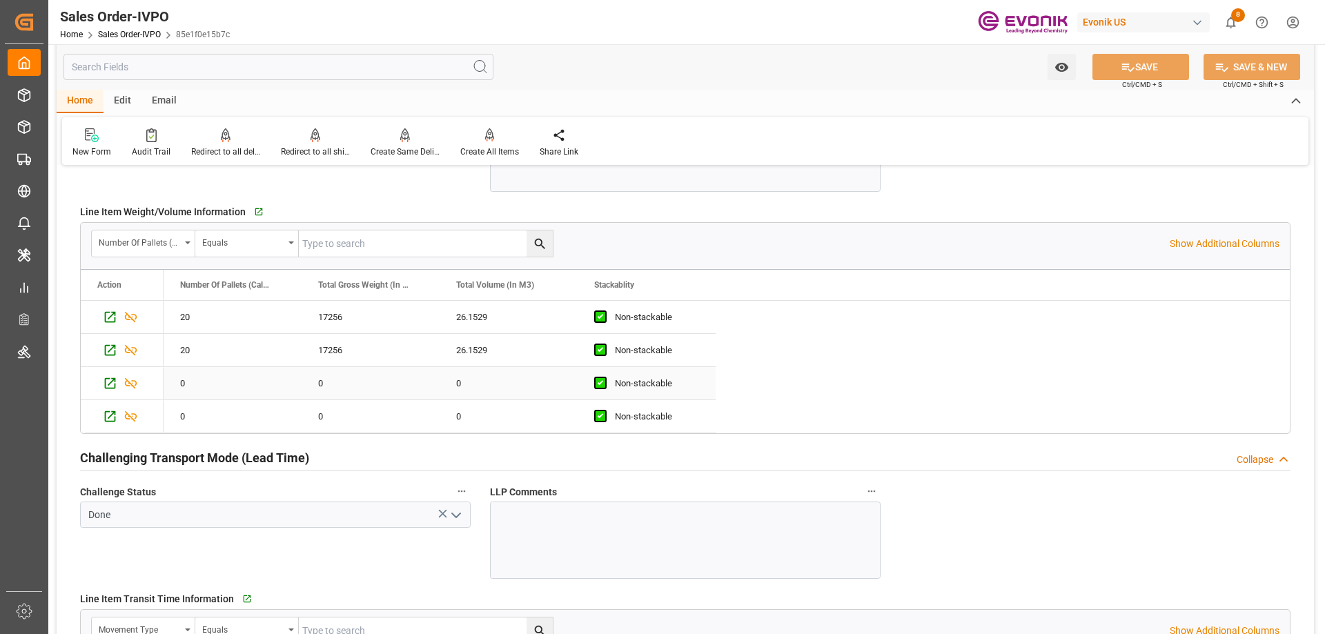
scroll to position [2553, 0]
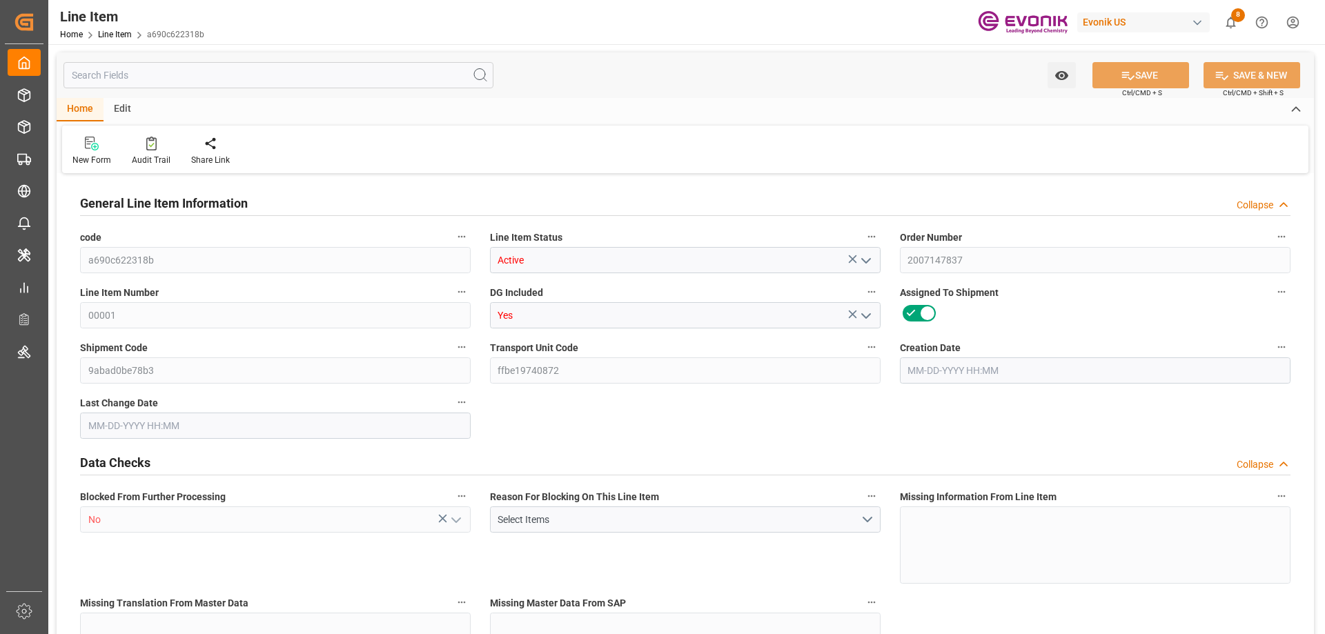
type input "1"
type input "799.2"
type input "732"
type input "1.2115"
type input "4"
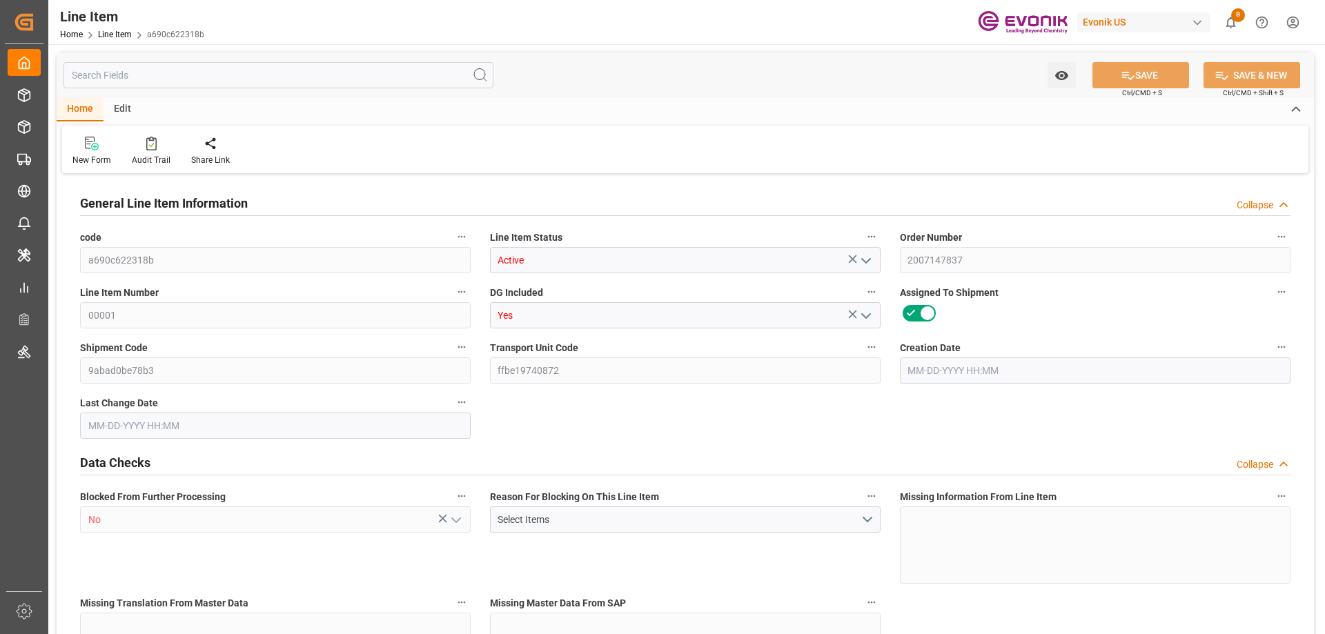
type input "12883.2"
type input "4"
type input "799.2"
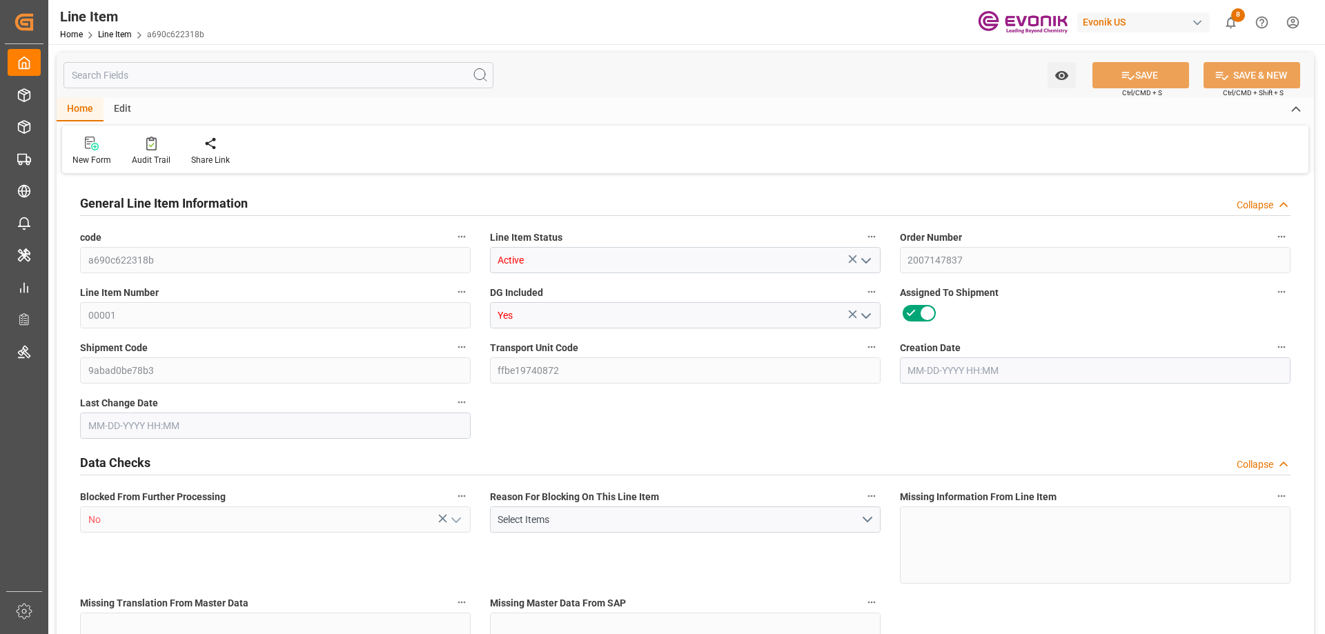
type input "819.2"
type input "732"
type input "1.2115"
type input "1211.476"
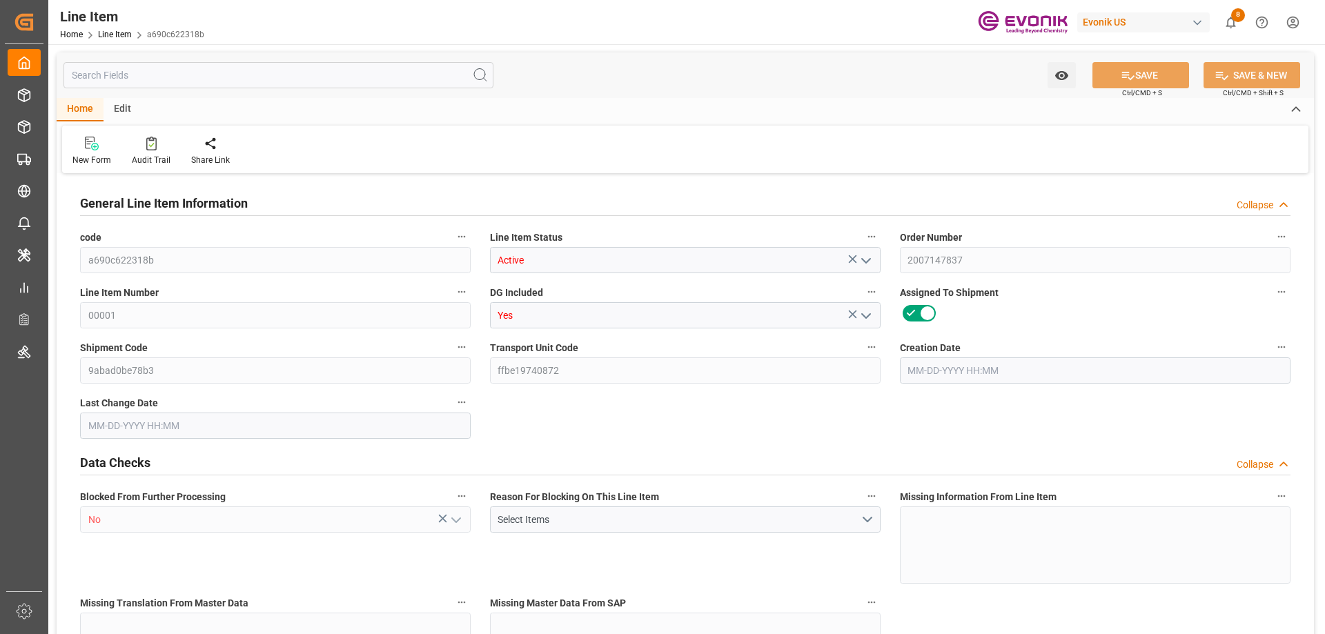
type input "0"
type input "08-20-2025 16:51"
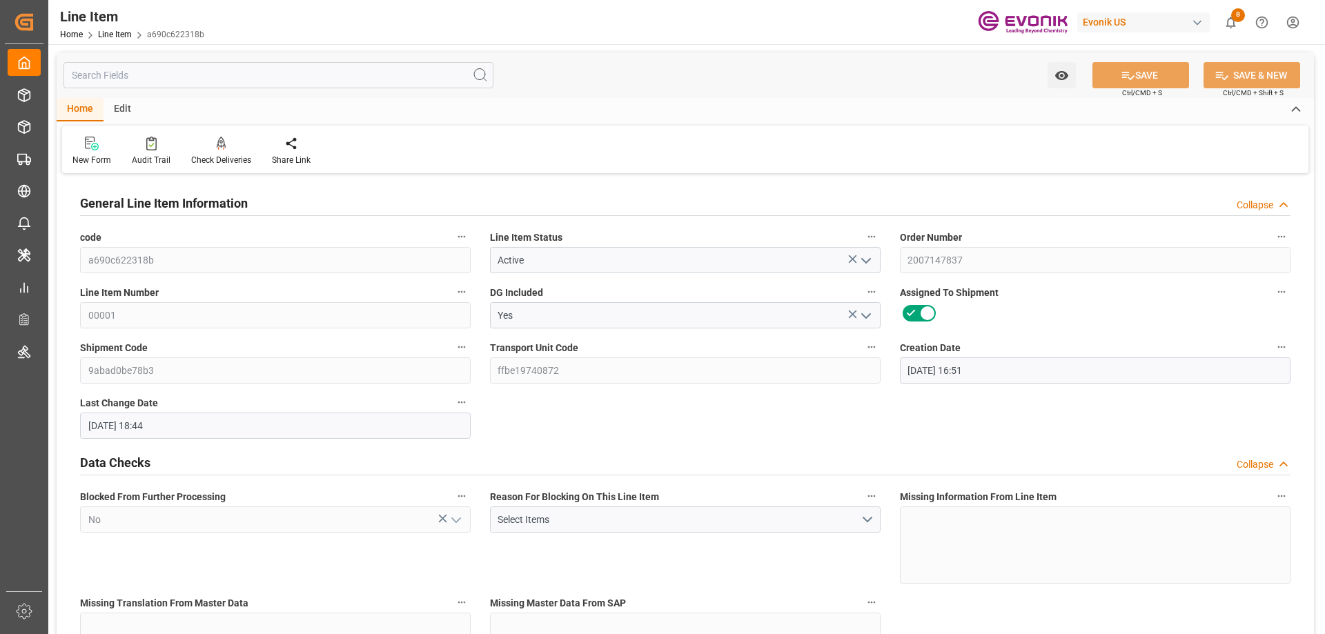
type input "08-21-2025 18:44"
type input "09-29-2025"
type input "08-28-2025"
type input "08-21-2025"
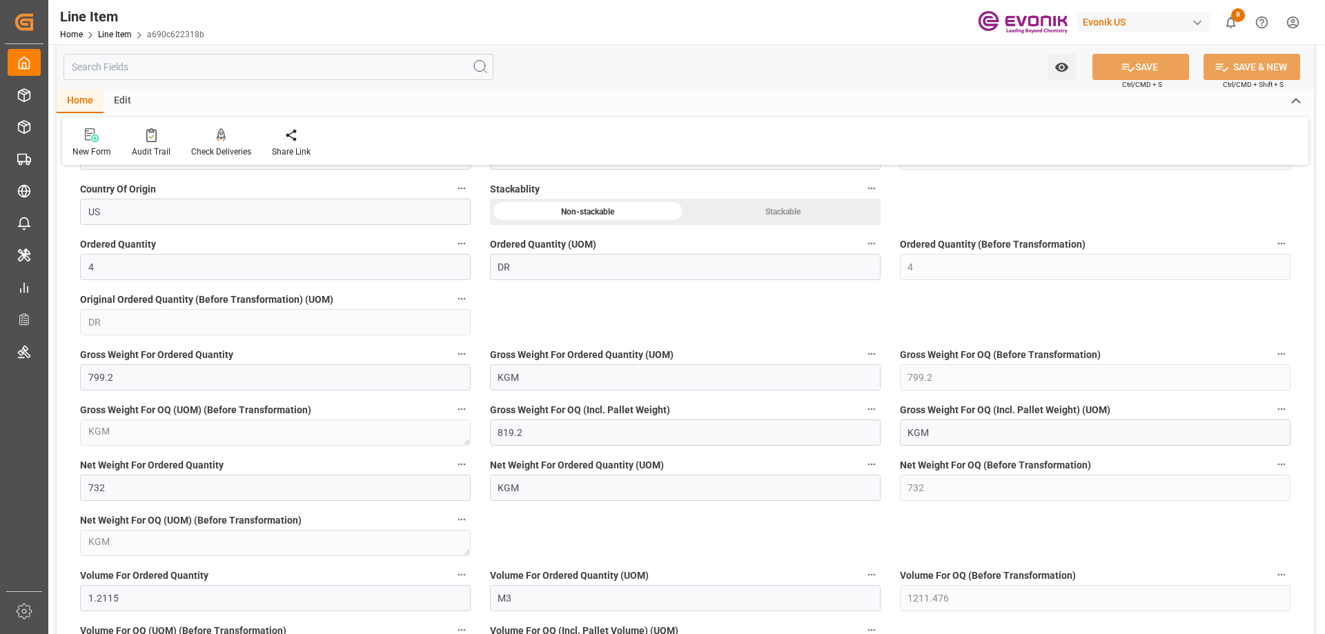
scroll to position [621, 0]
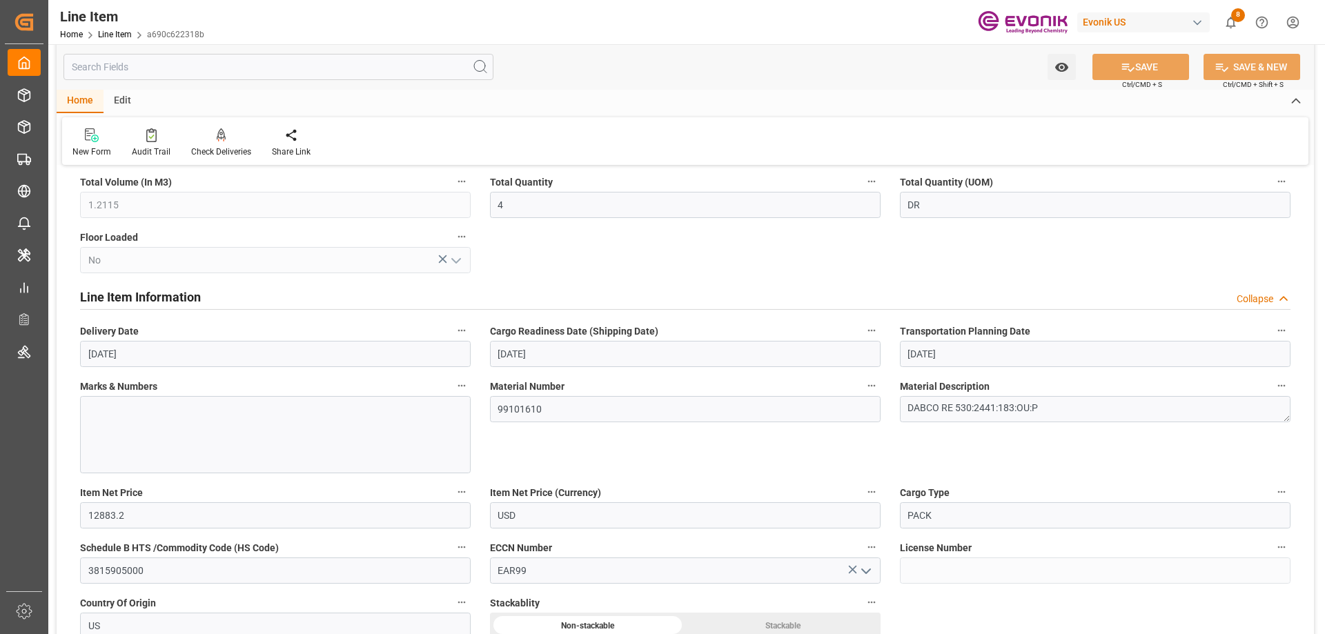
click at [234, 75] on input "text" at bounding box center [278, 67] width 430 height 26
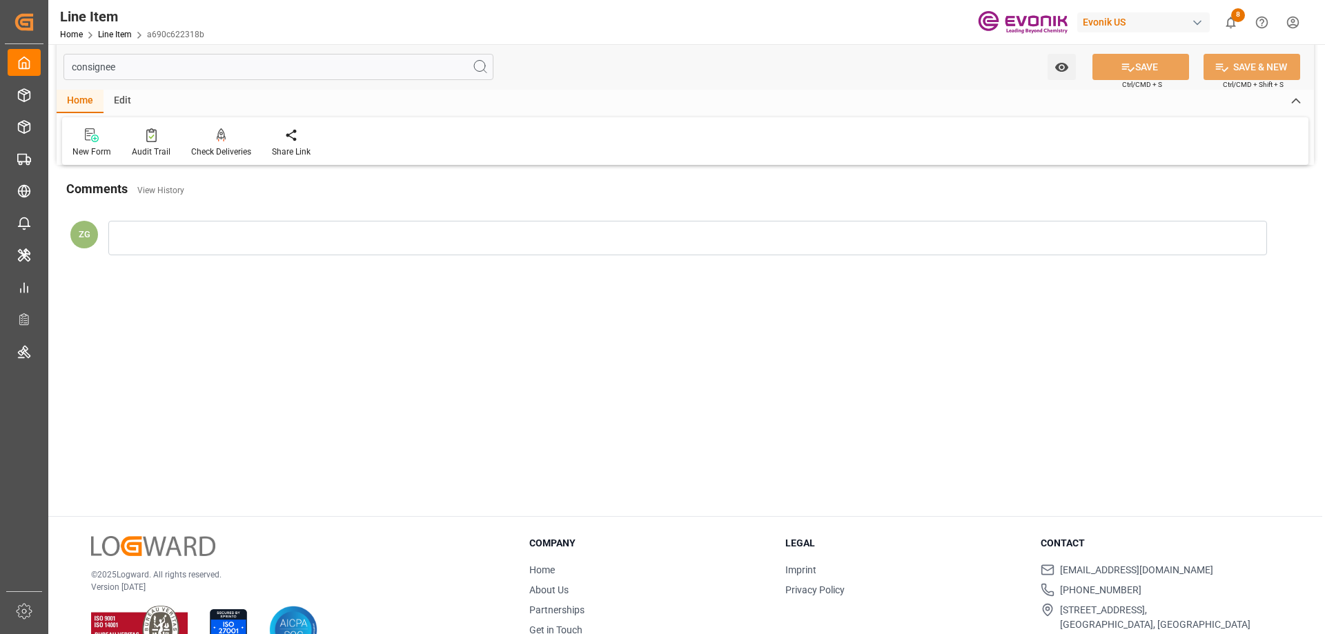
scroll to position [0, 0]
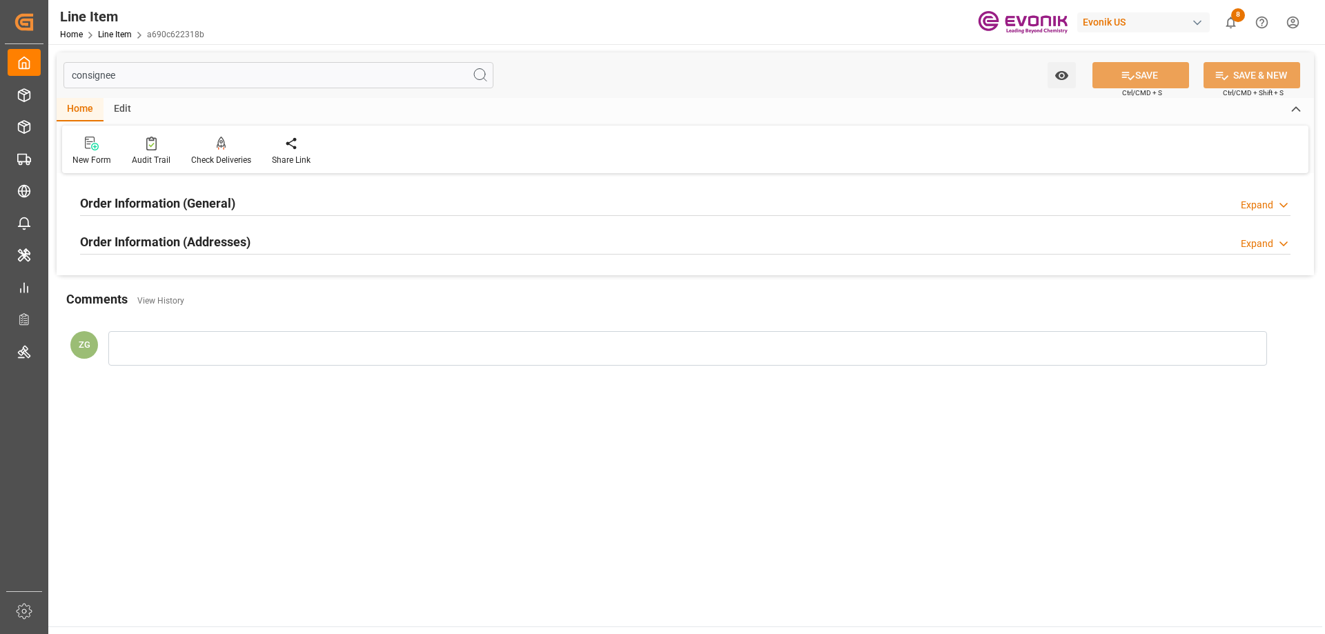
type input "consignee"
click at [137, 234] on h2 "Order Information (Addresses)" at bounding box center [165, 241] width 170 height 19
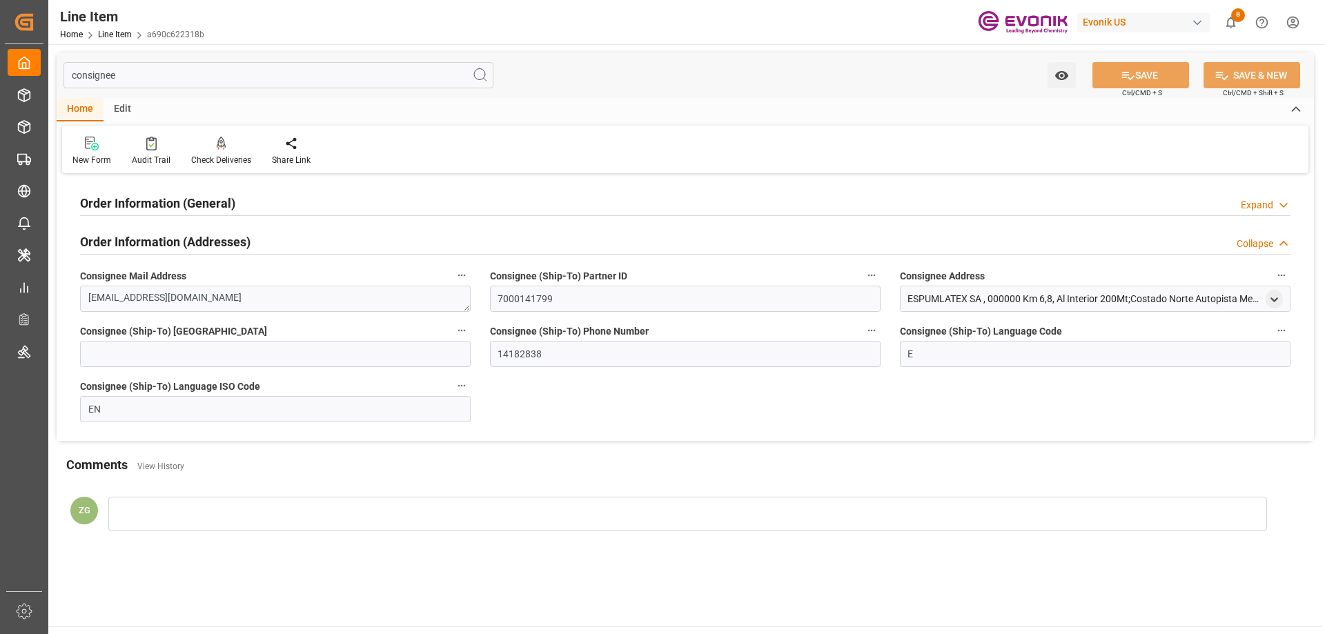
click at [137, 210] on h2 "Order Information (General)" at bounding box center [157, 203] width 155 height 19
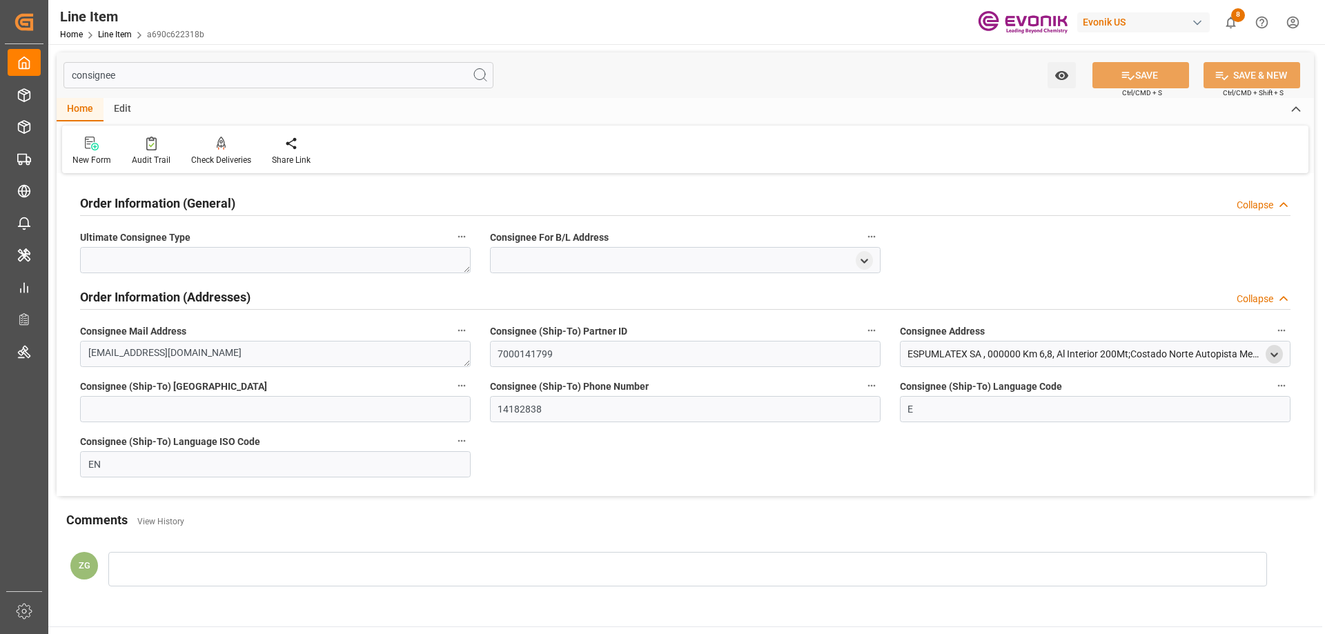
click at [1276, 352] on icon "open menu" at bounding box center [1274, 355] width 12 height 12
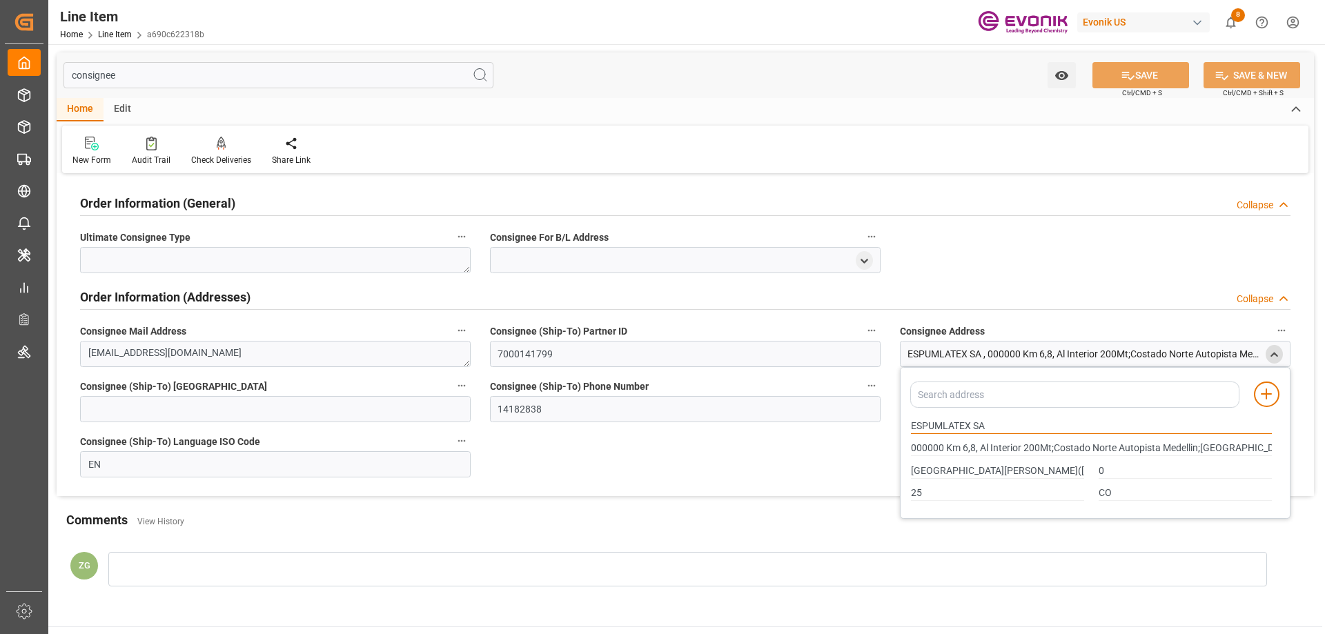
drag, startPoint x: 911, startPoint y: 426, endPoint x: 983, endPoint y: 430, distance: 71.9
click at [983, 430] on input "ESPUMLATEX SA" at bounding box center [1091, 426] width 361 height 15
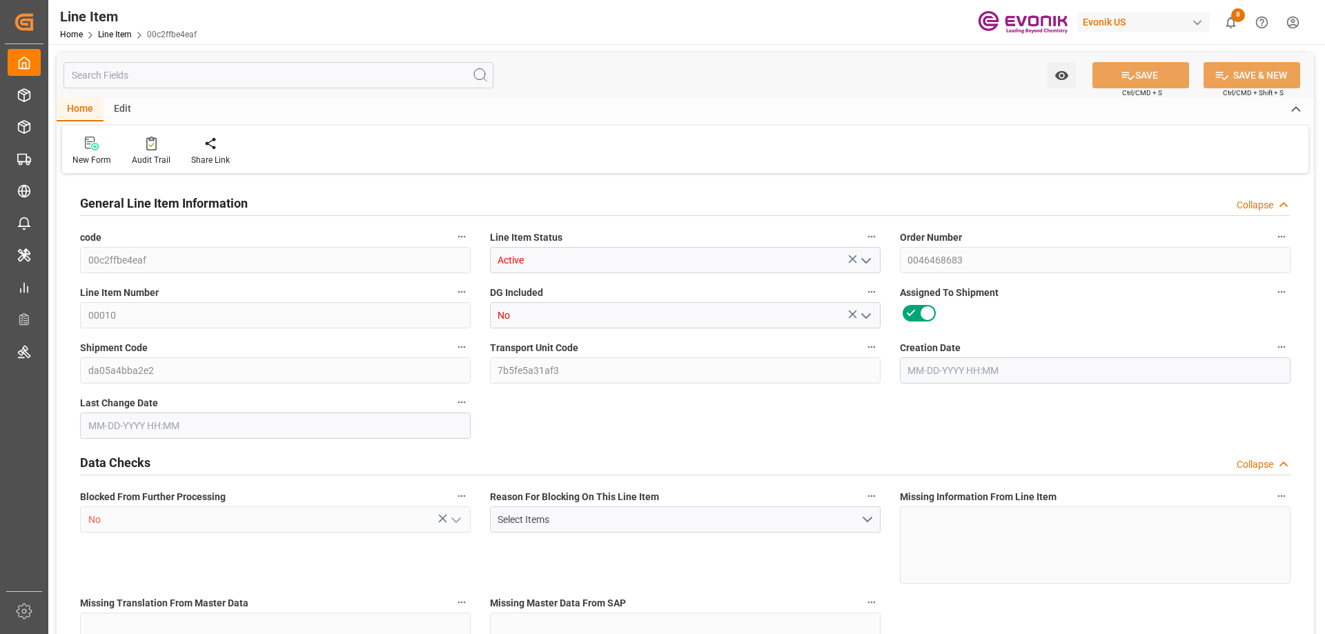
type input "2"
type input "1760.8"
type input "1632"
type input "2.7581"
type input "8"
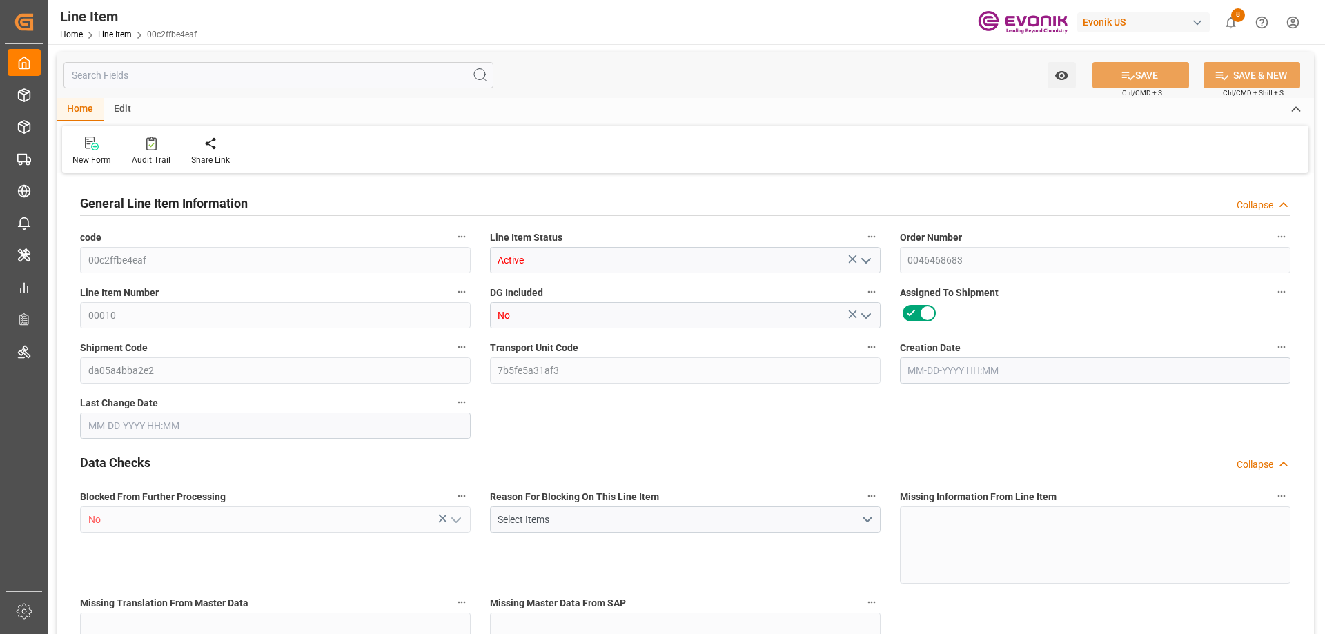
type input "4373.76"
type input "8"
type input "1760.8"
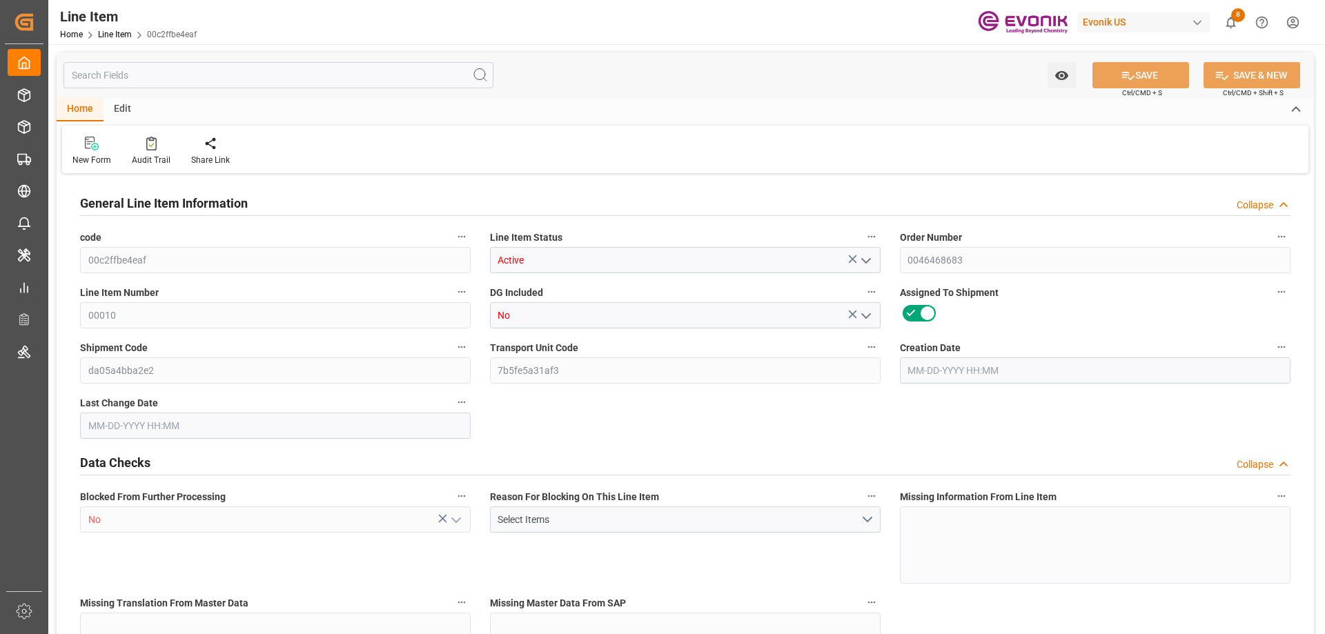
type input "1832.8"
type input "1632"
type input "2.7581"
type input "2758.08"
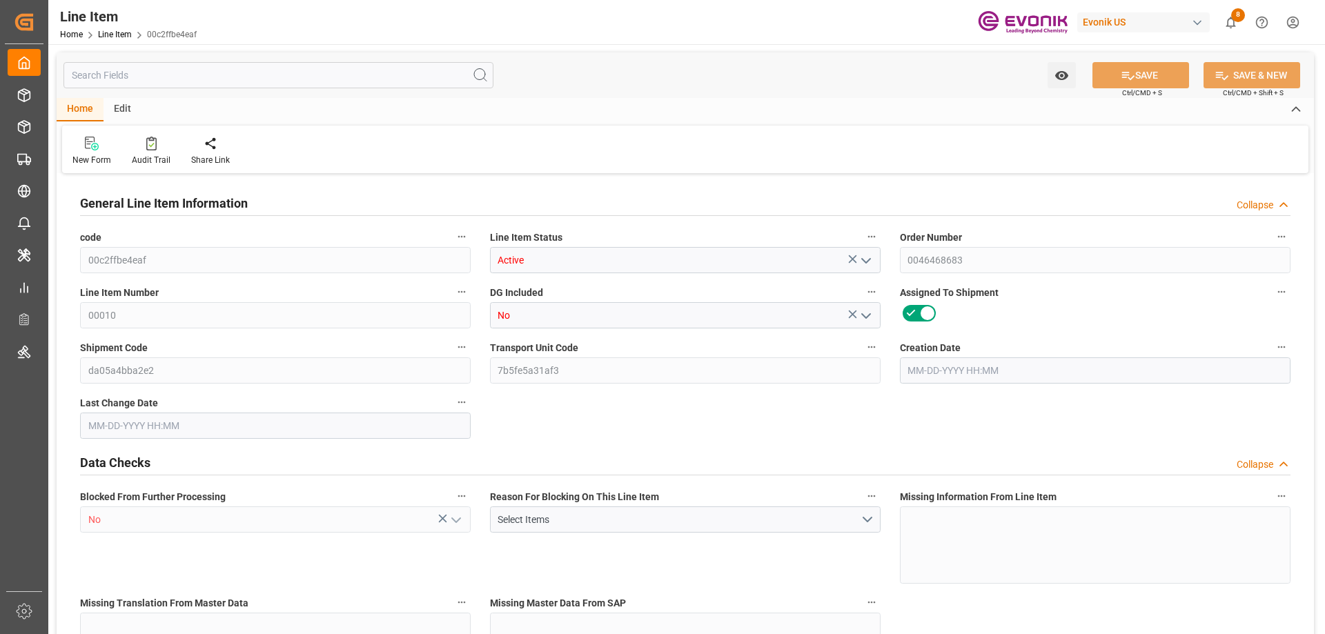
type input "0"
type input "08-15-2025 14:13"
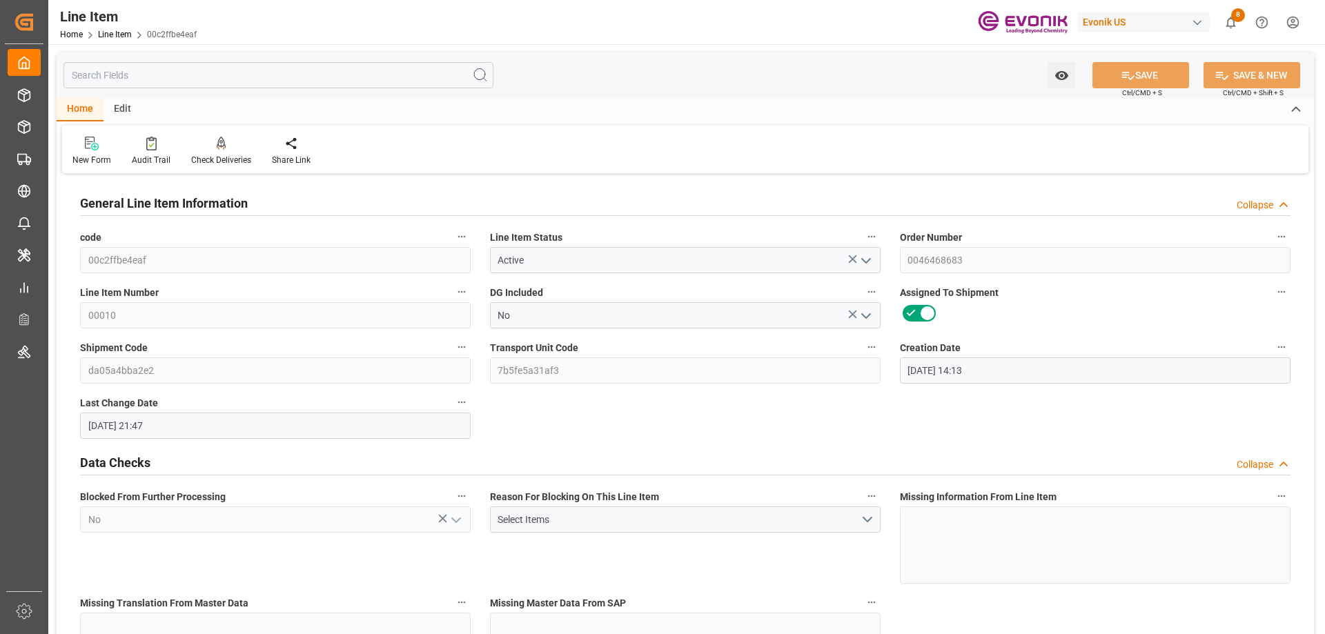
type input "08-18-2025 21:47"
type input "11-07-2025"
type input "09-03-2025"
type input "[DATE]"
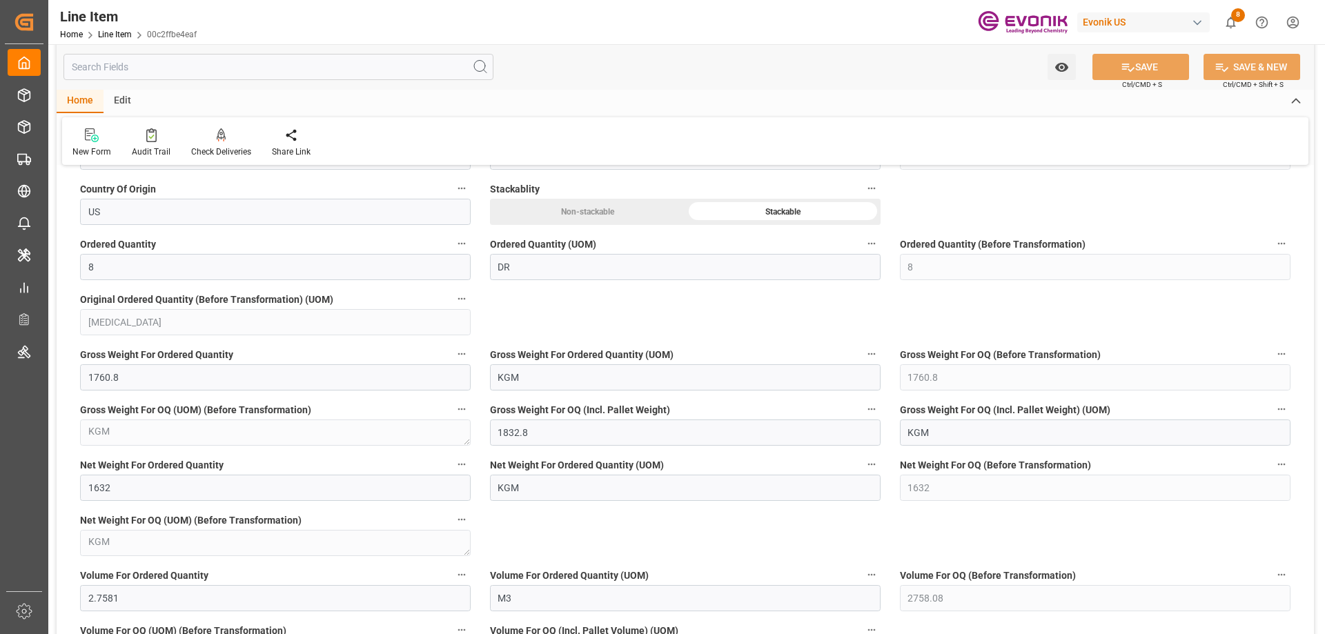
scroll to position [1173, 0]
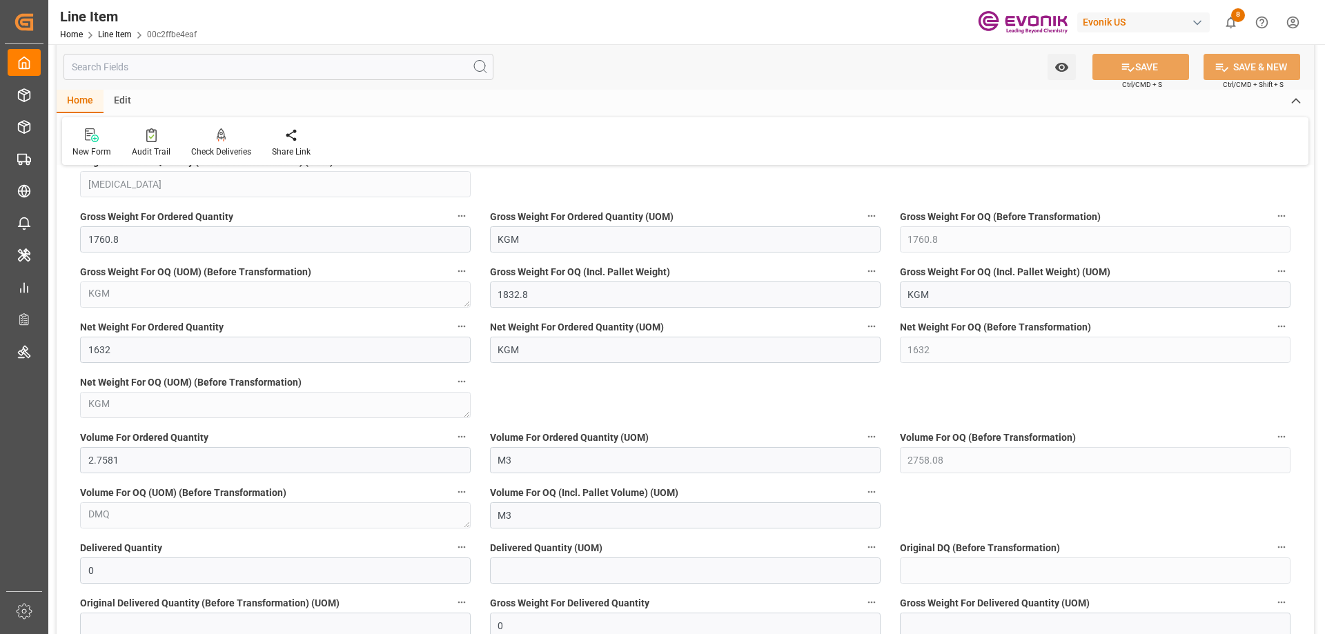
click at [166, 76] on input "text" at bounding box center [278, 67] width 430 height 26
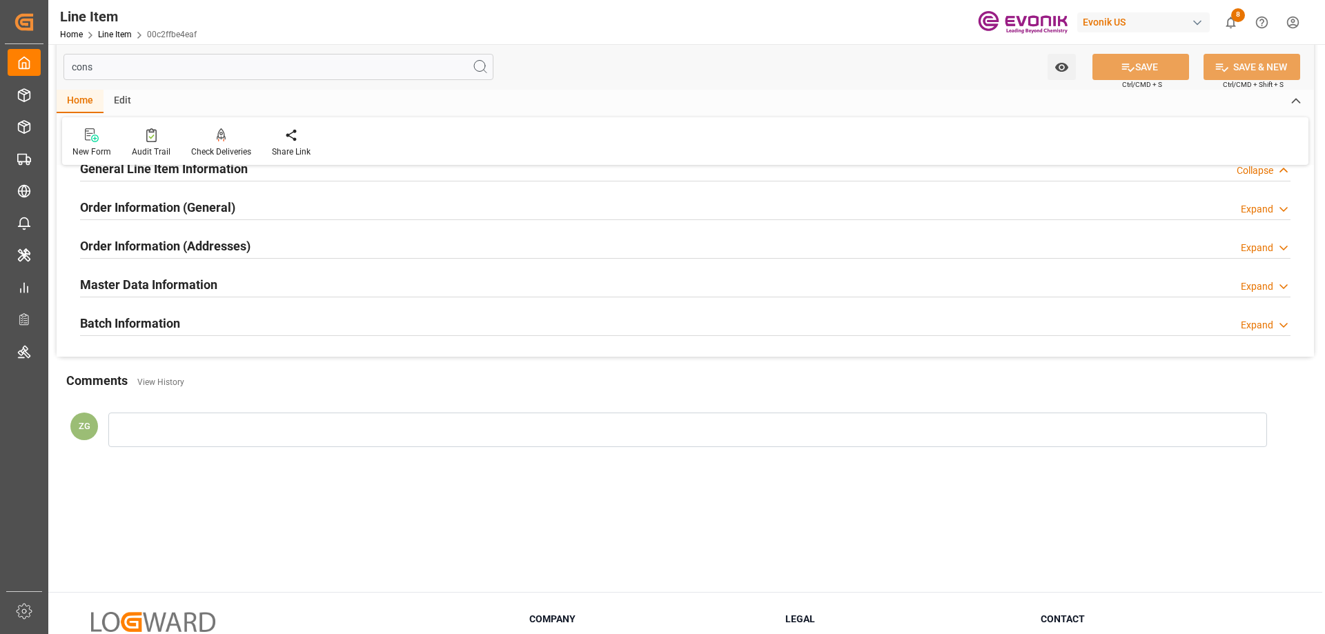
scroll to position [0, 0]
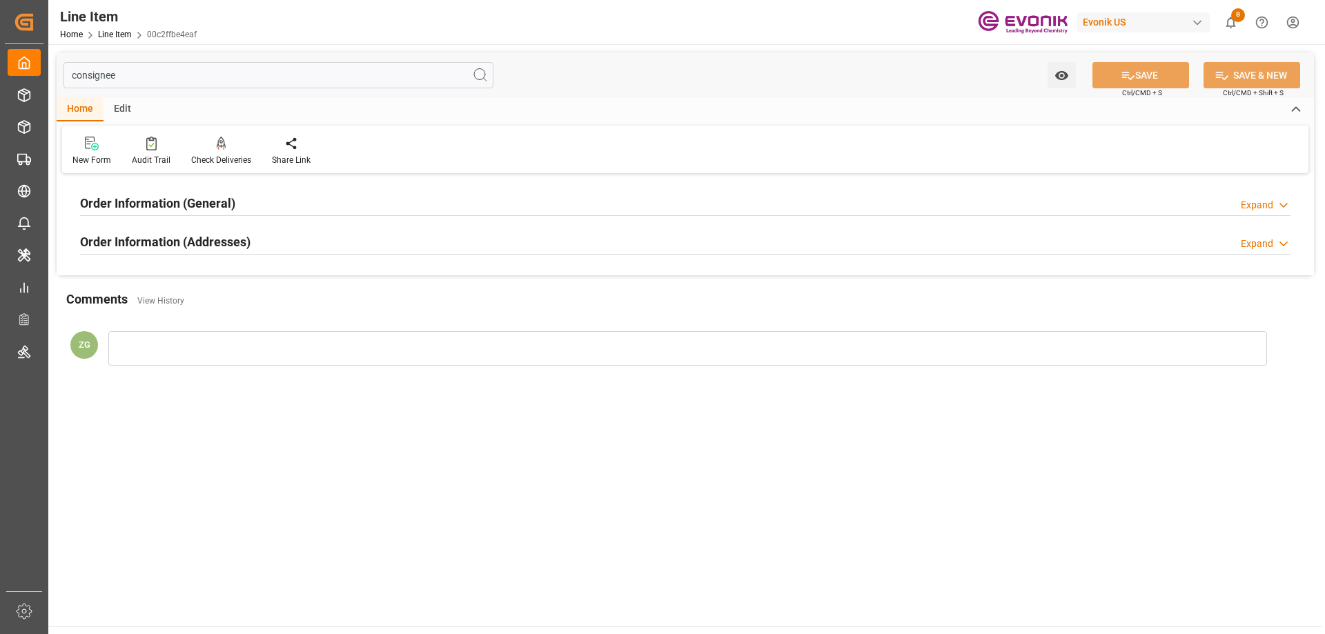
type input "consignee"
click at [200, 239] on h2 "Order Information (Addresses)" at bounding box center [165, 241] width 170 height 19
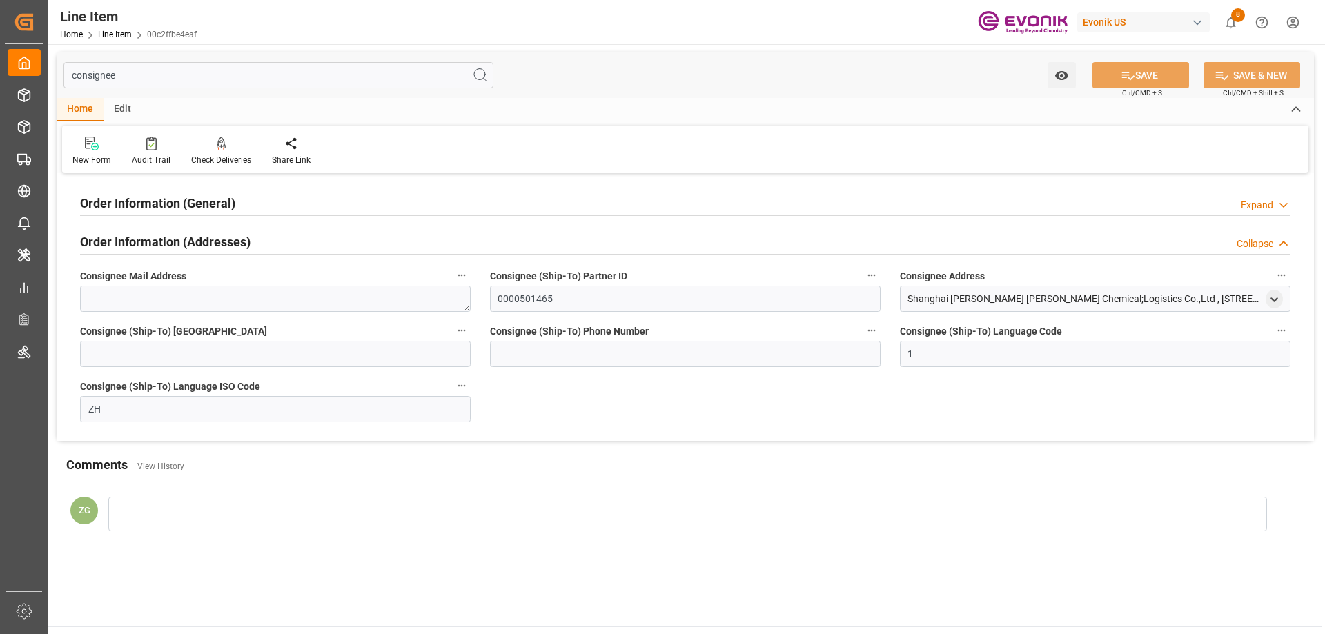
click at [205, 211] on h2 "Order Information (General)" at bounding box center [157, 203] width 155 height 19
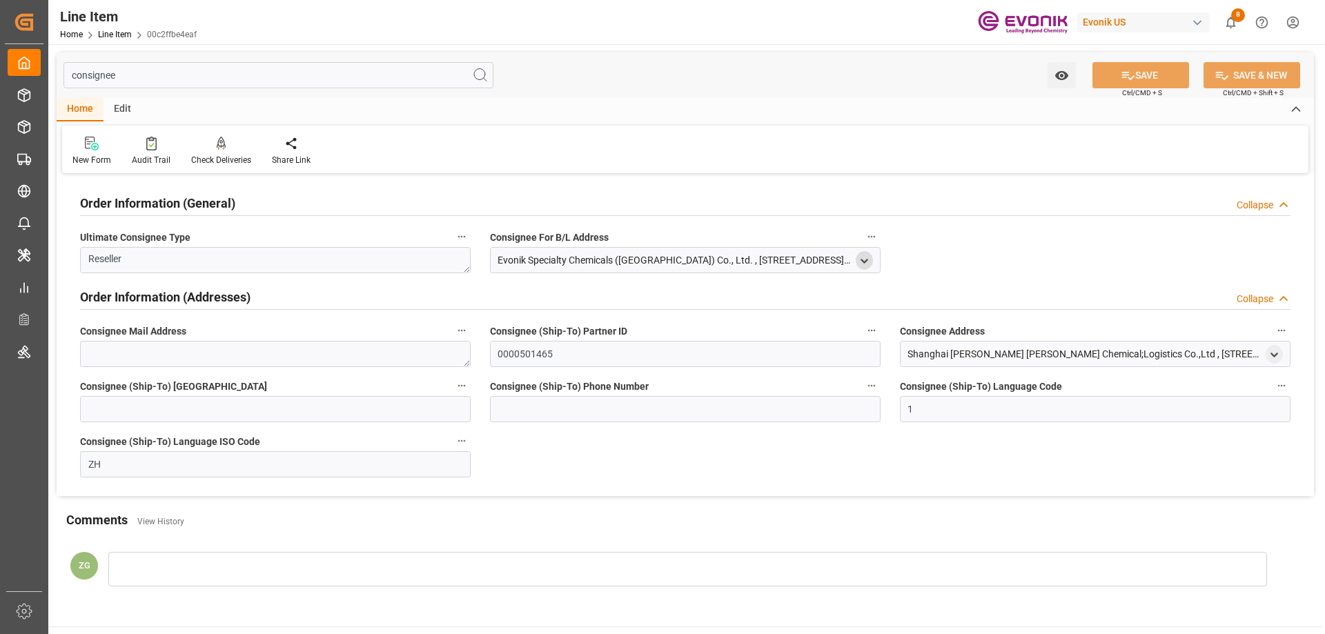
click at [864, 257] on icon "open menu" at bounding box center [864, 261] width 12 height 12
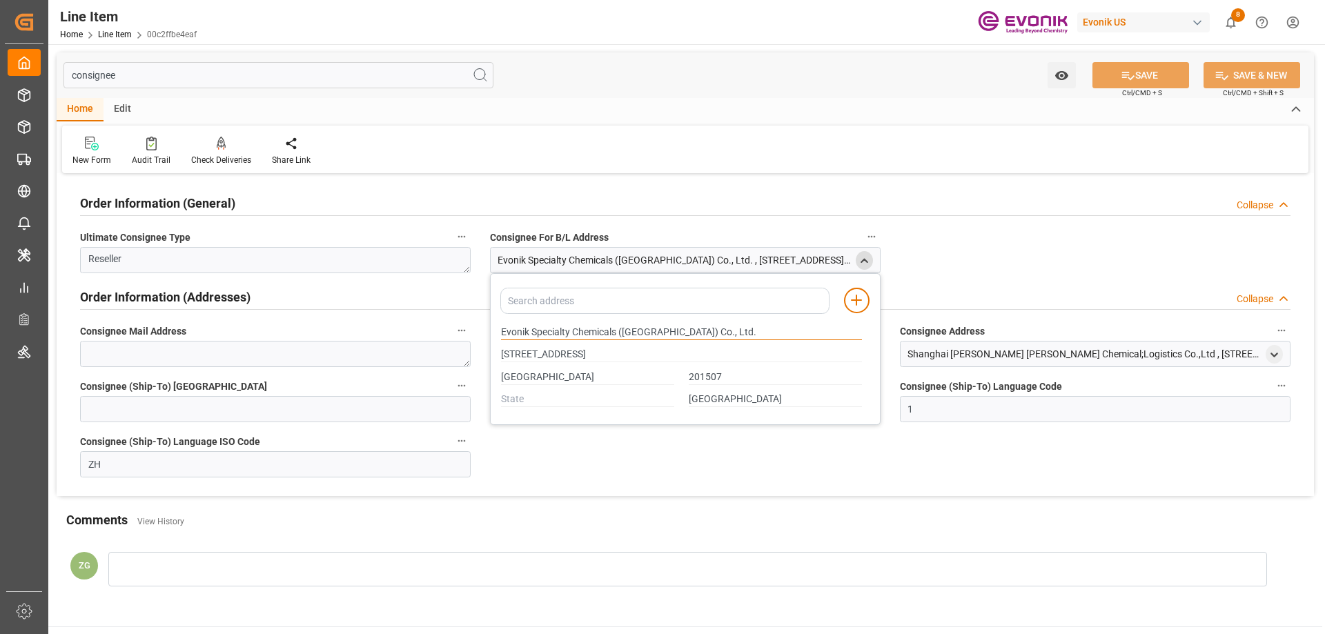
drag, startPoint x: 502, startPoint y: 329, endPoint x: 618, endPoint y: 330, distance: 116.6
click at [618, 330] on input "Evonik Specialty Chemicals (Shanghai) Co., Ltd." at bounding box center [681, 332] width 361 height 15
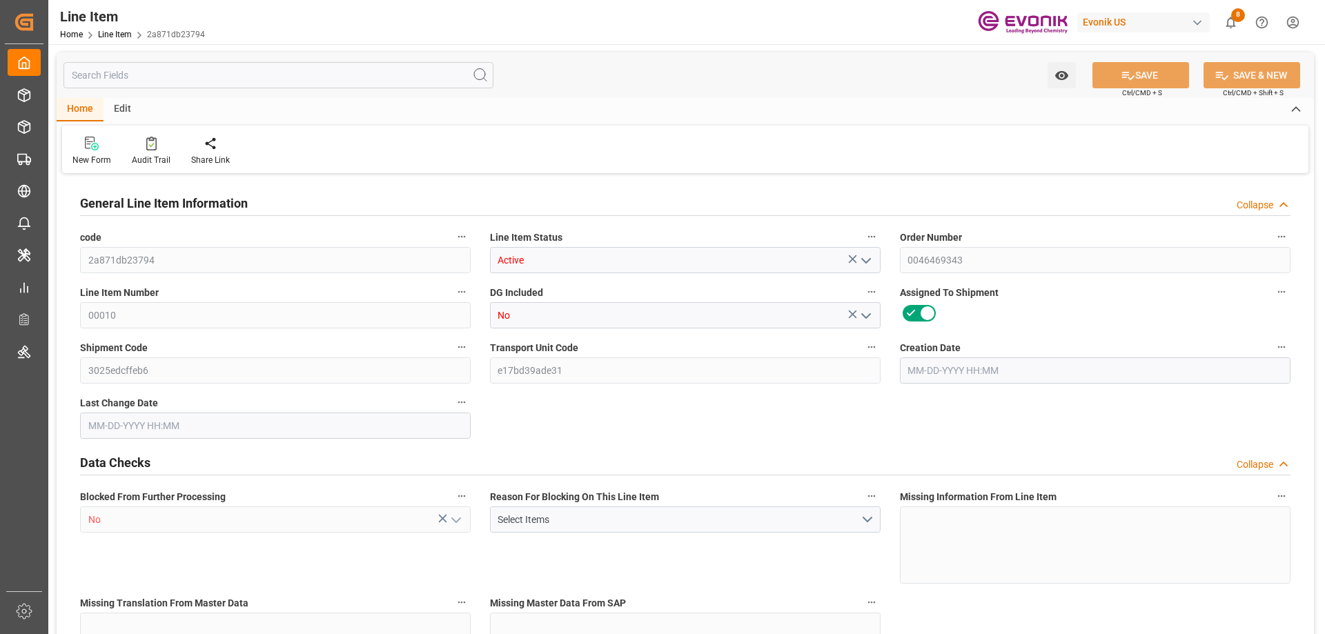
type input "14"
type input "14910"
type input "14000"
type input "19.656"
type input "14"
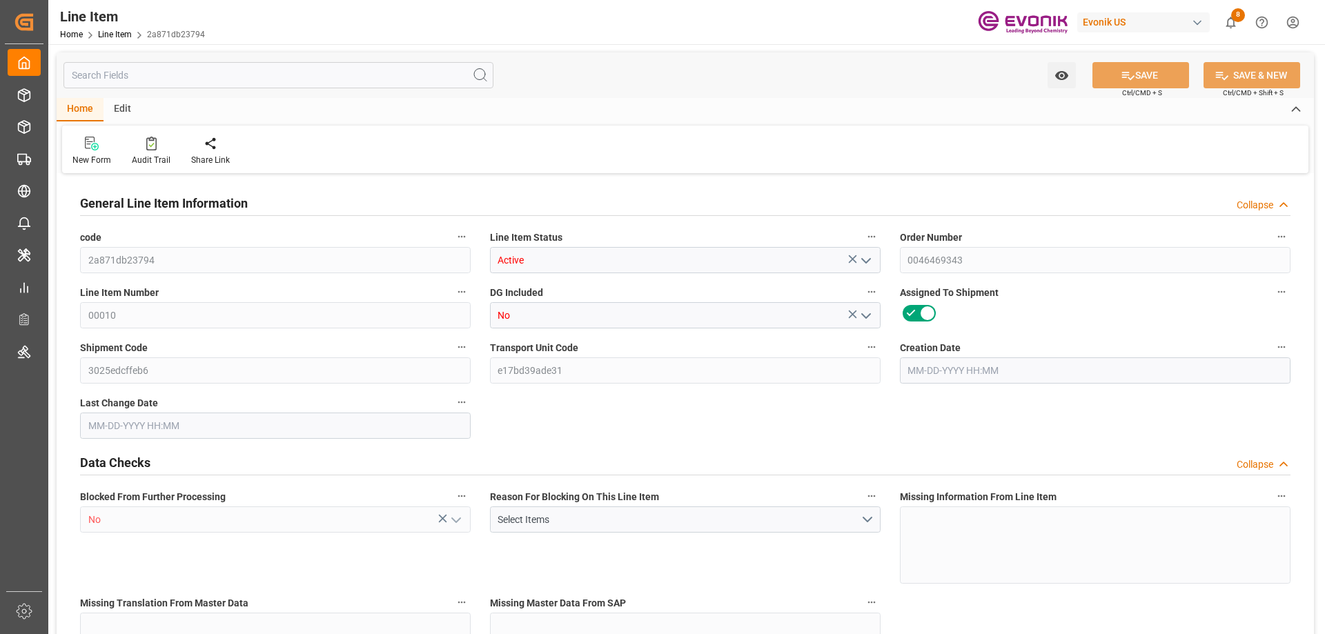
type input "121660"
type input "14"
type input "14910"
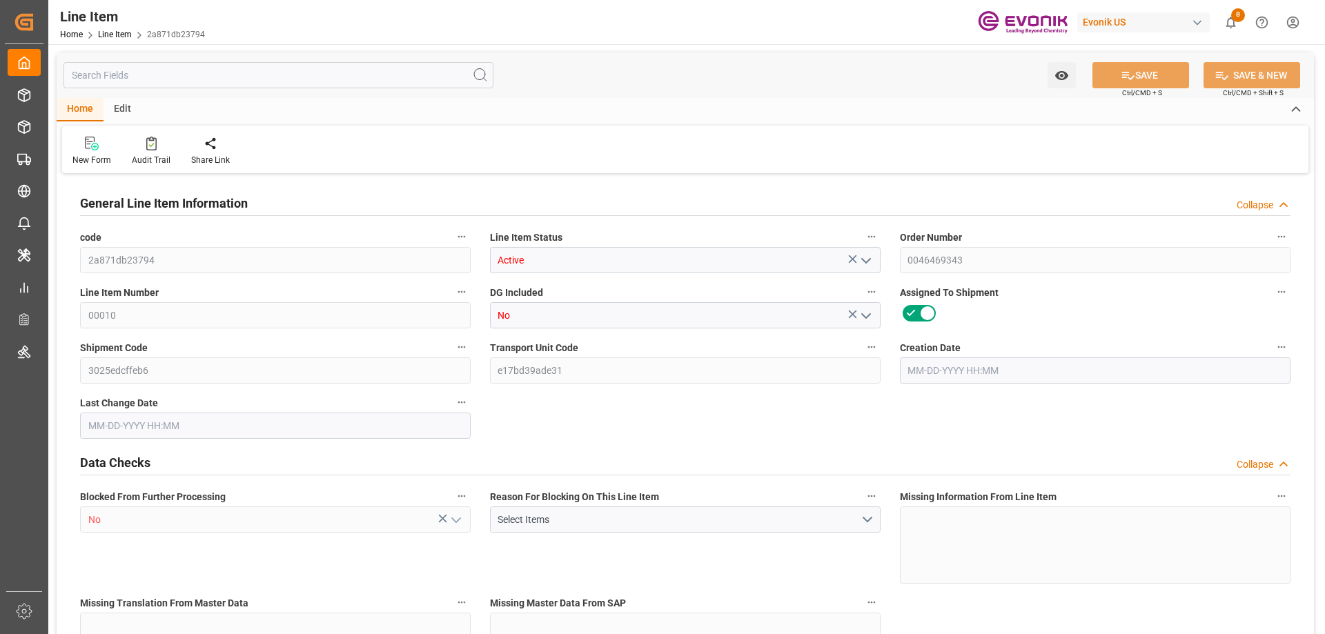
type input "14910"
type input "14000"
type input "19.656"
type input "19656"
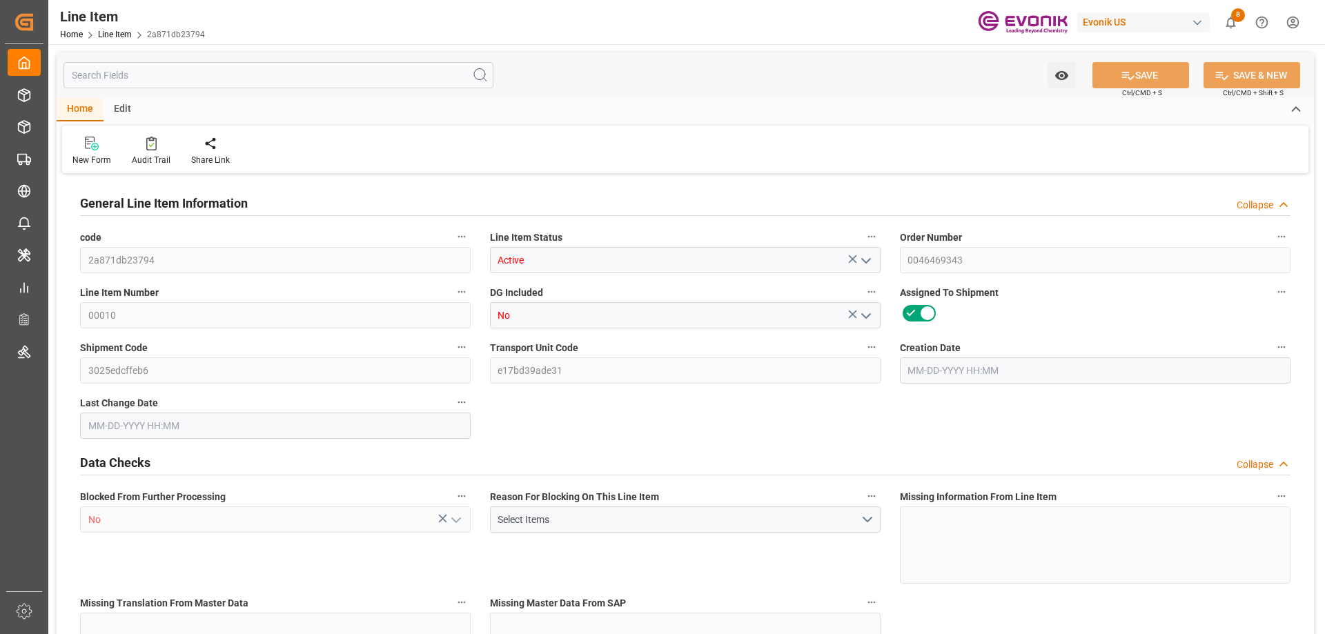
type input "0"
type input "[DATE] 12:59"
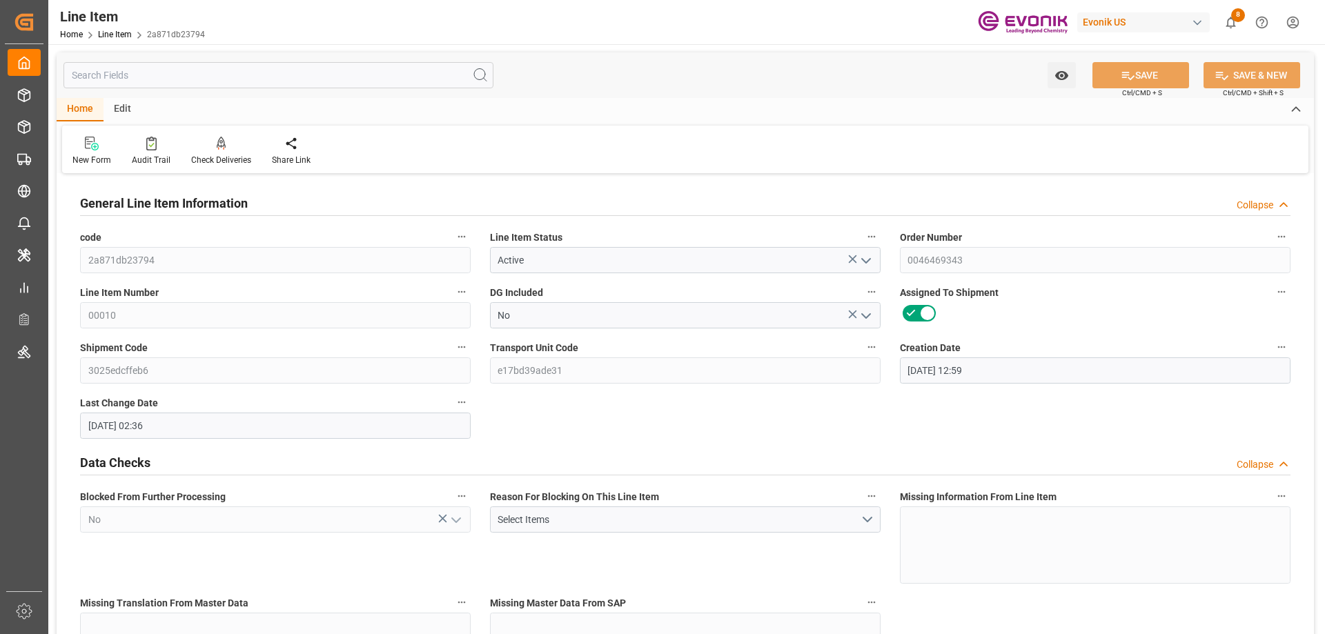
type input "[DATE] 02:36"
type input "[DATE]"
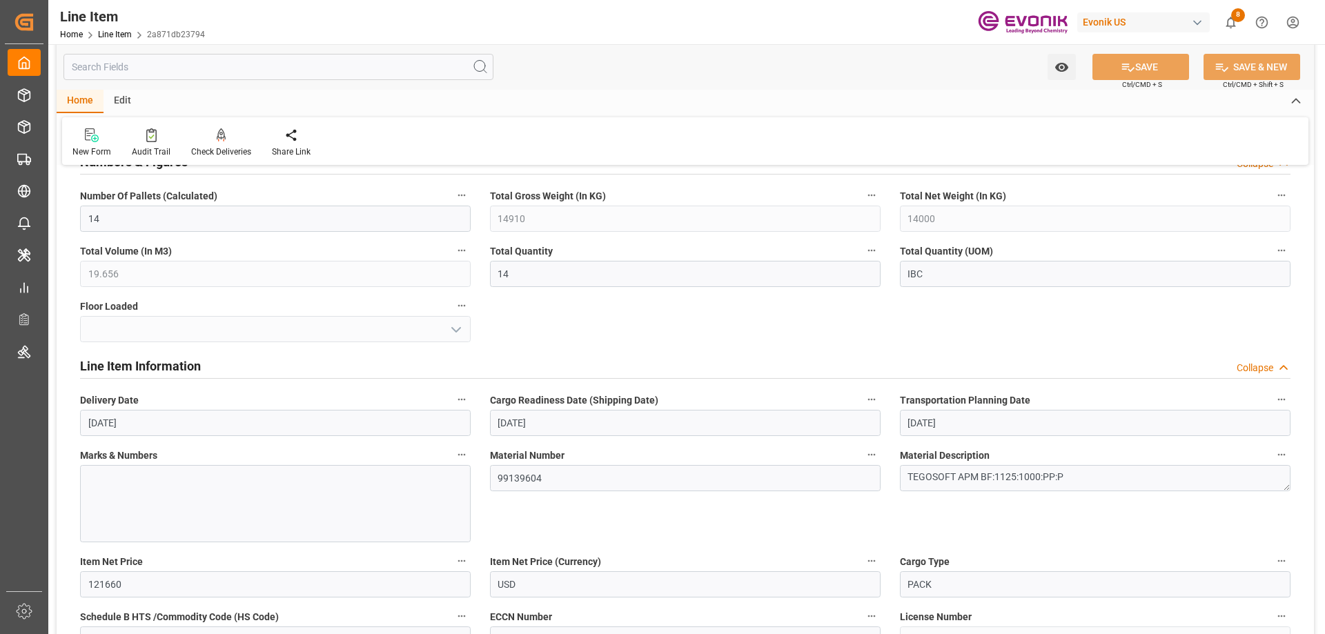
scroll to position [828, 0]
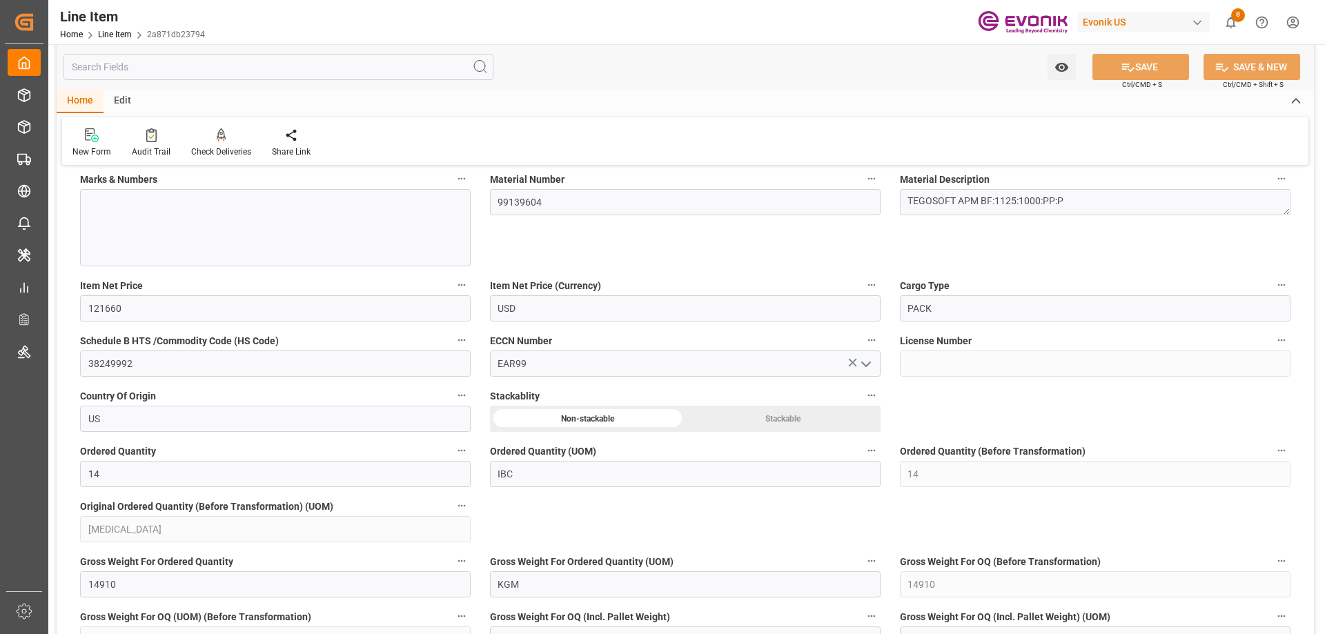
click at [148, 66] on input "text" at bounding box center [278, 67] width 430 height 26
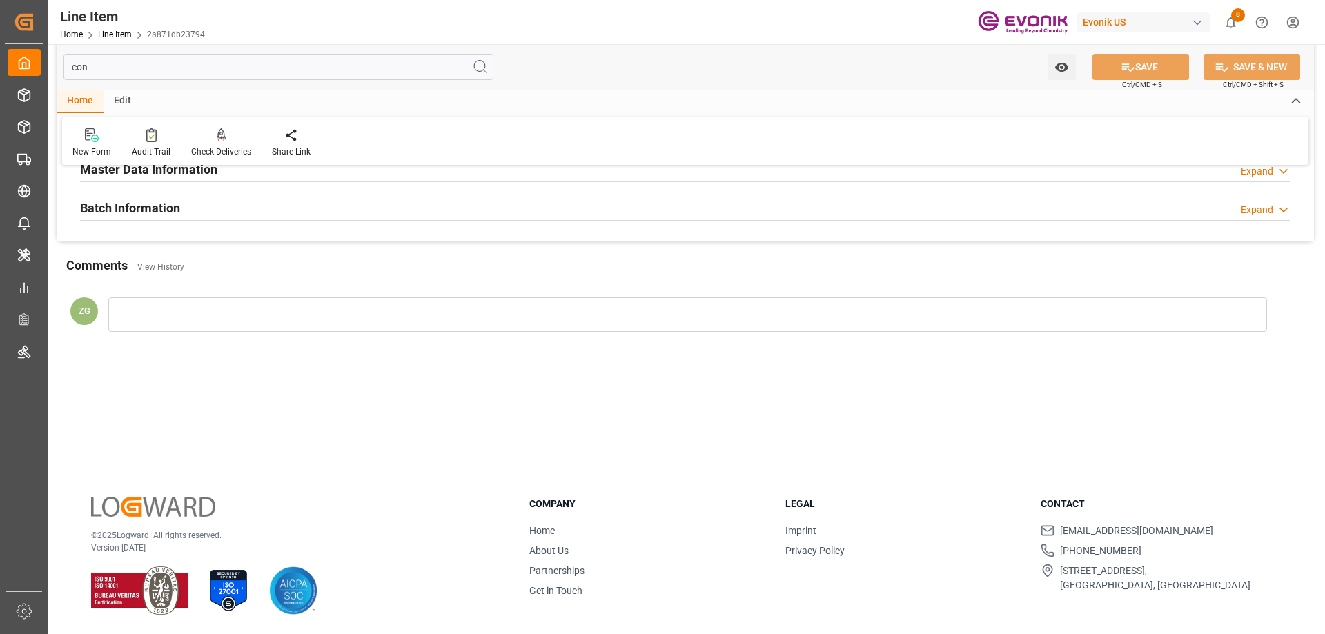
scroll to position [0, 0]
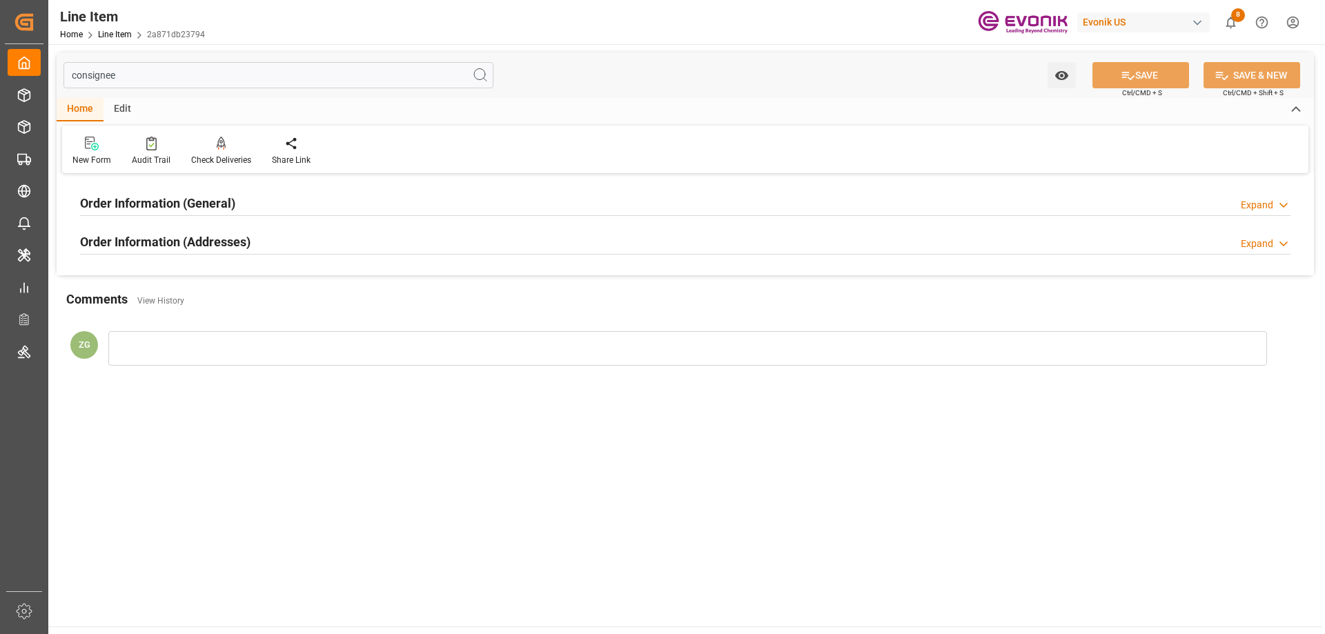
type input "consignee"
click at [260, 245] on div "Order Information (Addresses) Expand" at bounding box center [685, 241] width 1210 height 26
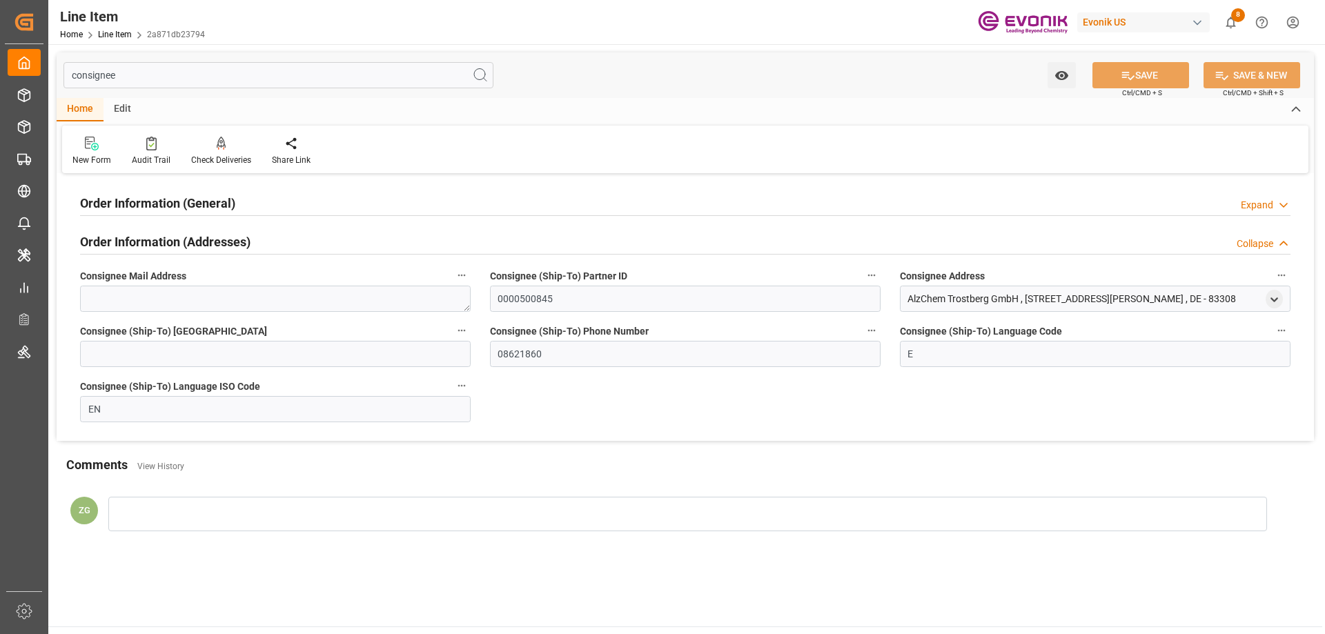
click at [232, 190] on div "Order Information (General)" at bounding box center [157, 202] width 155 height 26
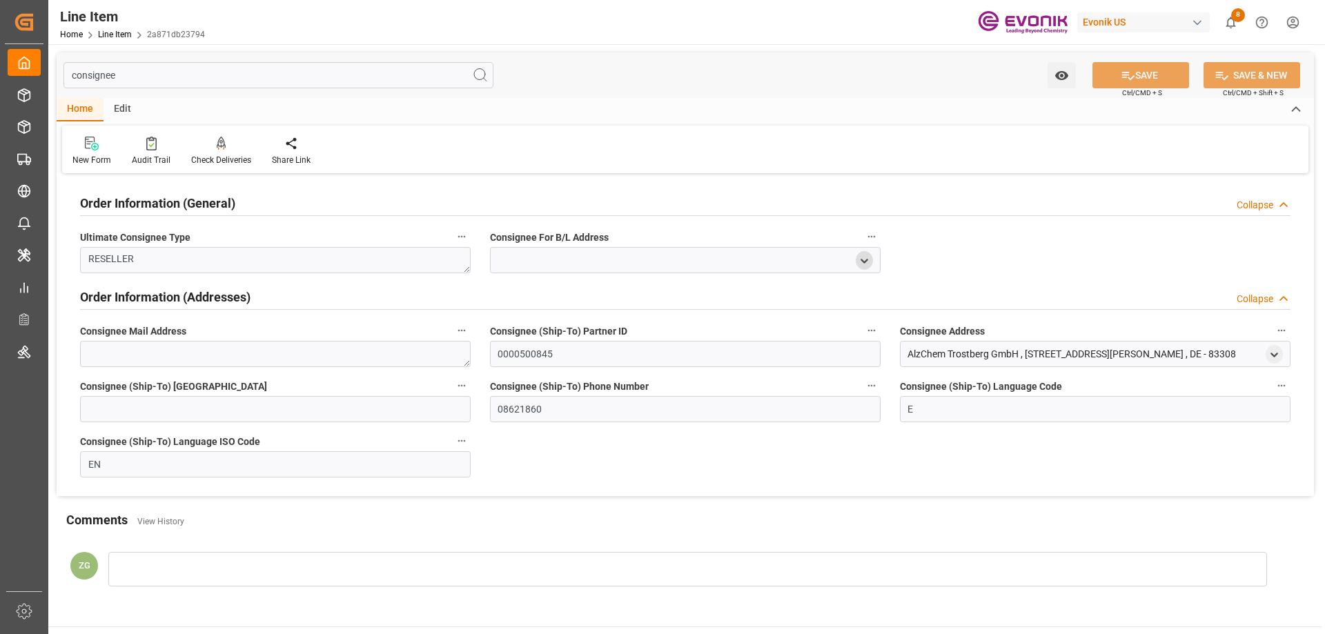
click at [871, 260] on div "open menu" at bounding box center [863, 260] width 17 height 19
click at [867, 259] on polyline "open menu" at bounding box center [864, 260] width 6 height 3
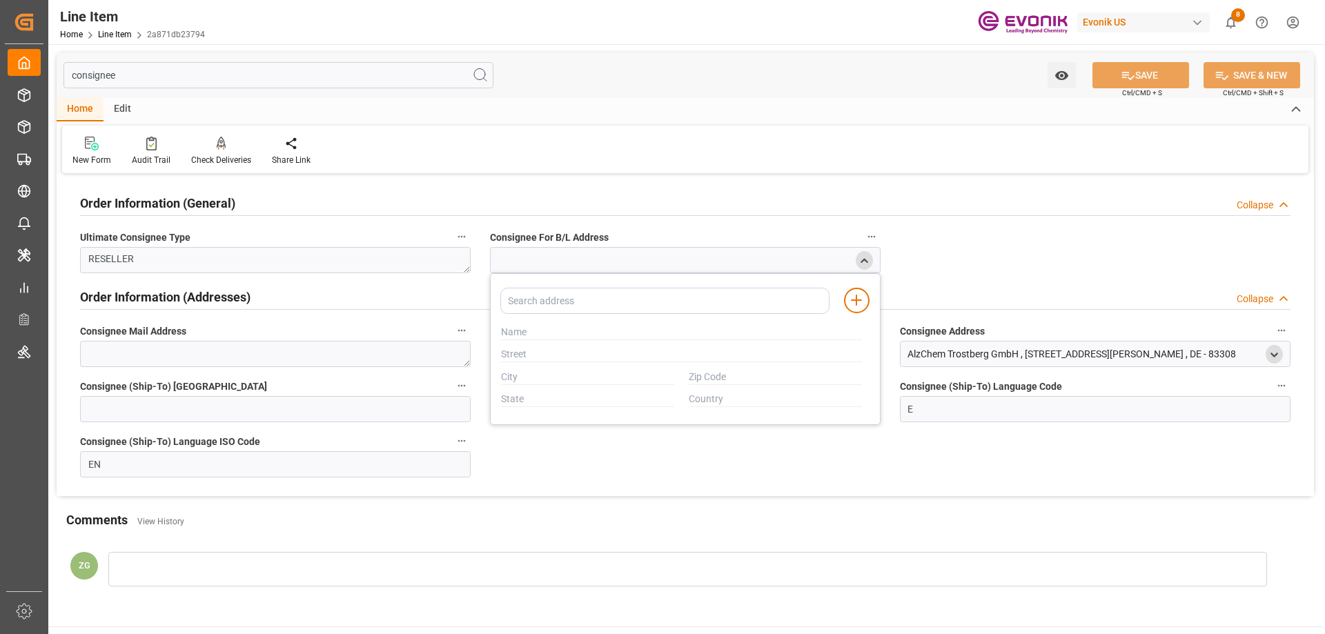
click at [1280, 353] on div "open menu" at bounding box center [1273, 354] width 17 height 19
click at [1278, 353] on icon "open menu" at bounding box center [1274, 355] width 12 height 12
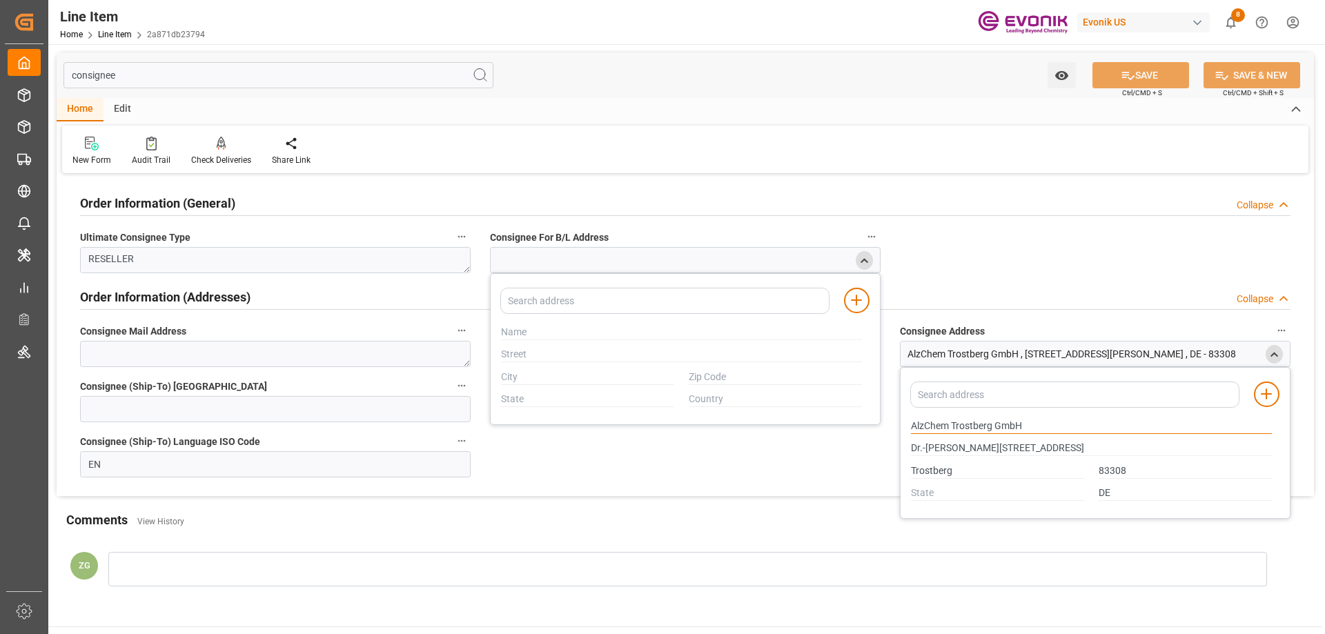
drag, startPoint x: 1002, startPoint y: 426, endPoint x: 1016, endPoint y: 426, distance: 13.8
drag, startPoint x: 1016, startPoint y: 426, endPoint x: 909, endPoint y: 420, distance: 107.1
click at [909, 420] on div "AlzChem Trostberg GmbH" at bounding box center [1091, 426] width 375 height 23
drag, startPoint x: 912, startPoint y: 423, endPoint x: 1021, endPoint y: 432, distance: 109.4
click at [1021, 432] on input "AlzChem Trostberg GmbH" at bounding box center [1091, 426] width 361 height 15
